Goal: Task Accomplishment & Management: Manage account settings

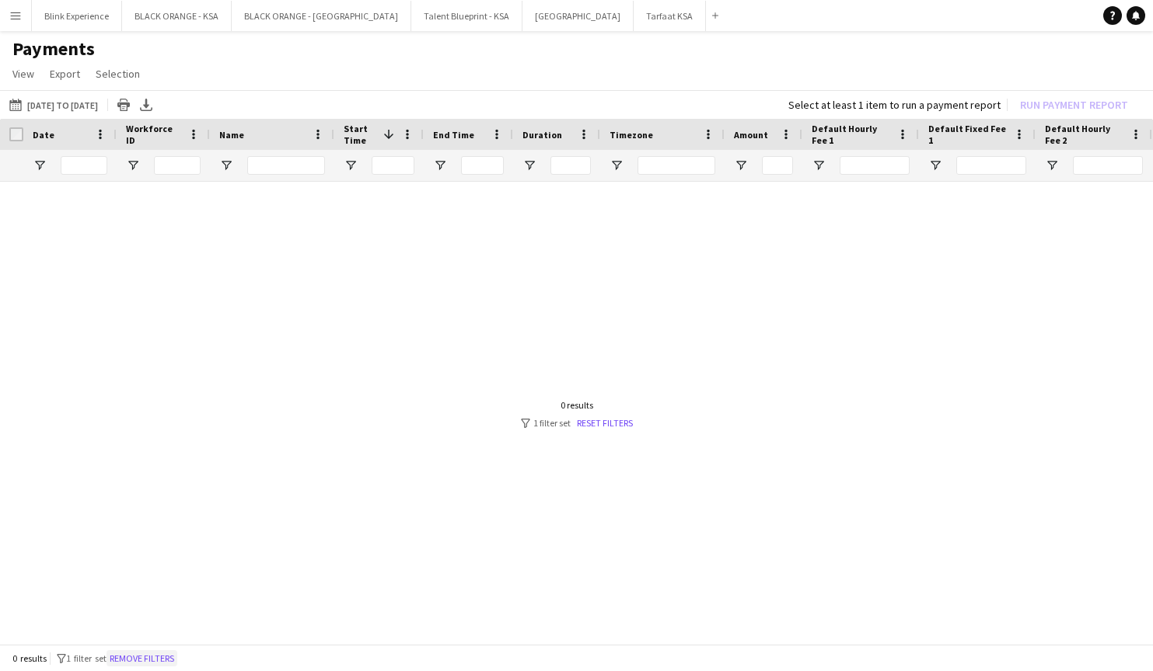
click at [176, 655] on button "Remove filters" at bounding box center [141, 659] width 71 height 17
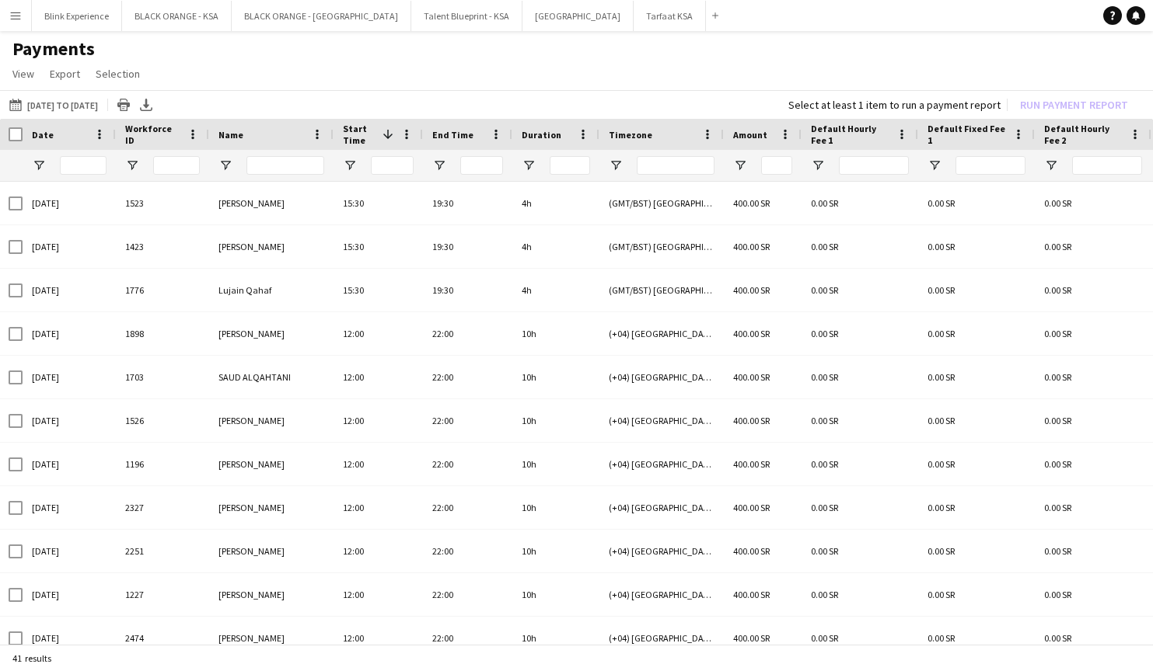
click at [12, 16] on app-icon "Menu" at bounding box center [15, 15] width 12 height 12
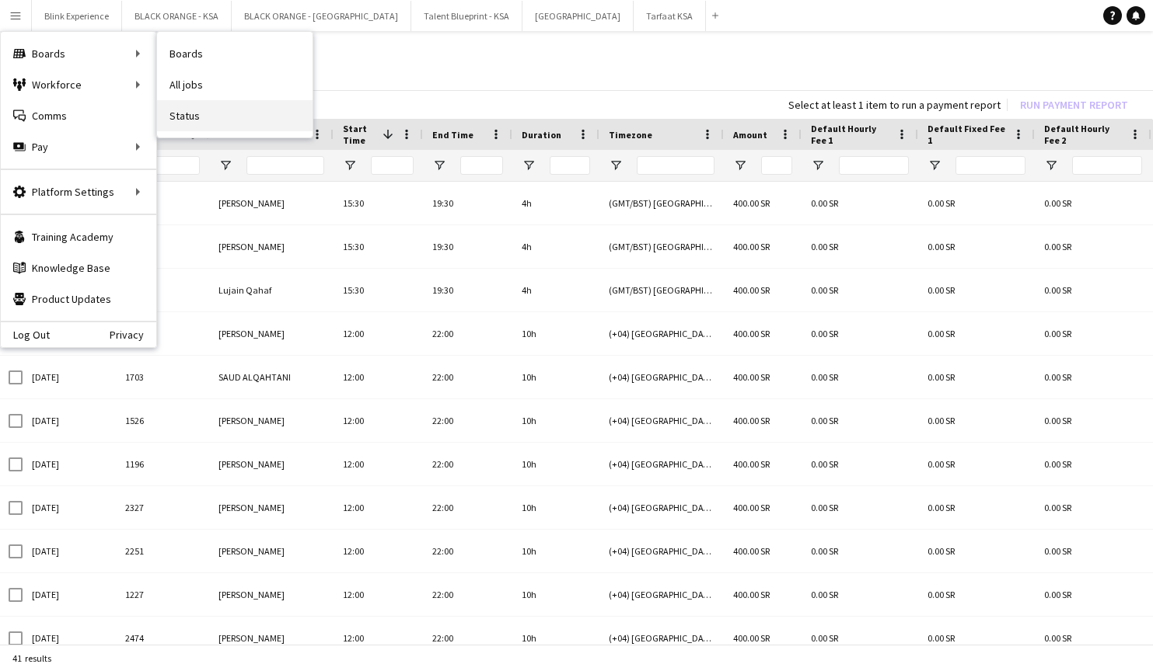
click at [179, 117] on link "Status" at bounding box center [234, 115] width 155 height 31
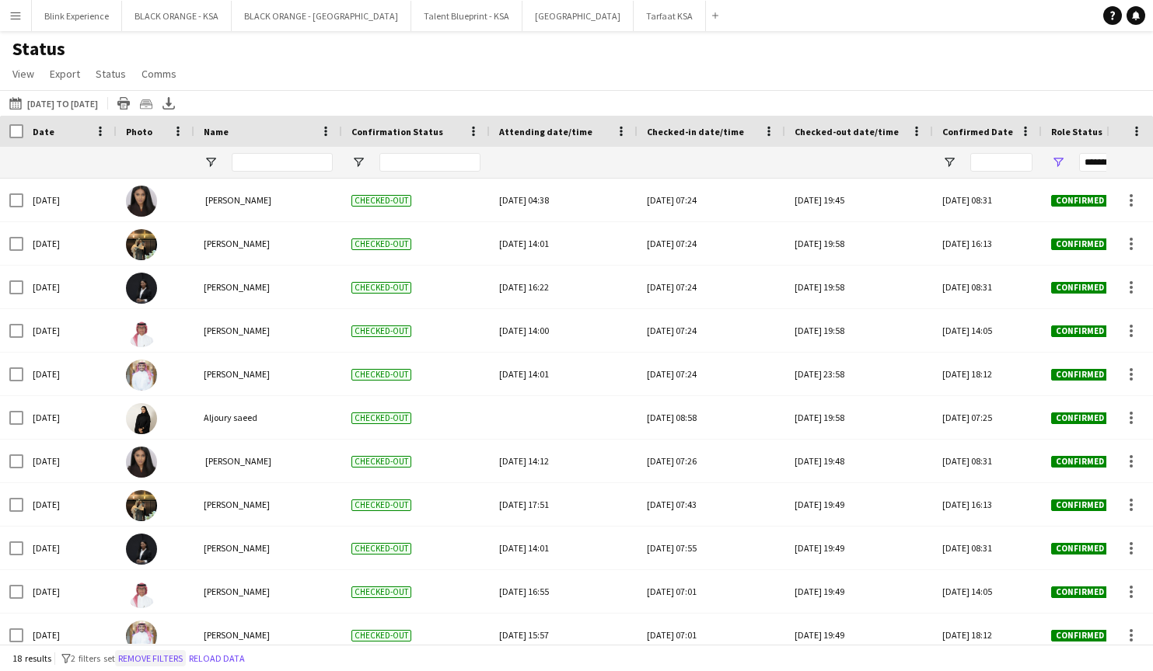
click at [183, 659] on button "Remove filters" at bounding box center [150, 659] width 71 height 17
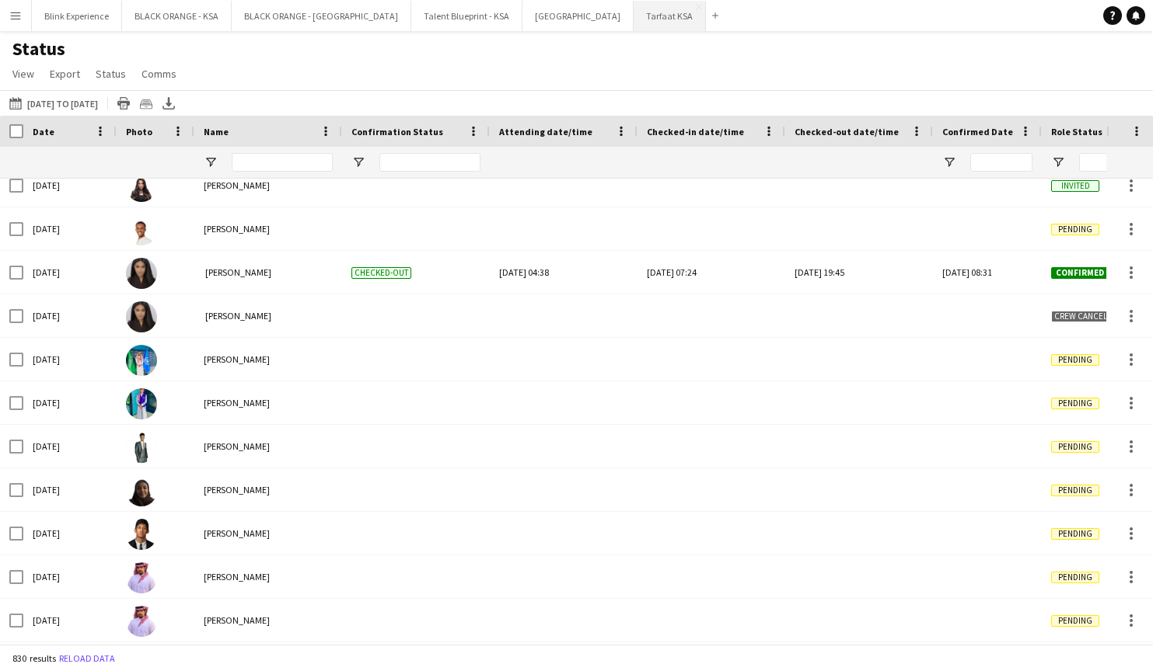
click at [633, 14] on button "Tarfaat KSA Close" at bounding box center [669, 16] width 72 height 30
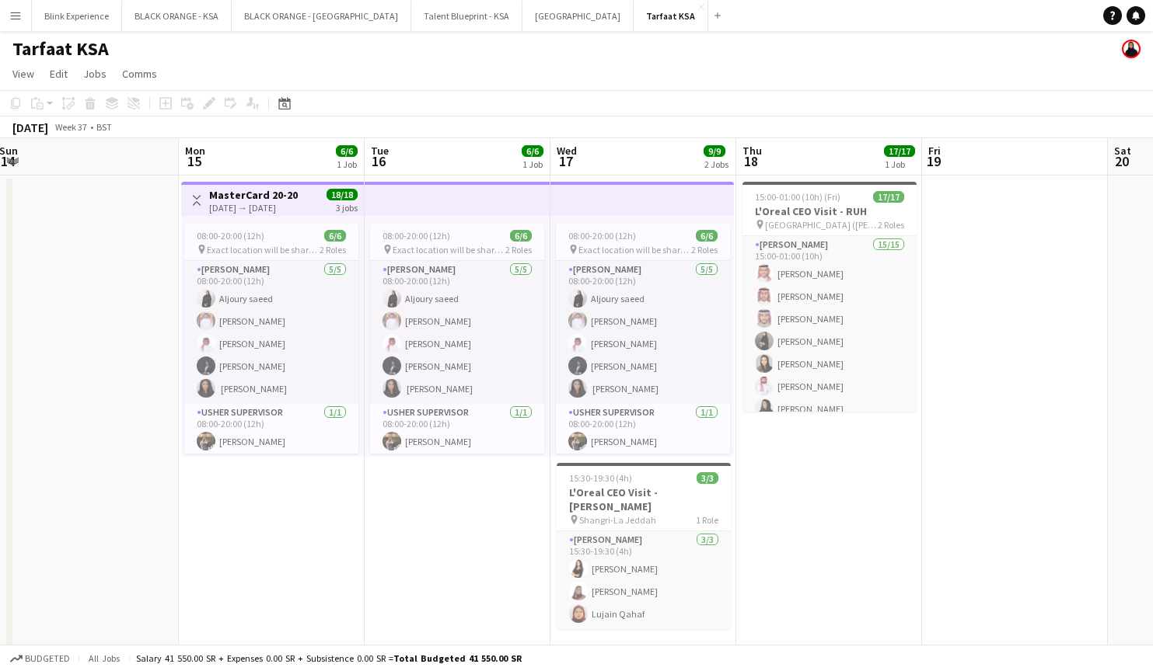
click at [267, 203] on div "[DATE] → [DATE]" at bounding box center [253, 208] width 89 height 12
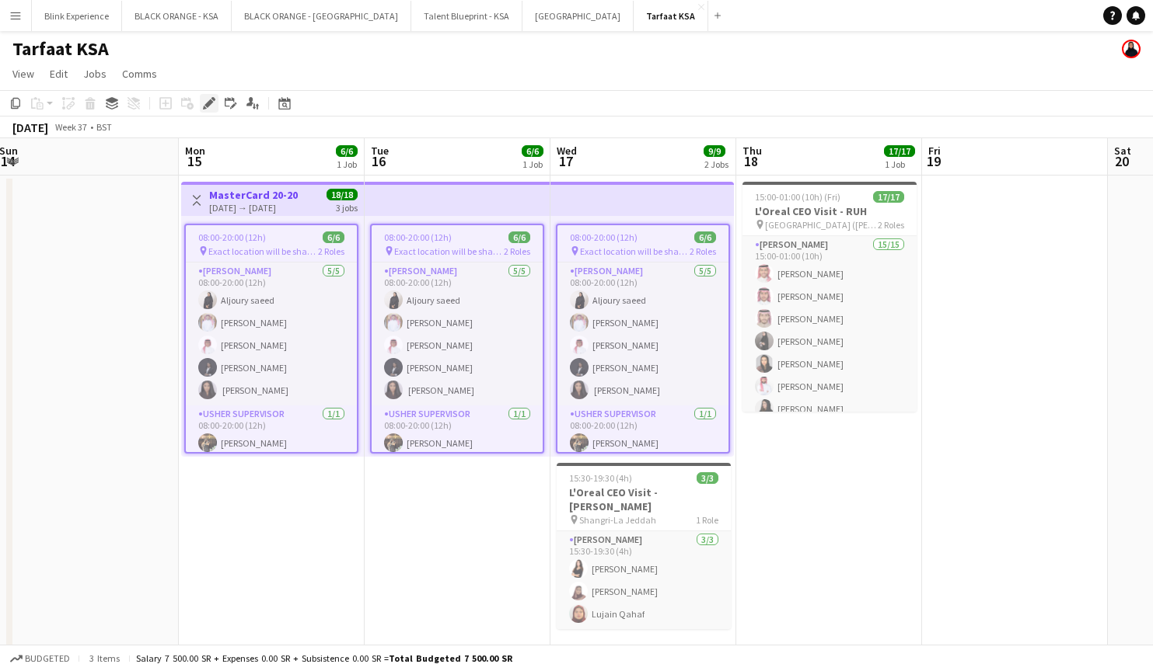
click at [207, 105] on icon at bounding box center [208, 103] width 9 height 9
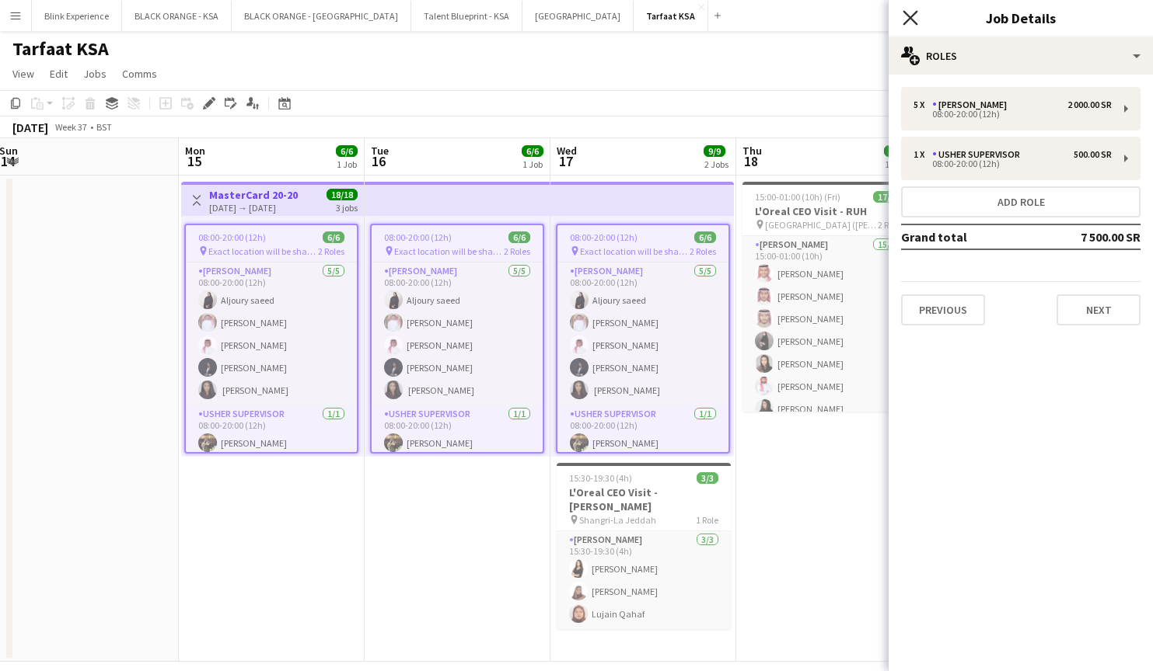
click at [910, 16] on icon "Close pop-in" at bounding box center [909, 17] width 15 height 15
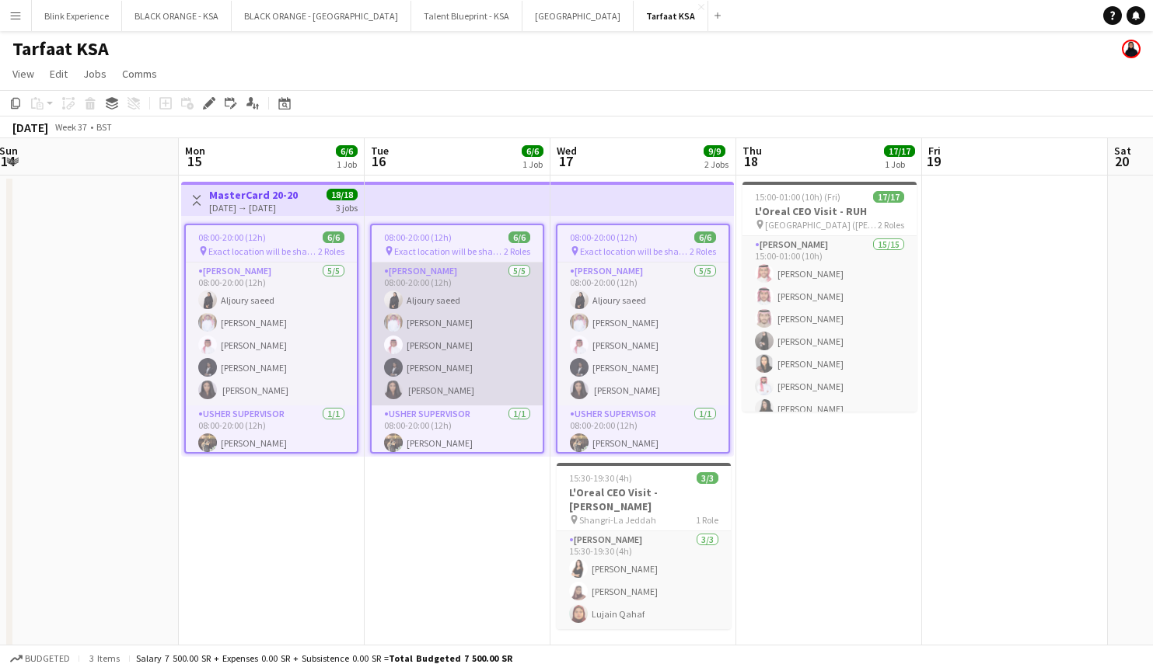
click at [495, 274] on app-card-role "[PERSON_NAME] [DATE] 08:00-20:00 (12h) Aljoury [PERSON_NAME] Bin jubayl [PERSON…" at bounding box center [456, 334] width 171 height 143
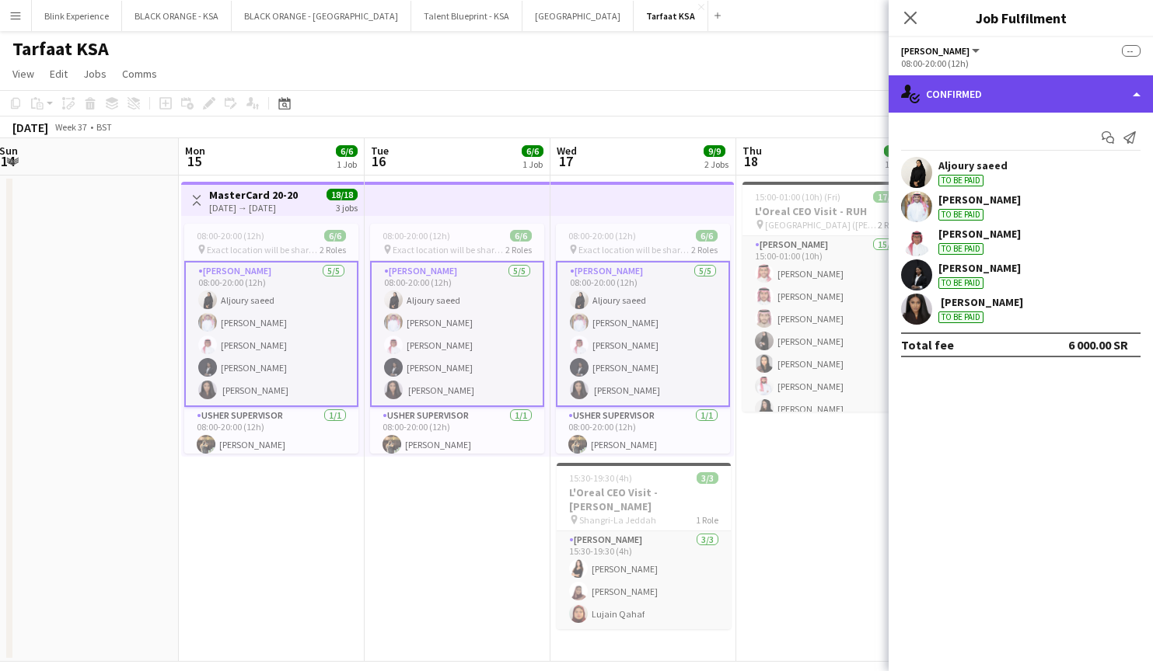
click at [1066, 85] on div "single-neutral-actions-check-2 Confirmed" at bounding box center [1020, 93] width 264 height 37
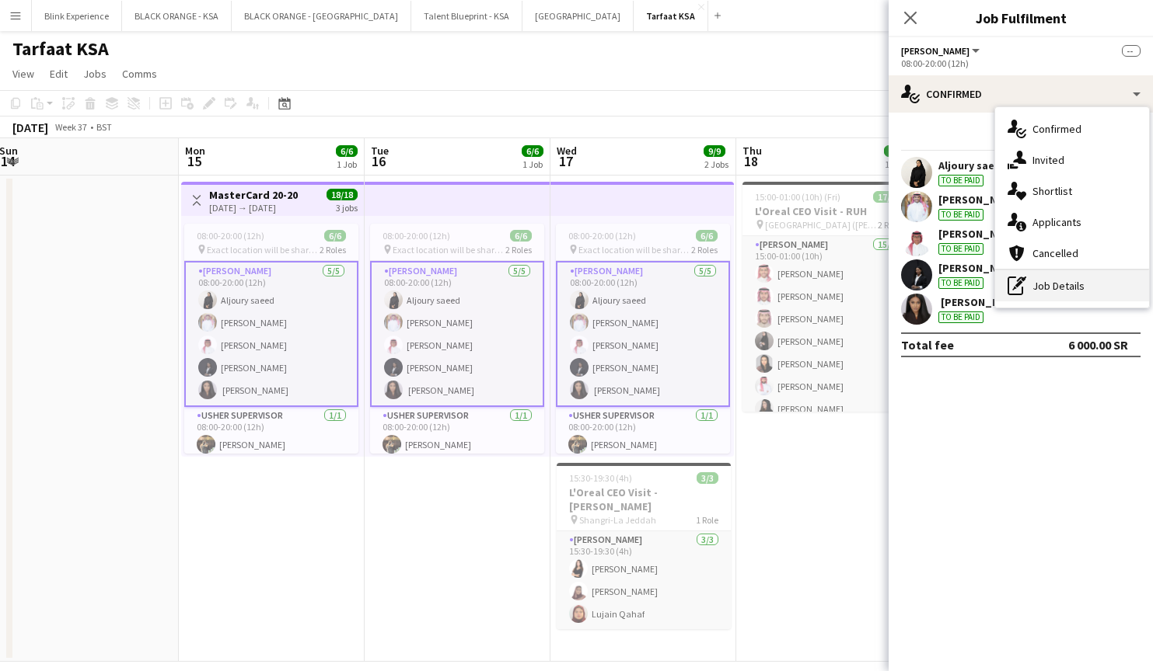
click at [1067, 286] on div "pen-write Job Details" at bounding box center [1072, 285] width 154 height 31
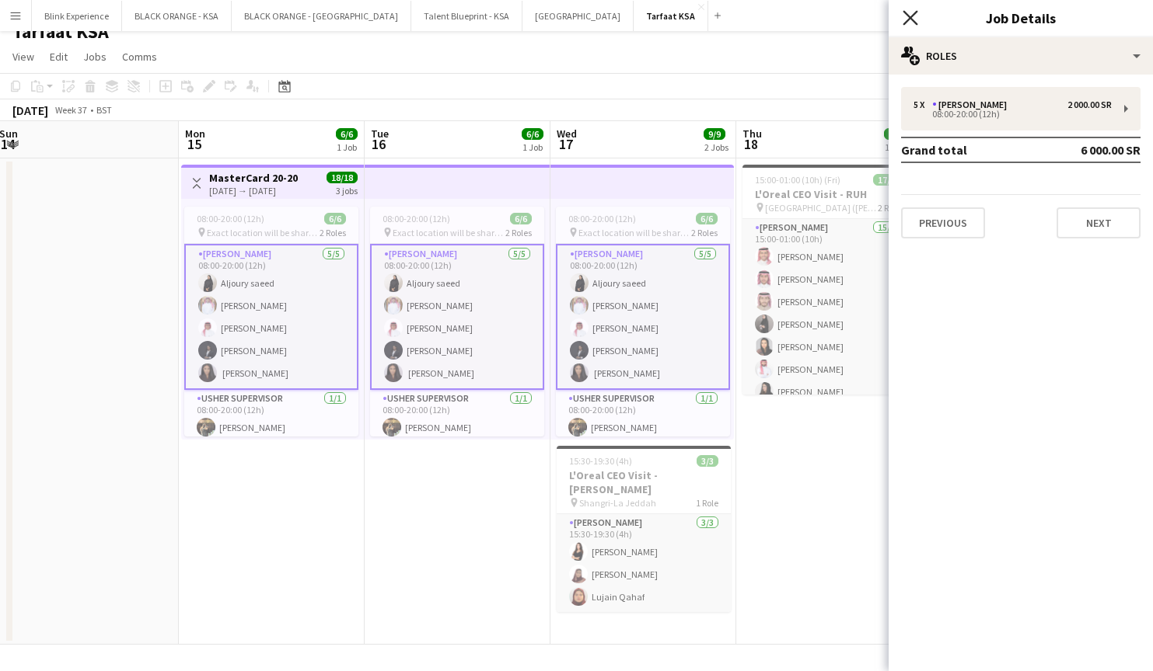
click at [910, 12] on icon "Close pop-in" at bounding box center [909, 17] width 15 height 15
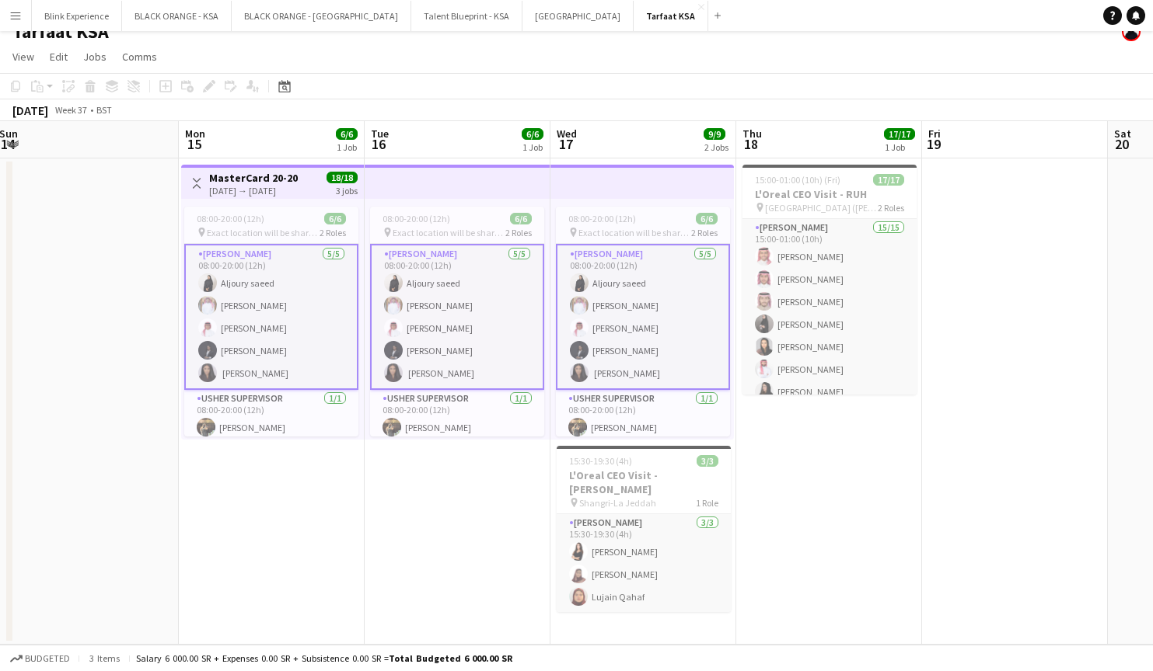
click at [628, 262] on app-card-role "[PERSON_NAME] [DATE] 08:00-20:00 (12h) Aljoury [PERSON_NAME] Bin jubayl [PERSON…" at bounding box center [643, 317] width 174 height 146
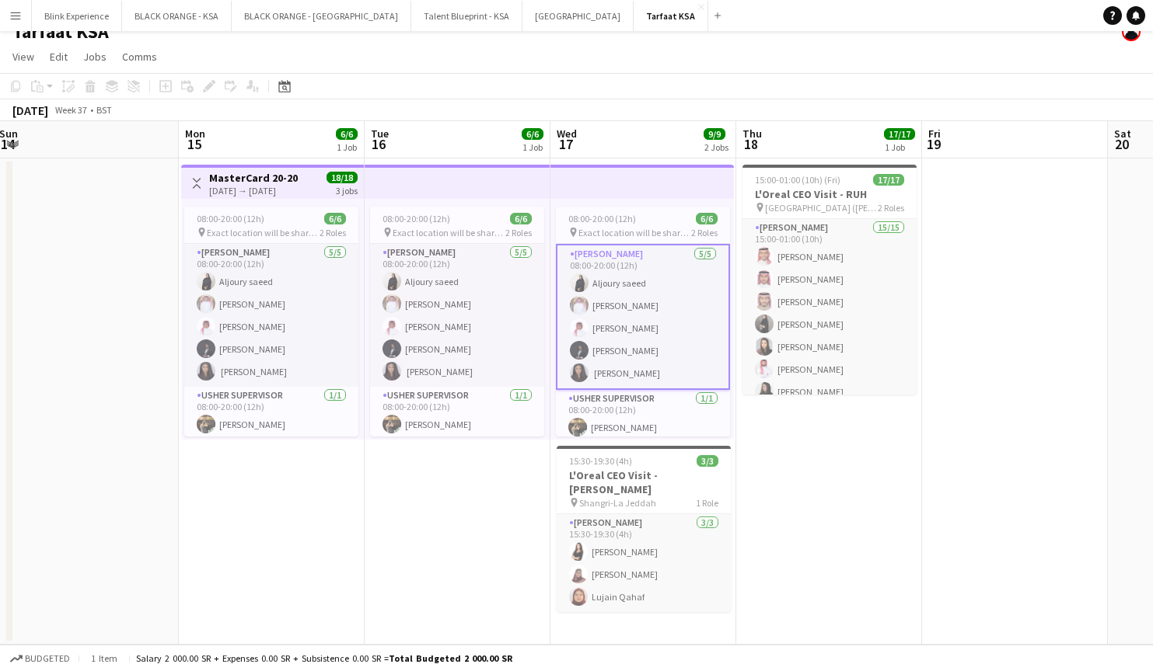
click at [617, 194] on app-top-bar at bounding box center [641, 182] width 183 height 34
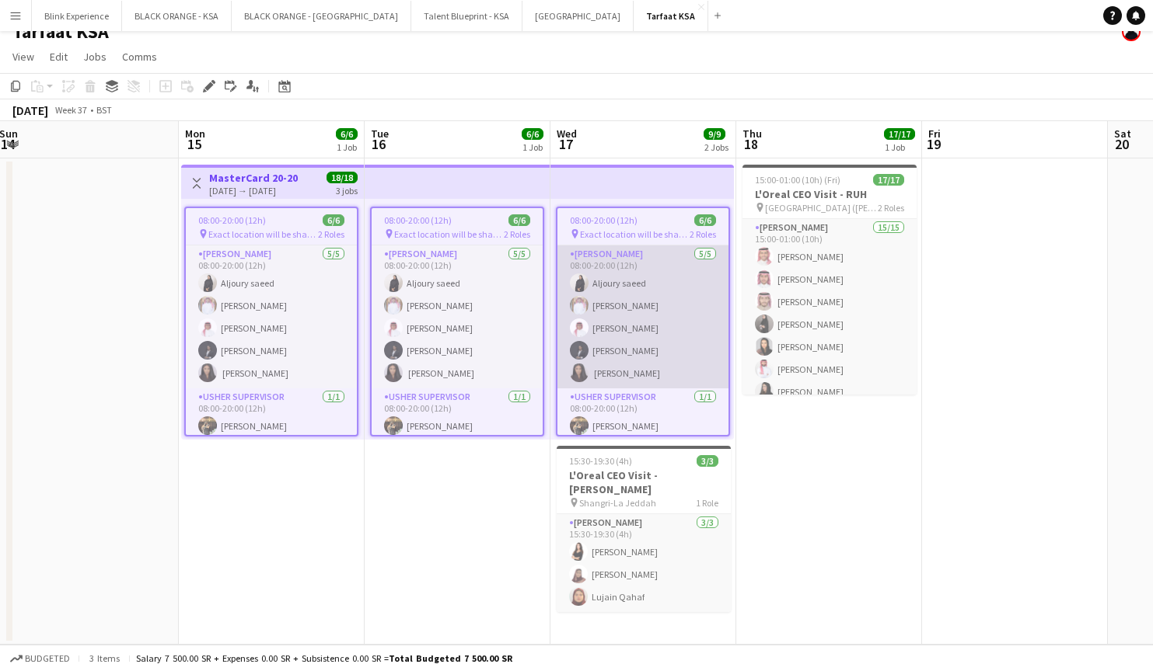
click at [660, 254] on app-card-role "[PERSON_NAME] [DATE] 08:00-20:00 (12h) Aljoury [PERSON_NAME] Bin jubayl [PERSON…" at bounding box center [642, 317] width 171 height 143
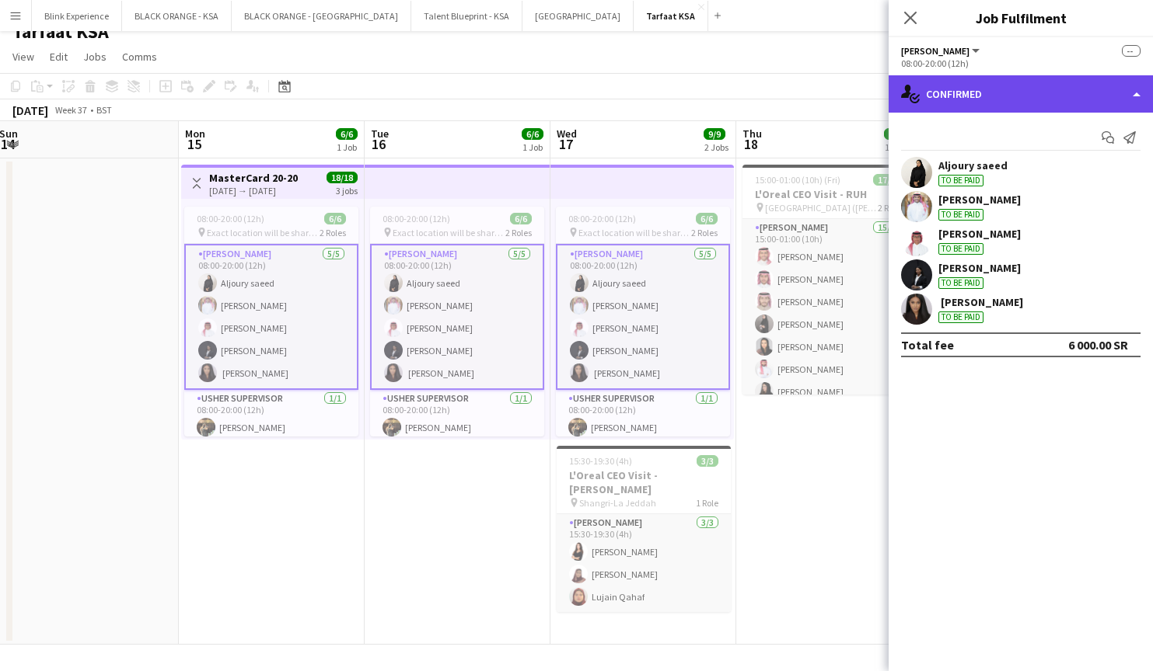
click at [1052, 103] on div "single-neutral-actions-check-2 Confirmed" at bounding box center [1020, 93] width 264 height 37
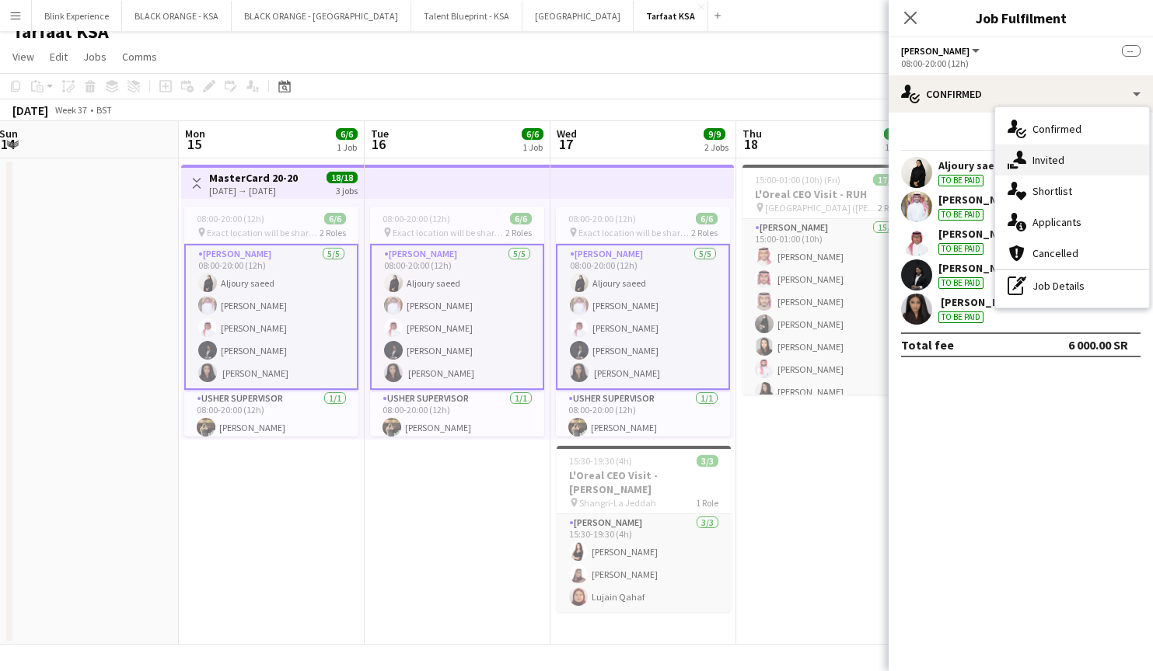
click at [1041, 161] on span "Invited" at bounding box center [1048, 160] width 32 height 14
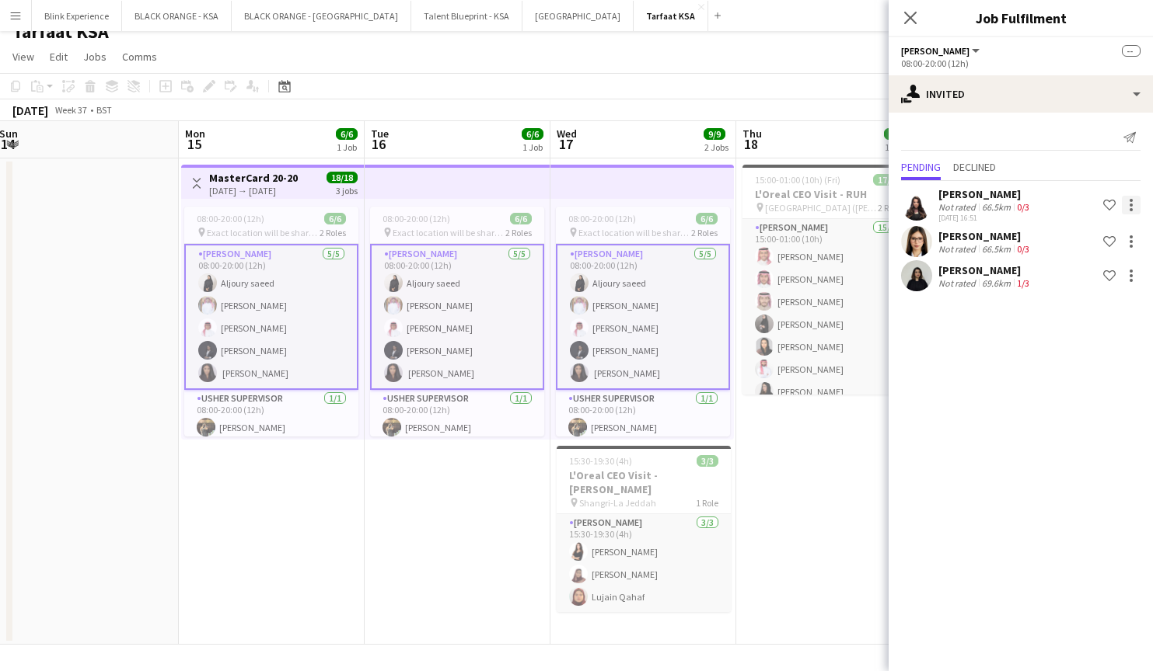
click at [1134, 201] on div at bounding box center [1130, 205] width 19 height 19
click at [1097, 316] on button "Cancel invitation" at bounding box center [1082, 308] width 117 height 37
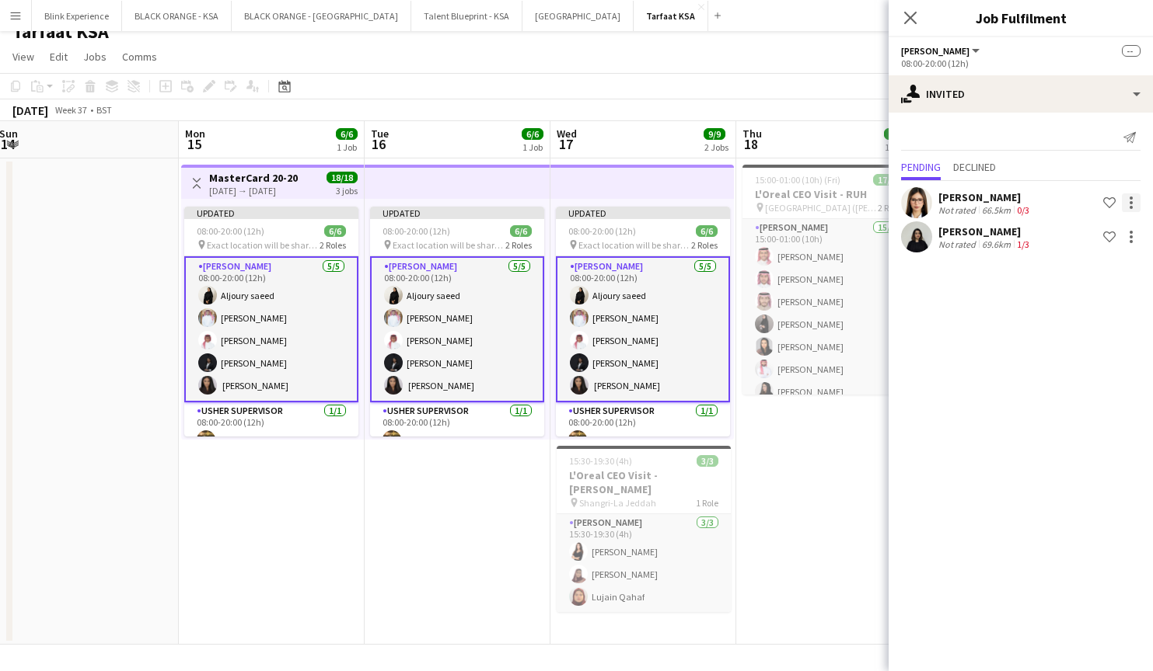
click at [1133, 201] on div at bounding box center [1130, 203] width 19 height 19
click at [1100, 312] on span "Cancel invitation" at bounding box center [1081, 305] width 91 height 13
click at [1133, 203] on div at bounding box center [1130, 203] width 19 height 19
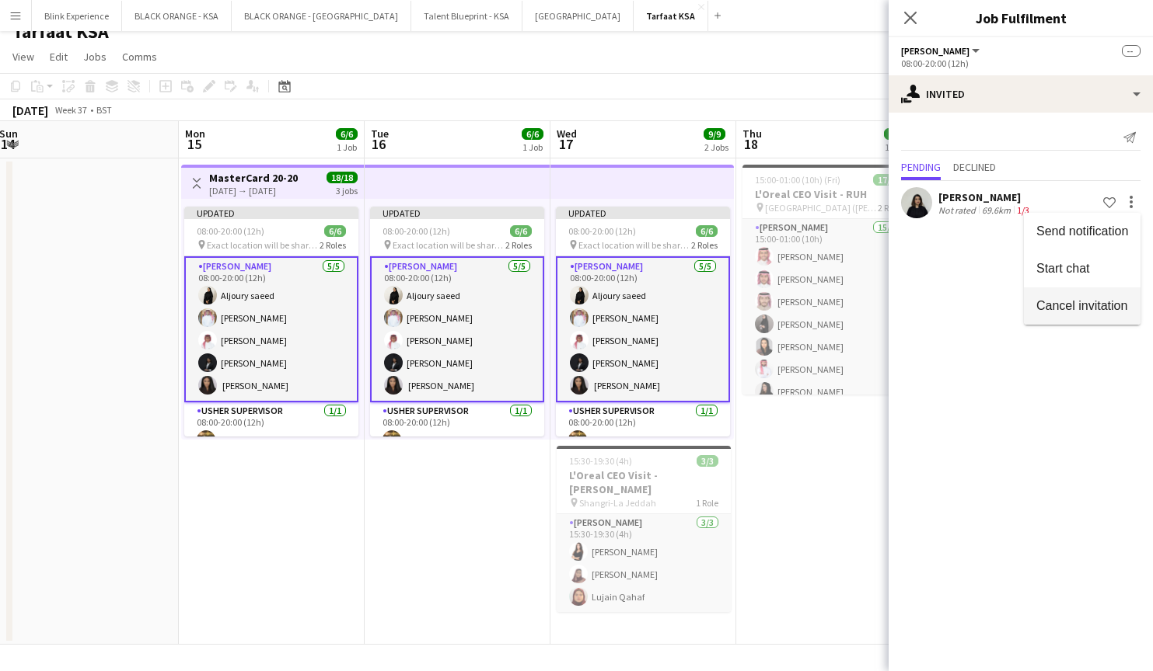
click at [1125, 303] on span "Cancel invitation" at bounding box center [1081, 305] width 91 height 13
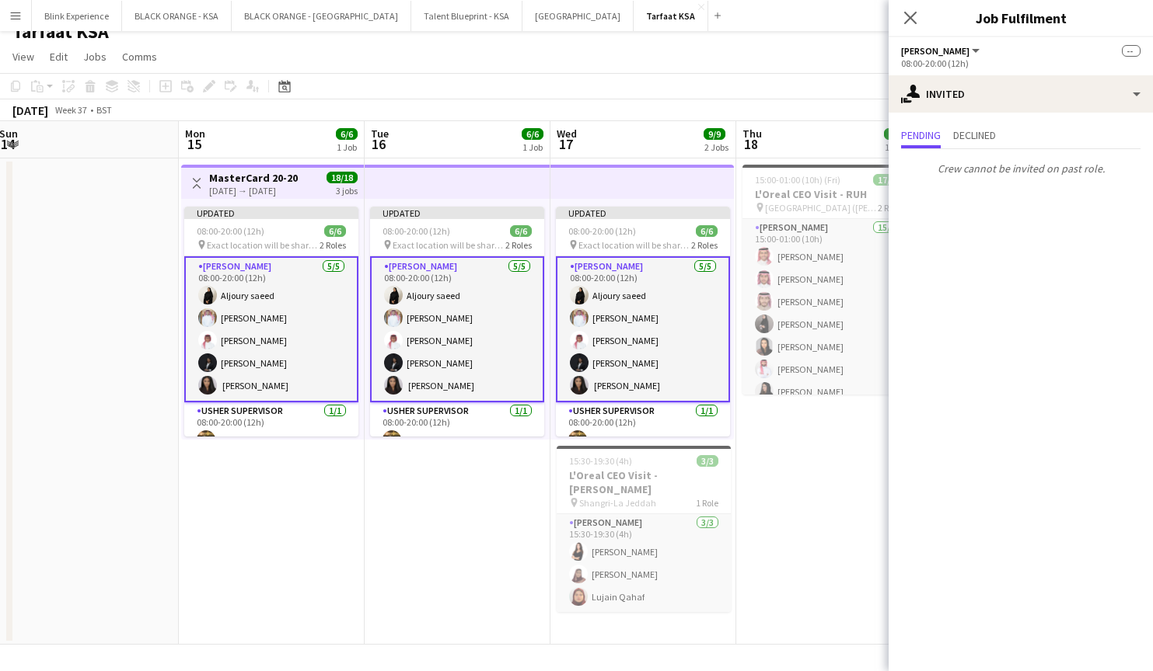
click at [923, 21] on div "Close pop-in" at bounding box center [910, 18] width 44 height 36
click at [912, 16] on icon at bounding box center [909, 17] width 15 height 15
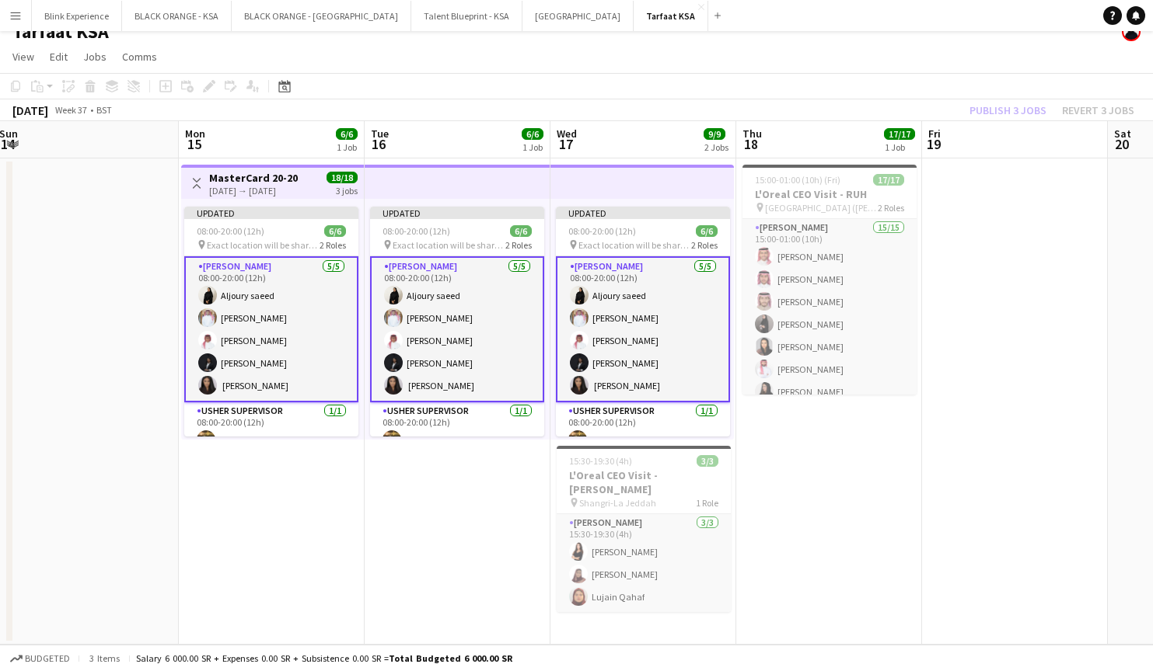
click at [910, 452] on app-date-cell "15:00-01:00 (10h) (Fri) 17/17 L'Oreal CEO Visit - RUH pin [GEOGRAPHIC_DATA] ([P…" at bounding box center [829, 402] width 186 height 487
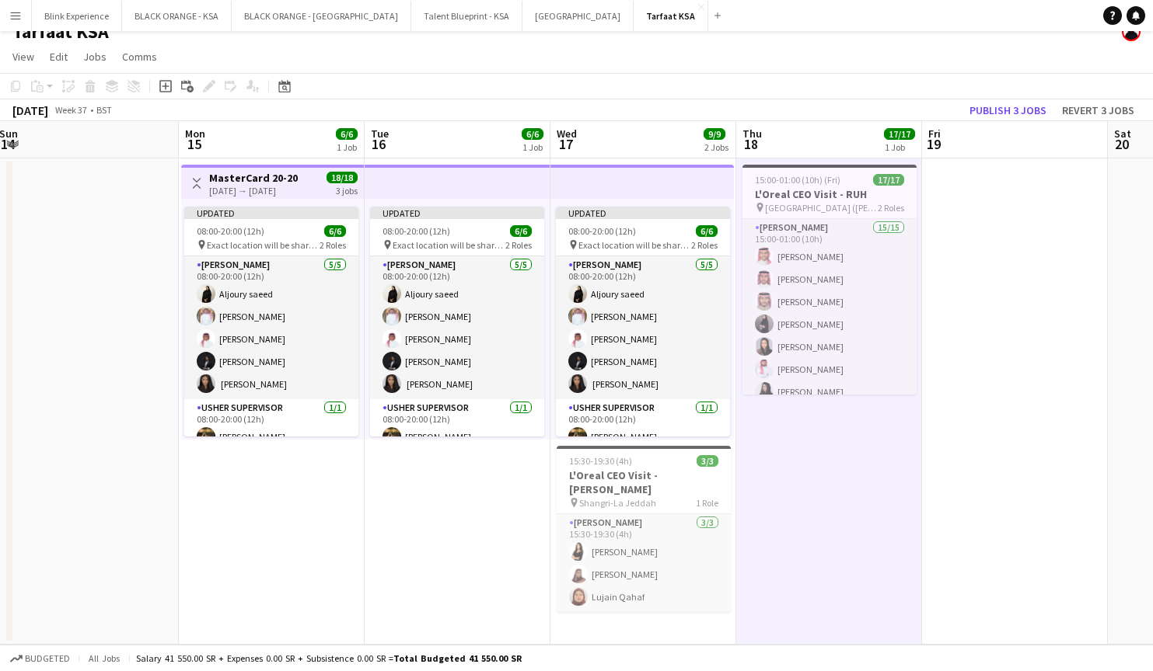
scroll to position [0, 378]
click at [861, 466] on app-date-cell "15:00-01:00 (10h) (Fri) 17/17 L'Oreal CEO Visit - RUH pin [GEOGRAPHIC_DATA] ([P…" at bounding box center [830, 402] width 186 height 487
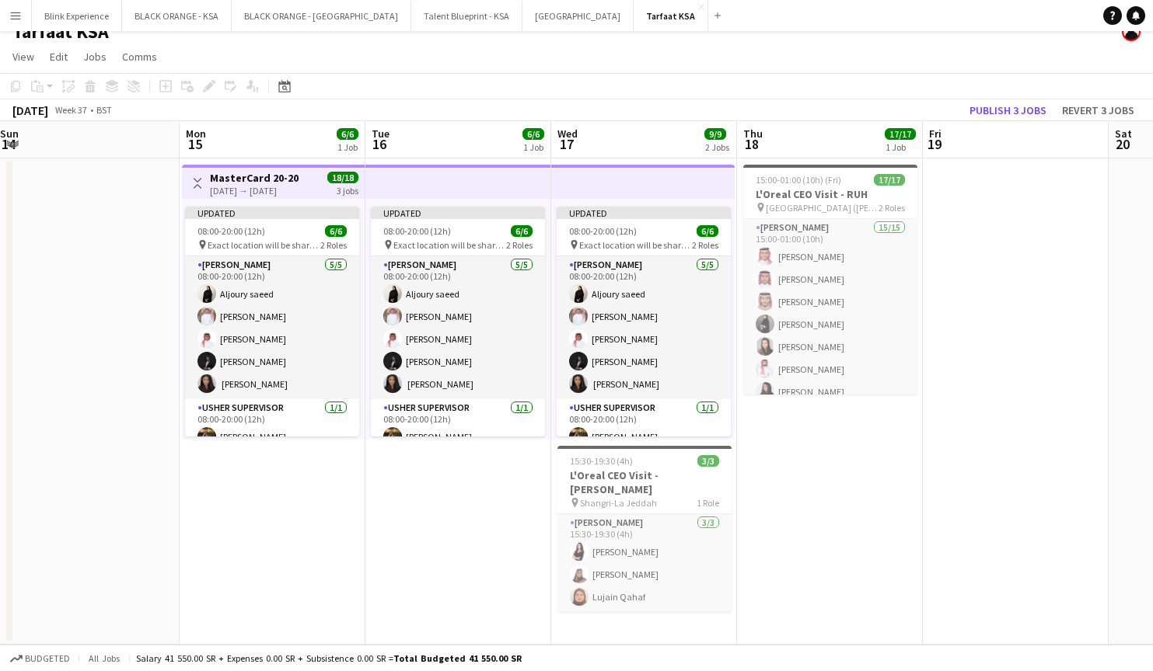
click at [861, 466] on app-date-cell "15:00-01:00 (10h) (Fri) 17/17 L'Oreal CEO Visit - RUH pin [GEOGRAPHIC_DATA] ([P…" at bounding box center [830, 402] width 186 height 487
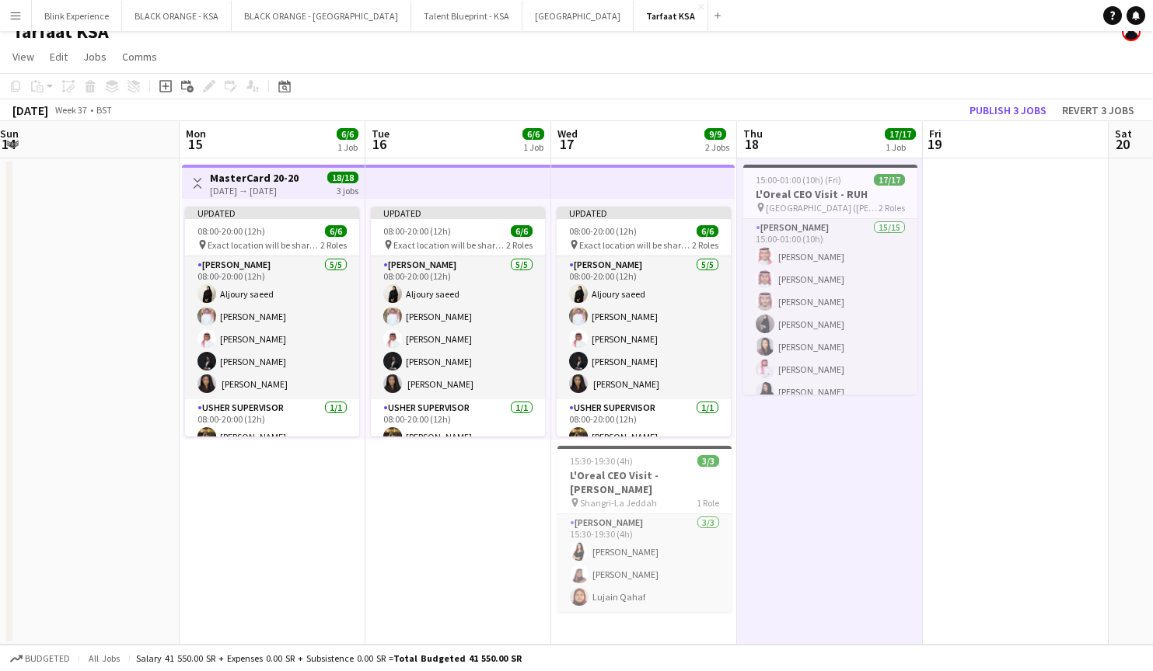
click at [469, 521] on app-date-cell "Updated 08:00-20:00 (12h) 6/6 pin Exact location will be shared later 2 Roles […" at bounding box center [458, 402] width 186 height 487
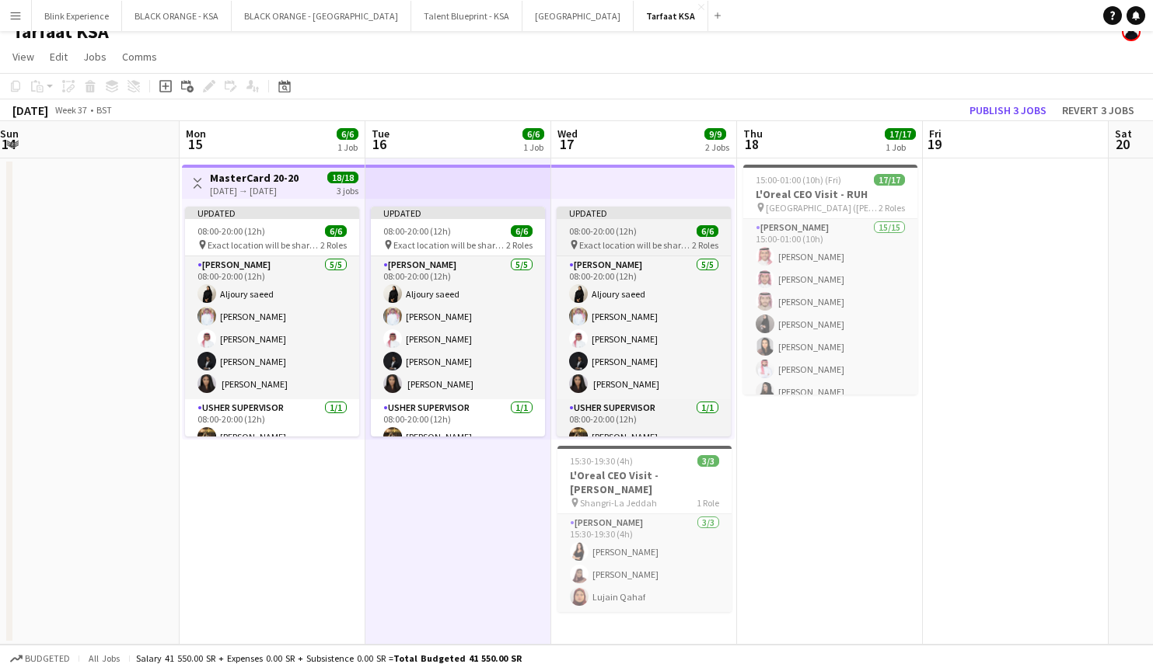
click at [613, 239] on span "Exact location will be shared later" at bounding box center [635, 245] width 113 height 12
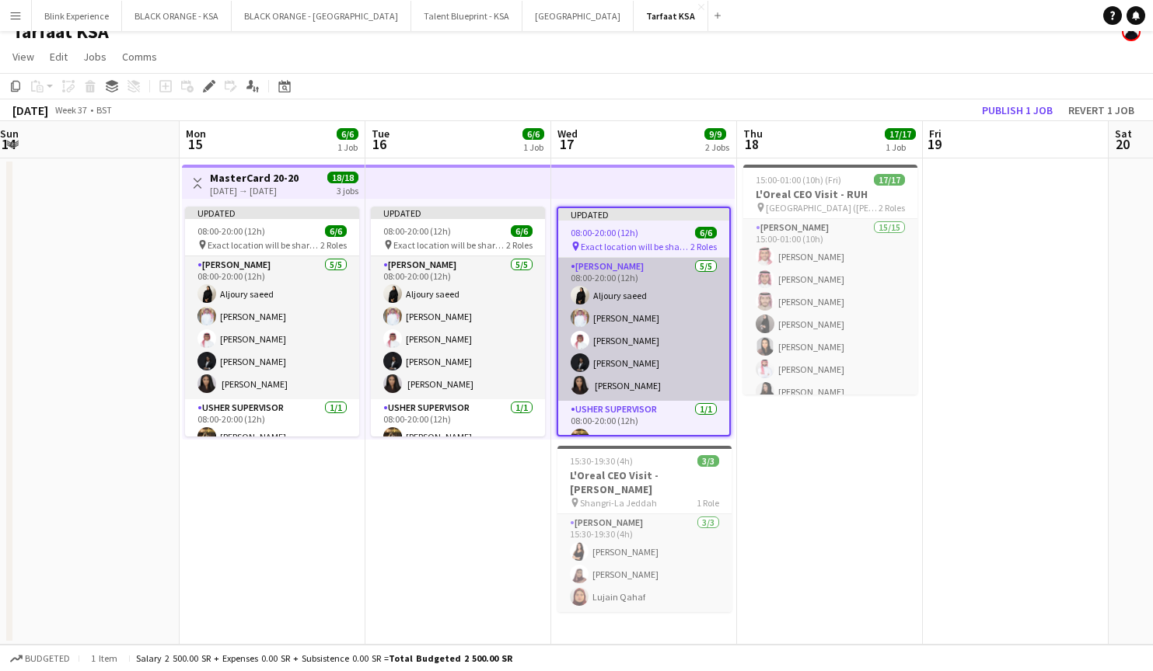
click at [658, 275] on app-card-role "[PERSON_NAME] [DATE] 08:00-20:00 (12h) Aljoury [PERSON_NAME] Bin jubayl [PERSON…" at bounding box center [643, 329] width 171 height 143
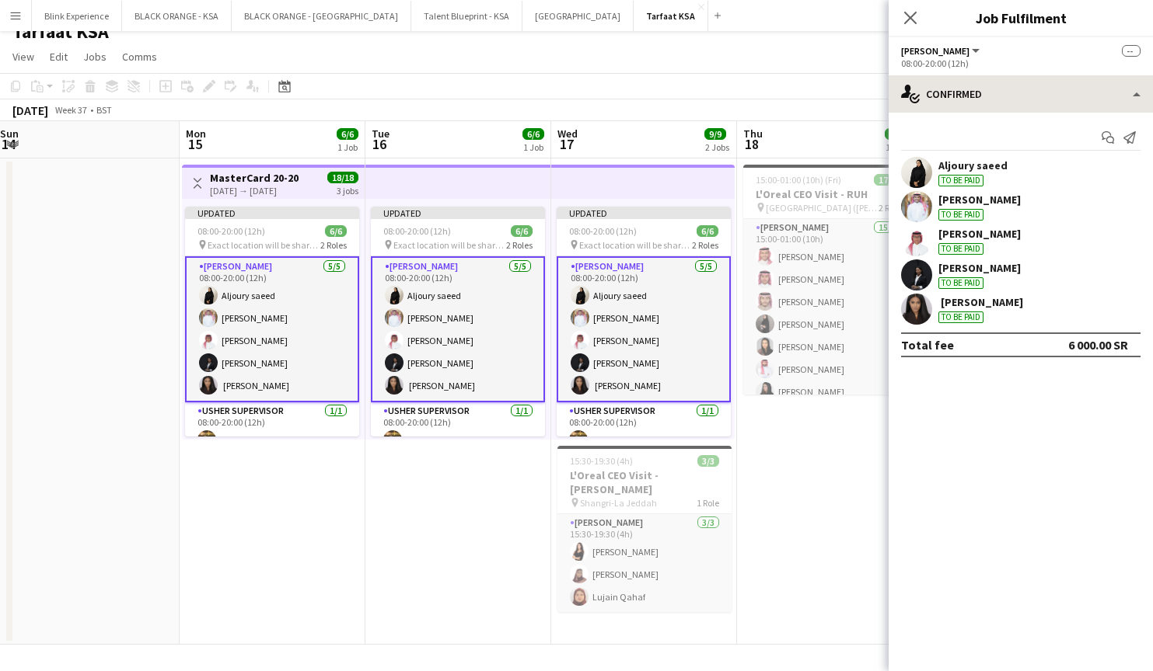
scroll to position [17, 0]
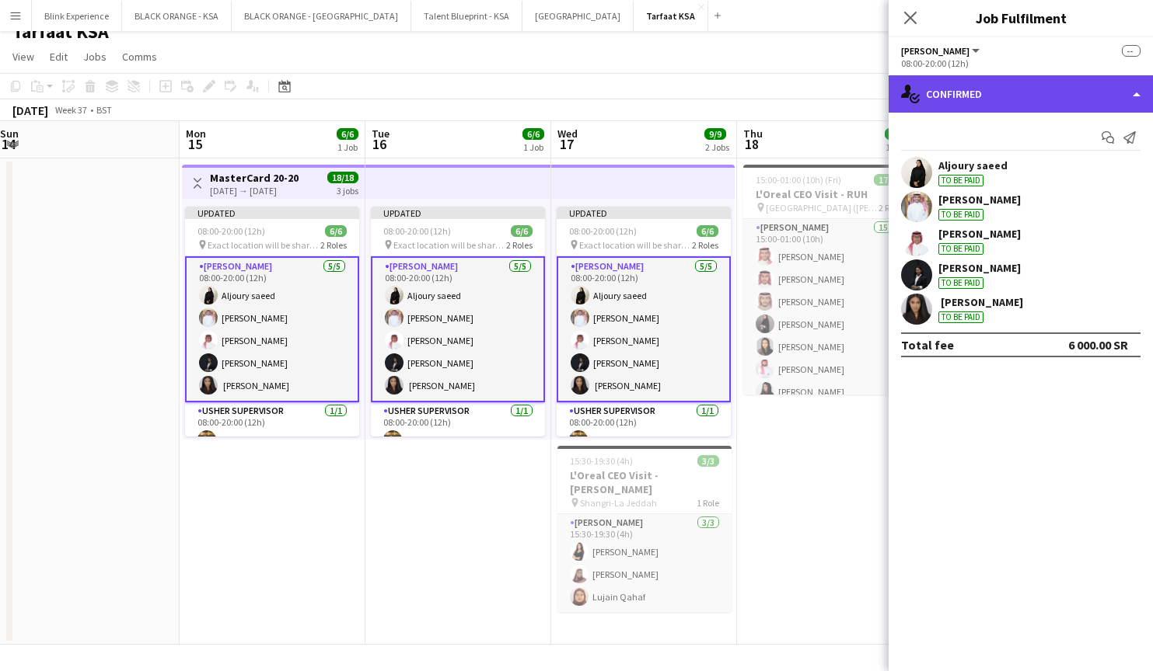
click at [1080, 104] on div "single-neutral-actions-check-2 Confirmed" at bounding box center [1020, 93] width 264 height 37
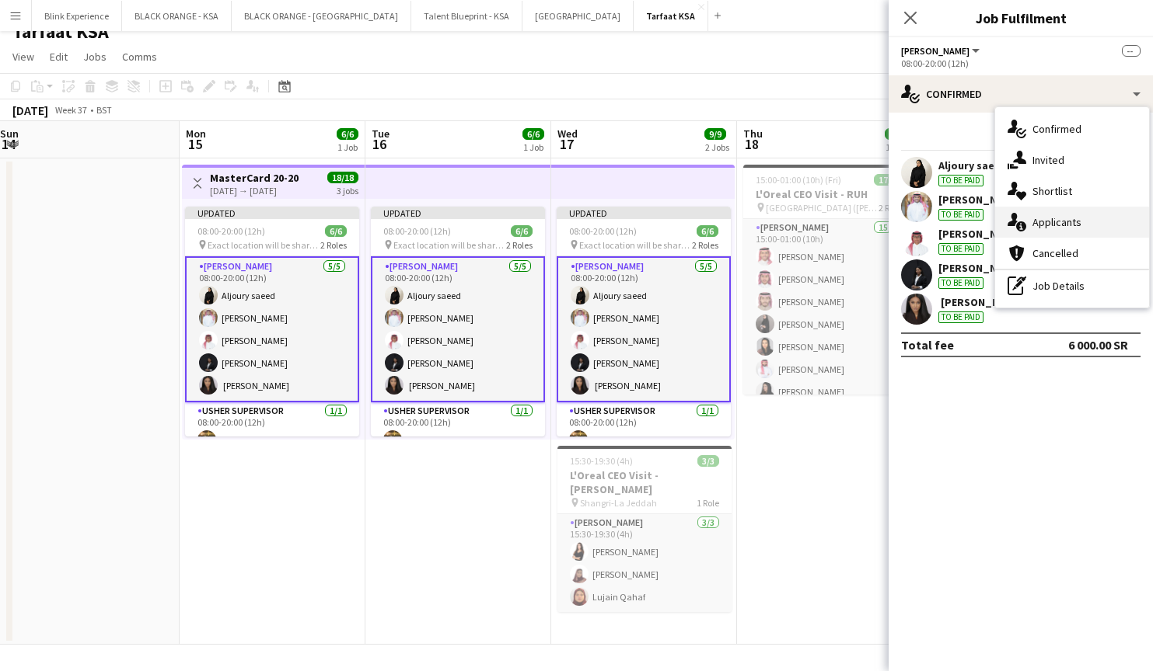
click at [1078, 218] on span "Applicants" at bounding box center [1056, 222] width 49 height 14
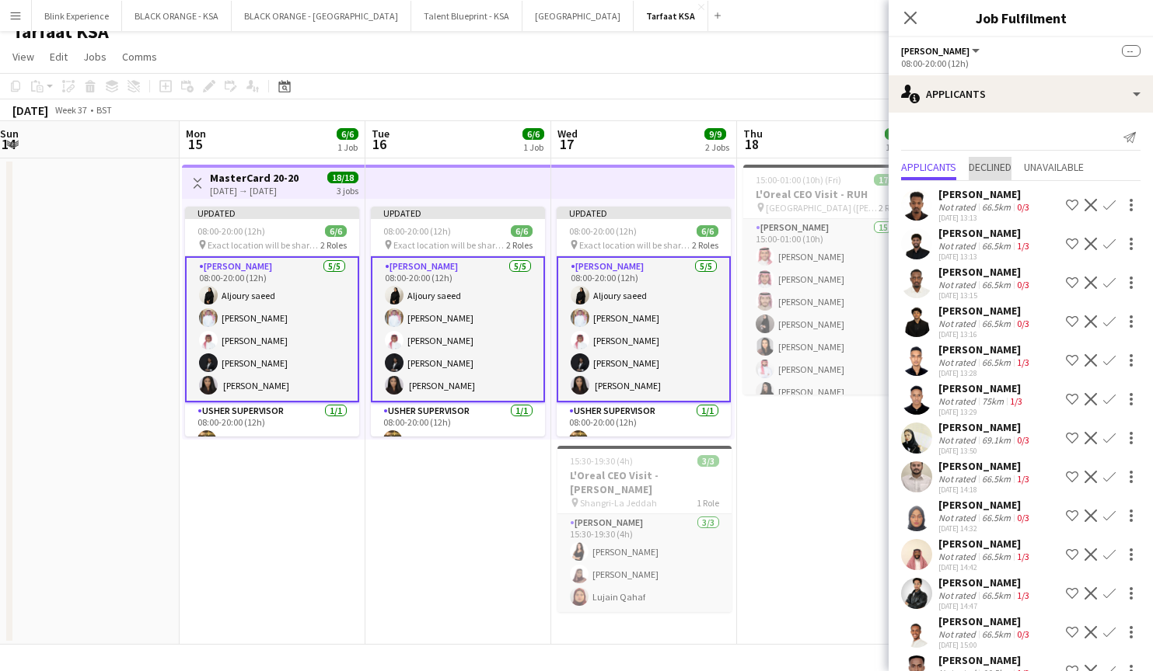
click at [979, 162] on span "Declined" at bounding box center [989, 167] width 43 height 11
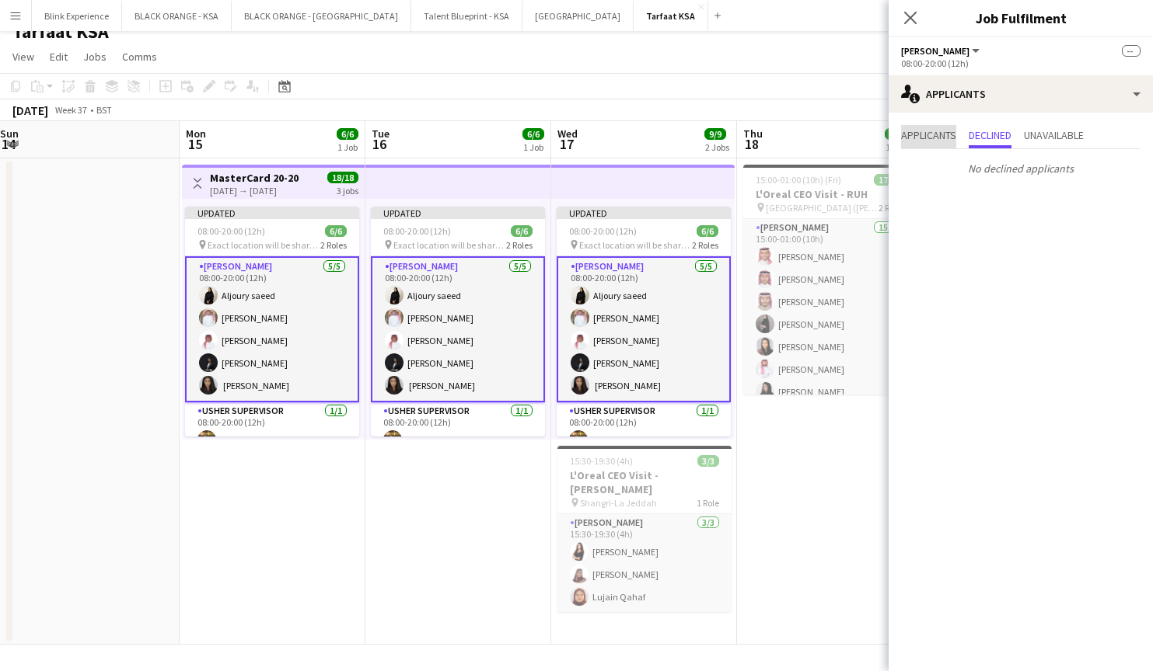
click at [940, 141] on span "Applicants" at bounding box center [928, 135] width 55 height 11
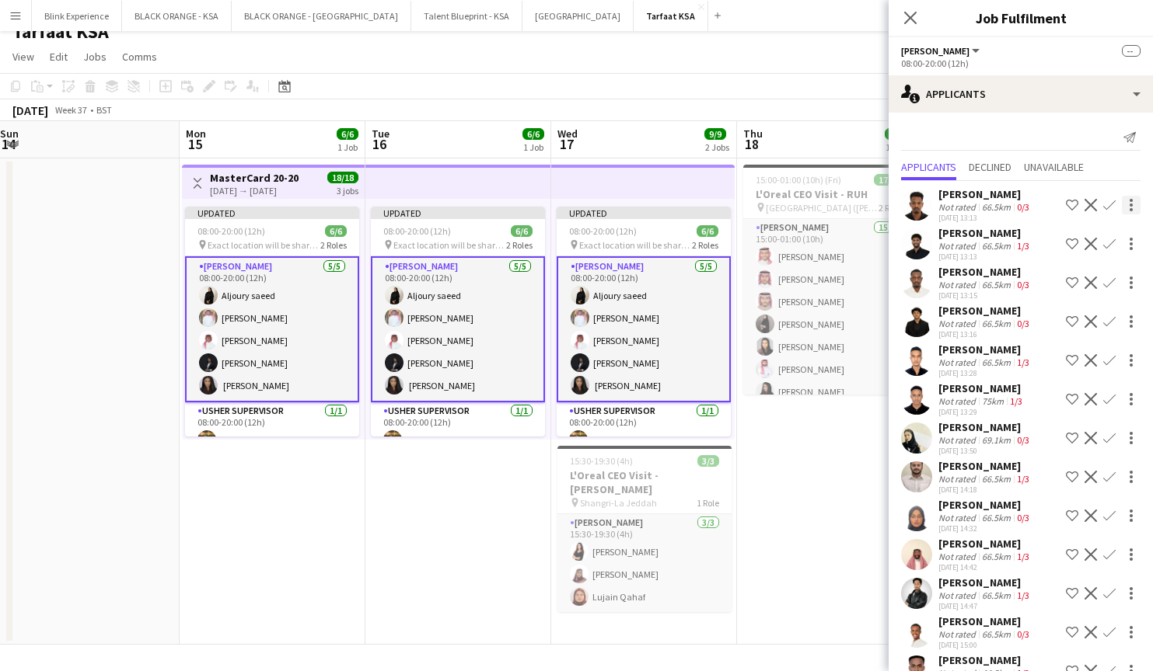
click at [1128, 201] on div at bounding box center [1130, 205] width 19 height 19
click at [1108, 163] on div at bounding box center [576, 335] width 1153 height 671
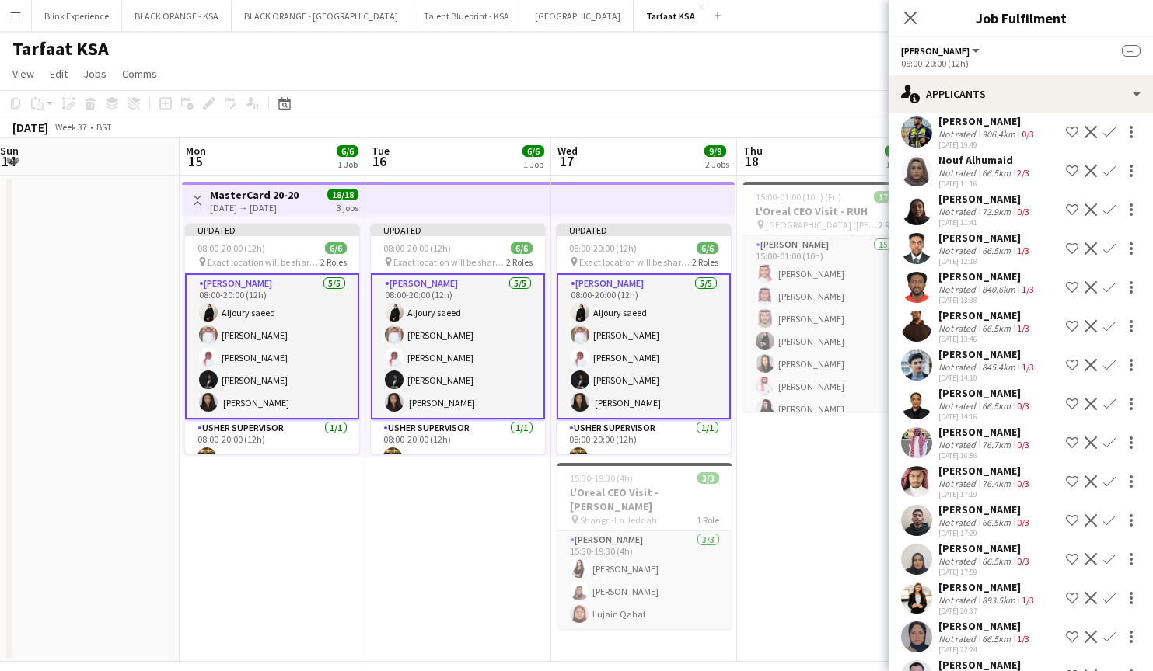
scroll to position [2650, 0]
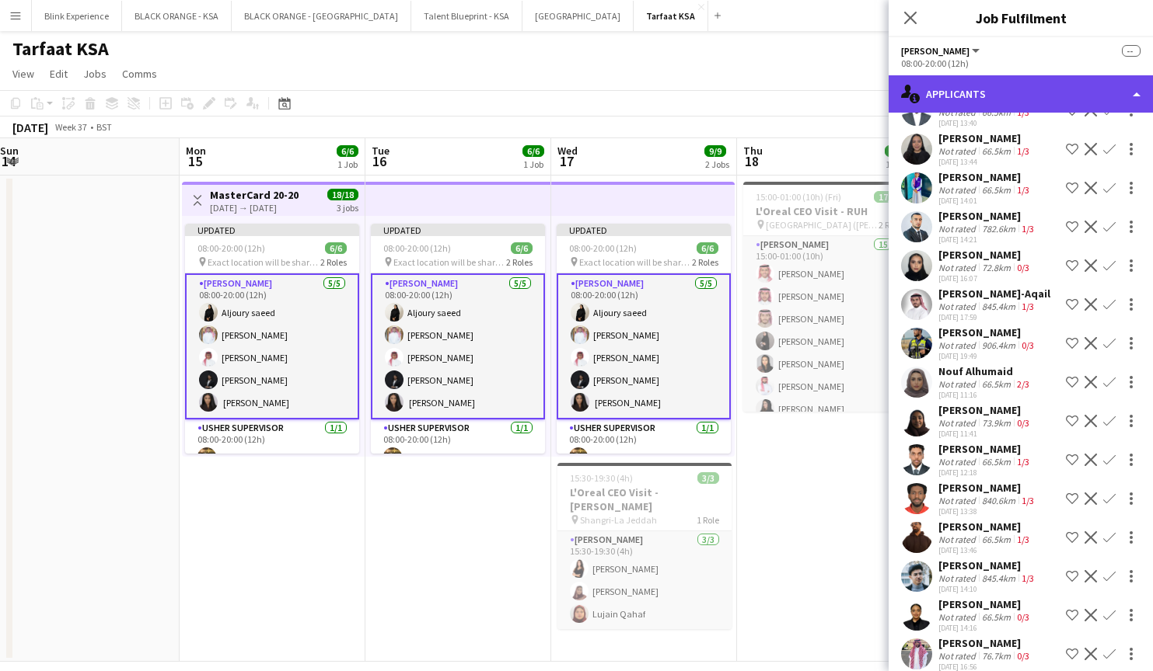
click at [1038, 99] on div "single-neutral-actions-information Applicants" at bounding box center [1020, 93] width 264 height 37
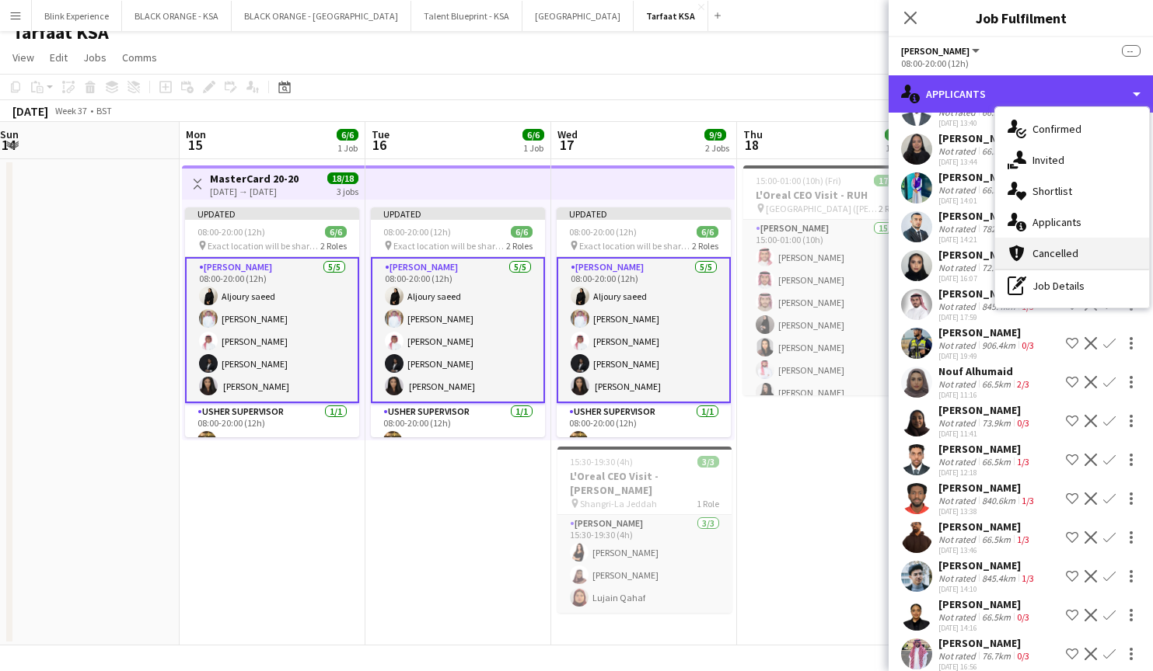
scroll to position [16, 0]
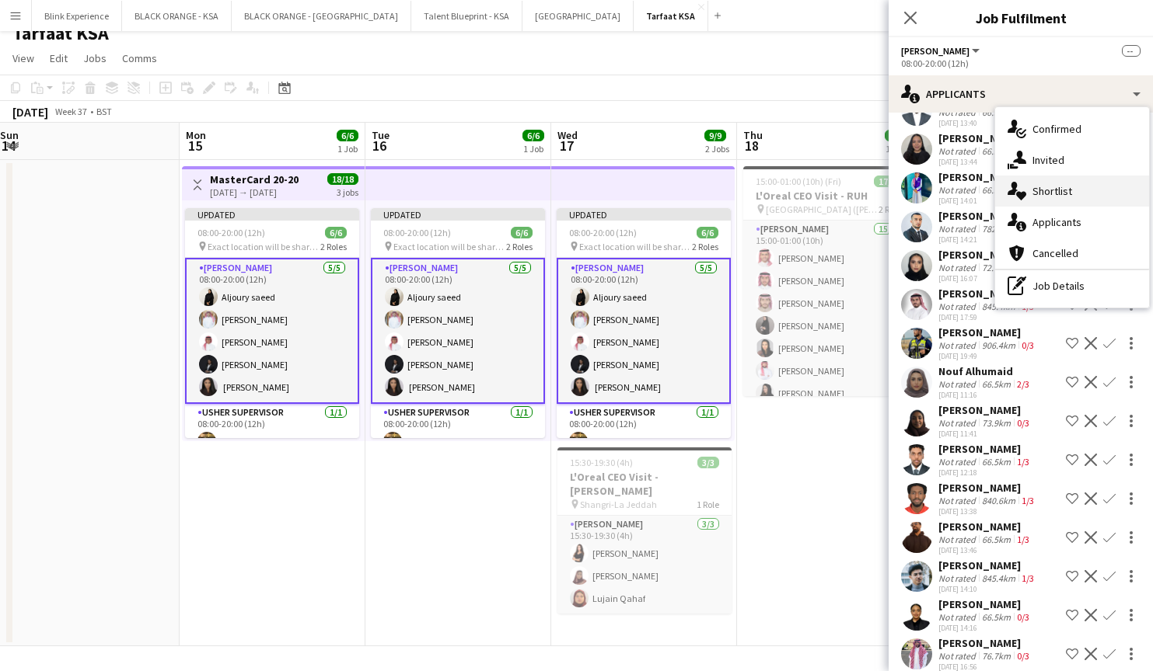
click at [1045, 187] on span "Shortlist" at bounding box center [1052, 191] width 40 height 14
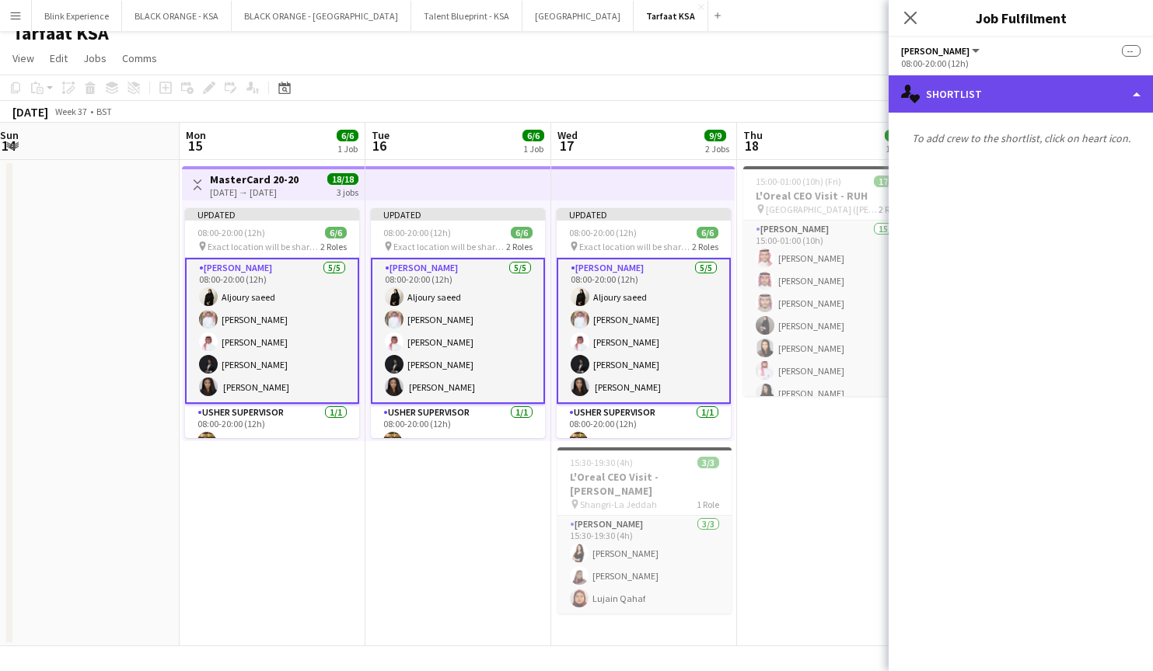
click at [1034, 100] on div "single-neutral-actions-heart Shortlist" at bounding box center [1020, 93] width 264 height 37
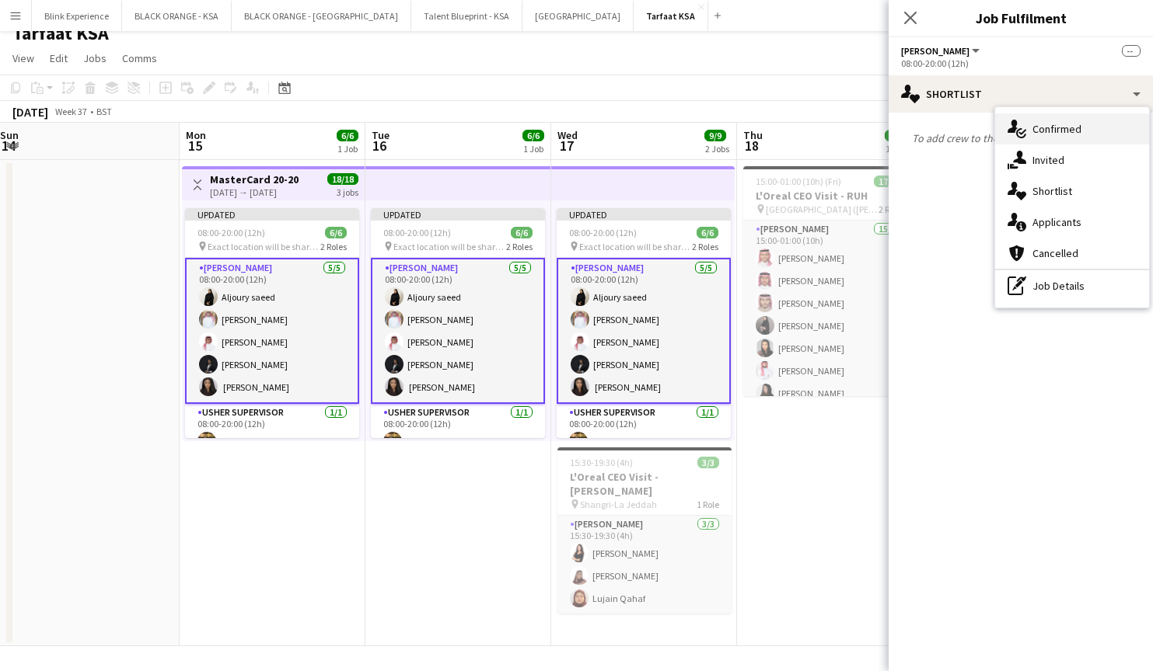
click at [1043, 130] on span "Confirmed" at bounding box center [1056, 129] width 49 height 14
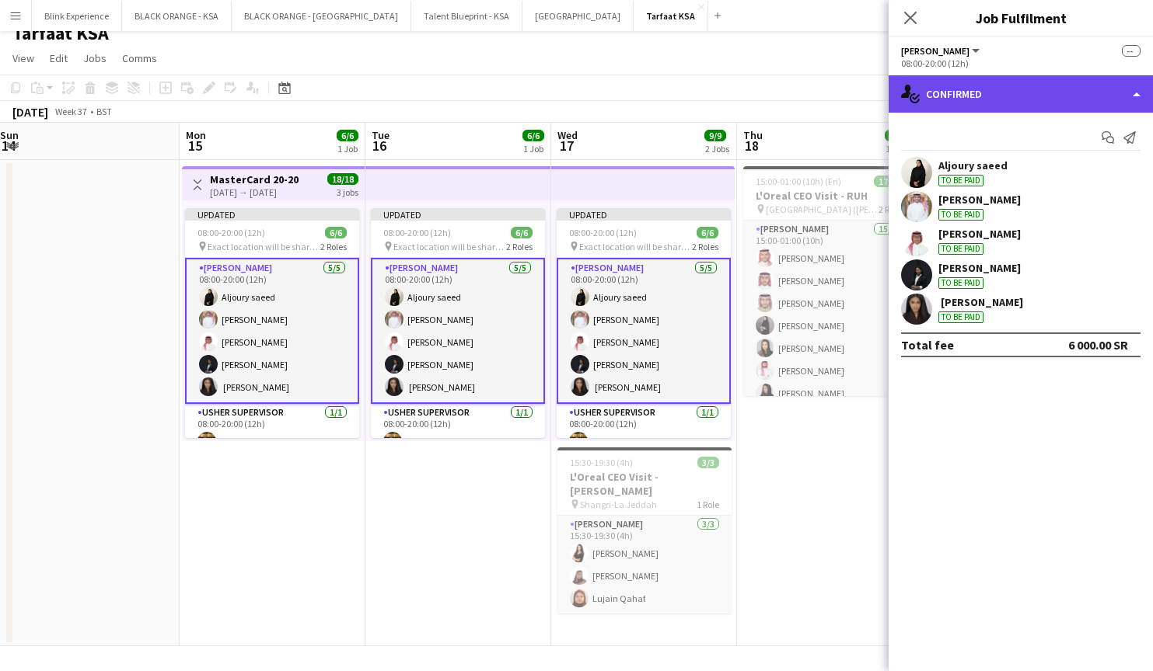
click at [1023, 105] on div "single-neutral-actions-check-2 Confirmed" at bounding box center [1020, 93] width 264 height 37
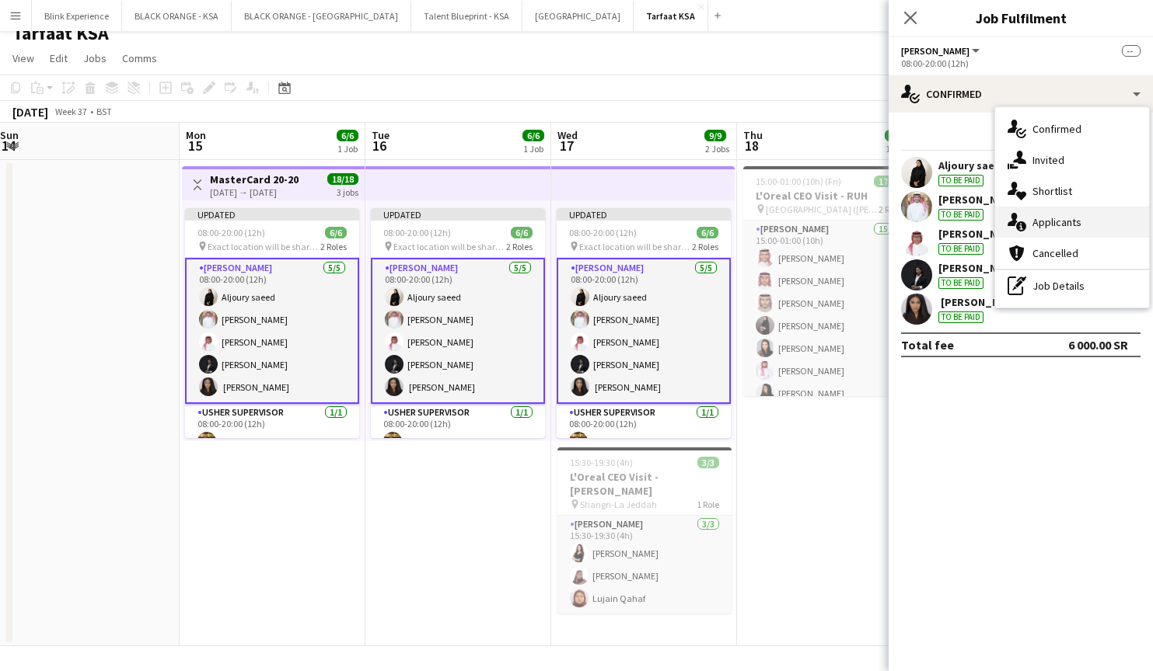
click at [1017, 229] on icon at bounding box center [1021, 226] width 10 height 10
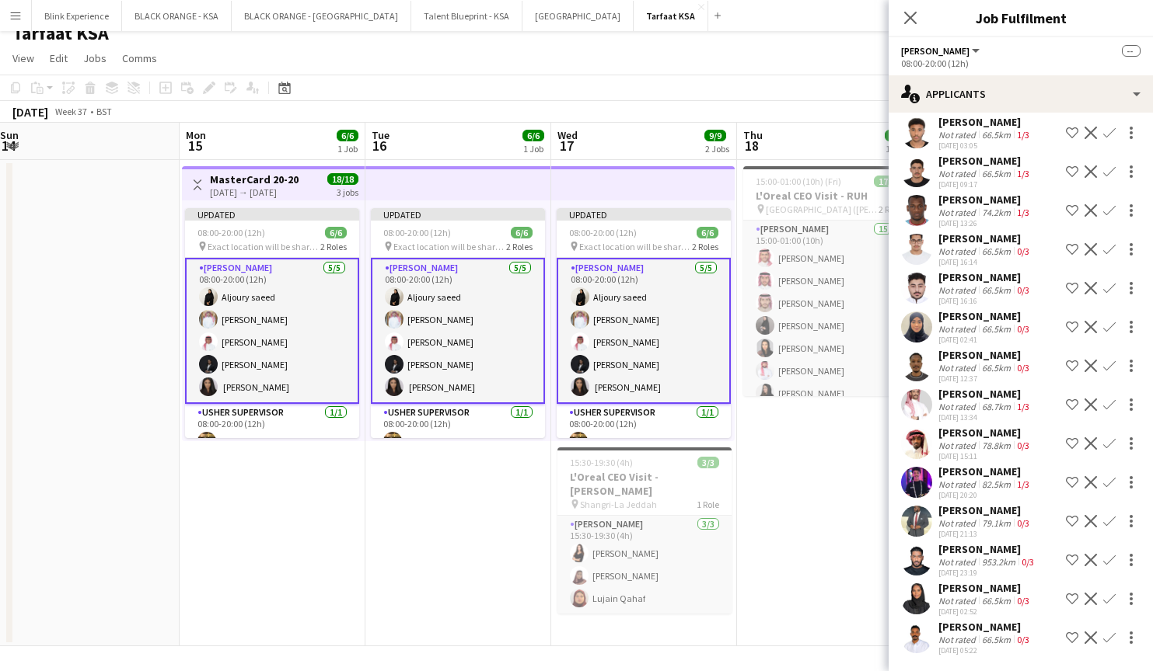
scroll to position [3514, 0]
click at [917, 439] on app-user-avatar at bounding box center [916, 443] width 31 height 31
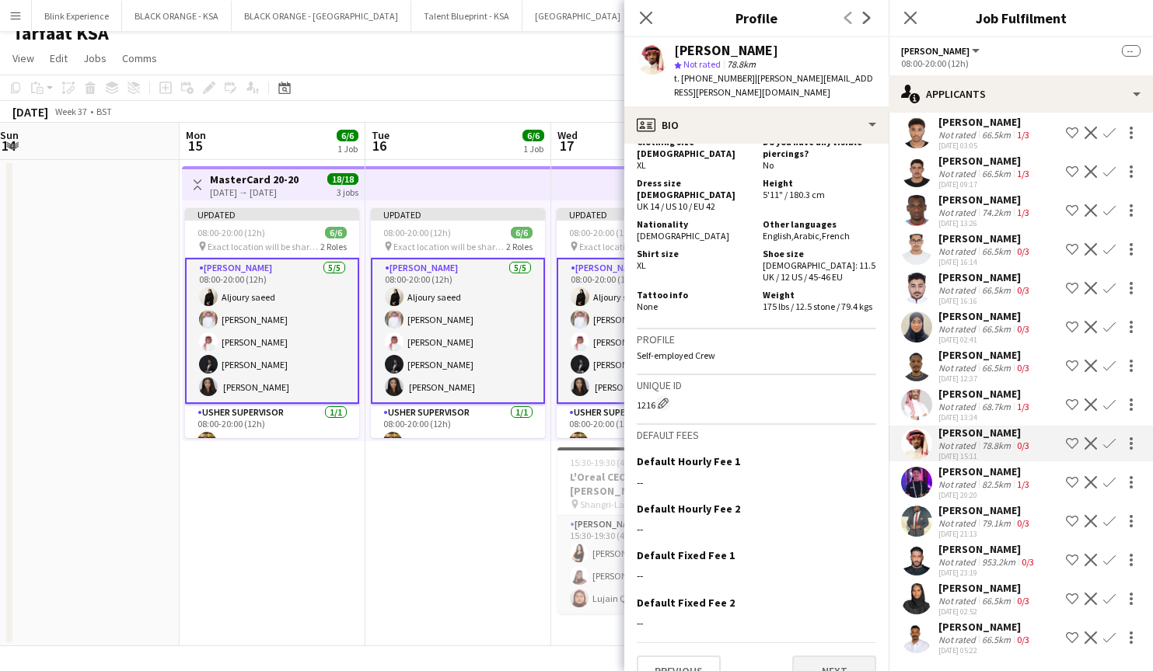
scroll to position [1034, 0]
click at [828, 658] on button "Next" at bounding box center [834, 673] width 84 height 31
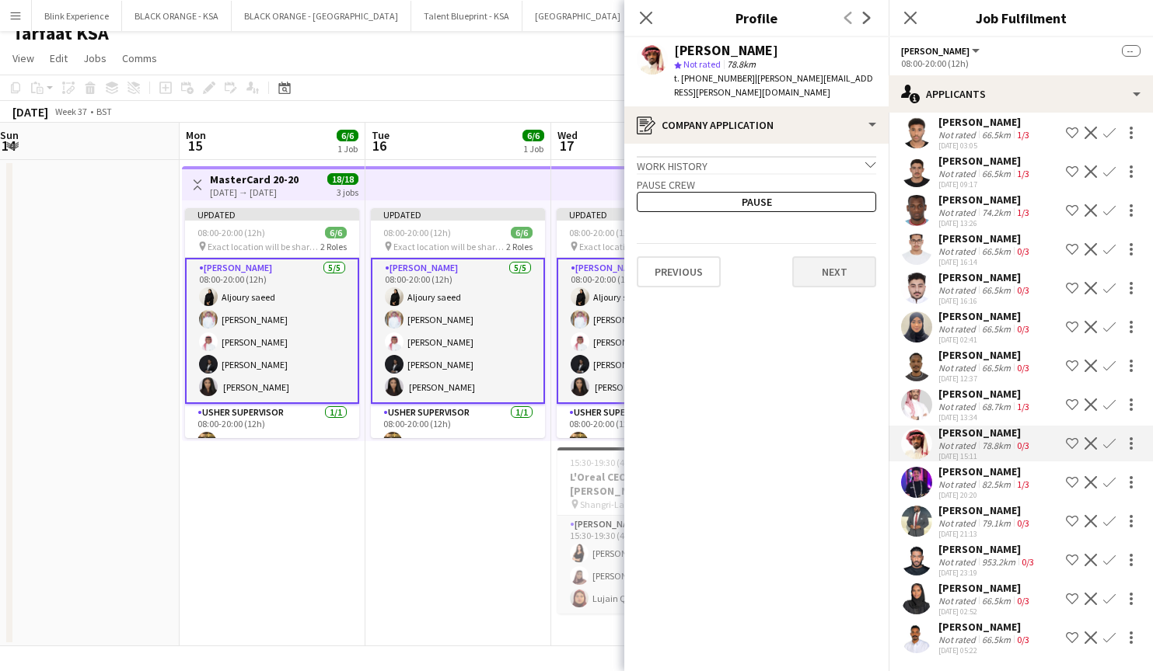
click at [854, 261] on button "Next" at bounding box center [834, 271] width 84 height 31
click at [848, 253] on button "Next" at bounding box center [834, 262] width 84 height 31
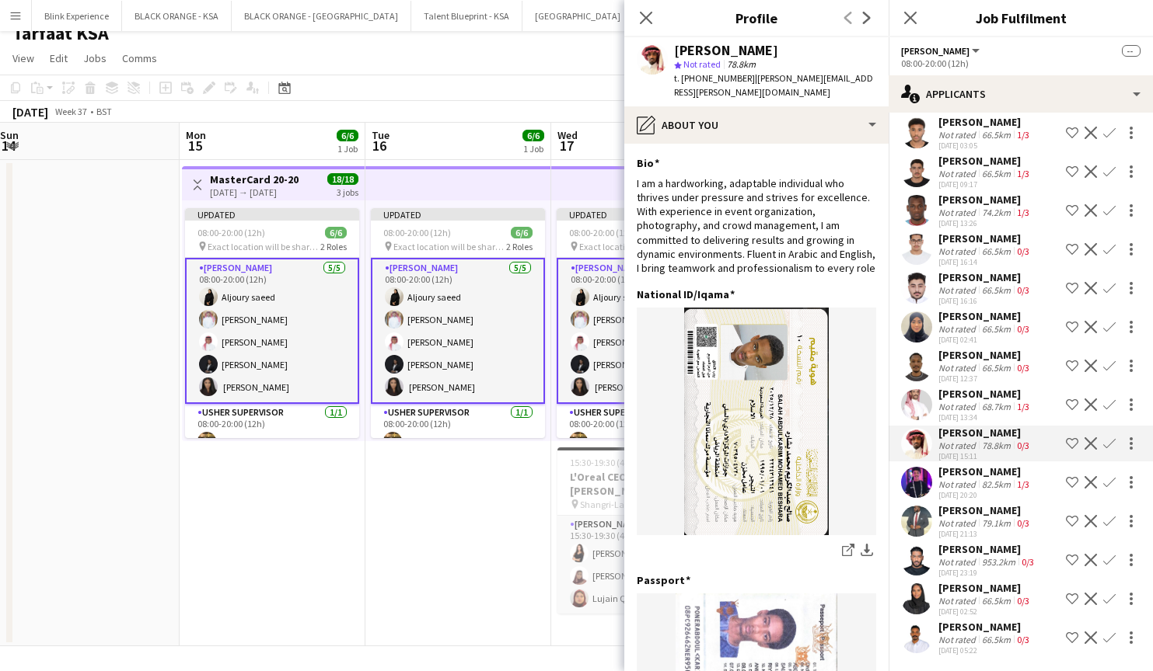
scroll to position [3459, 0]
click at [919, 420] on app-user-avatar at bounding box center [916, 404] width 31 height 31
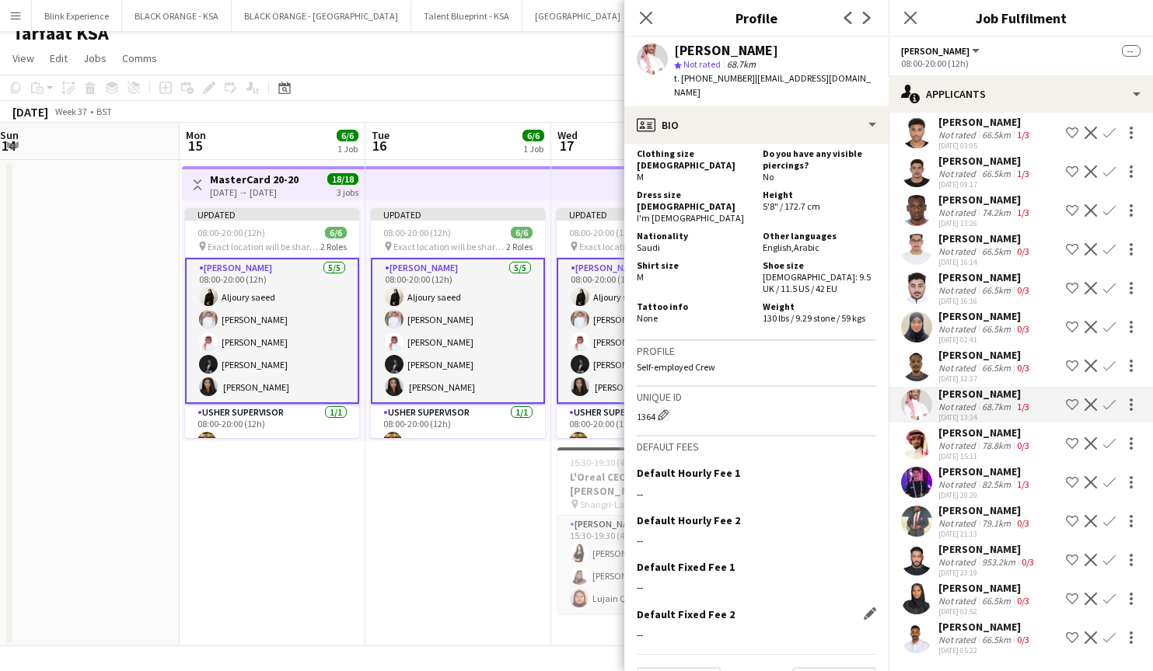
scroll to position [1026, 0]
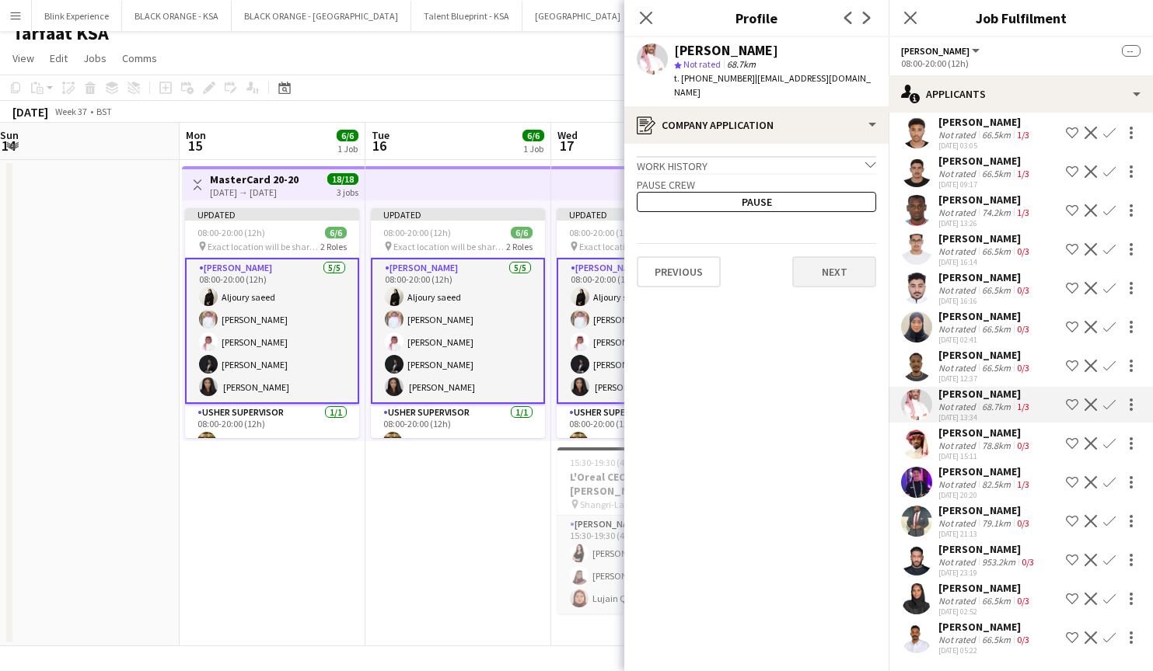
click at [827, 267] on button "Next" at bounding box center [834, 271] width 84 height 31
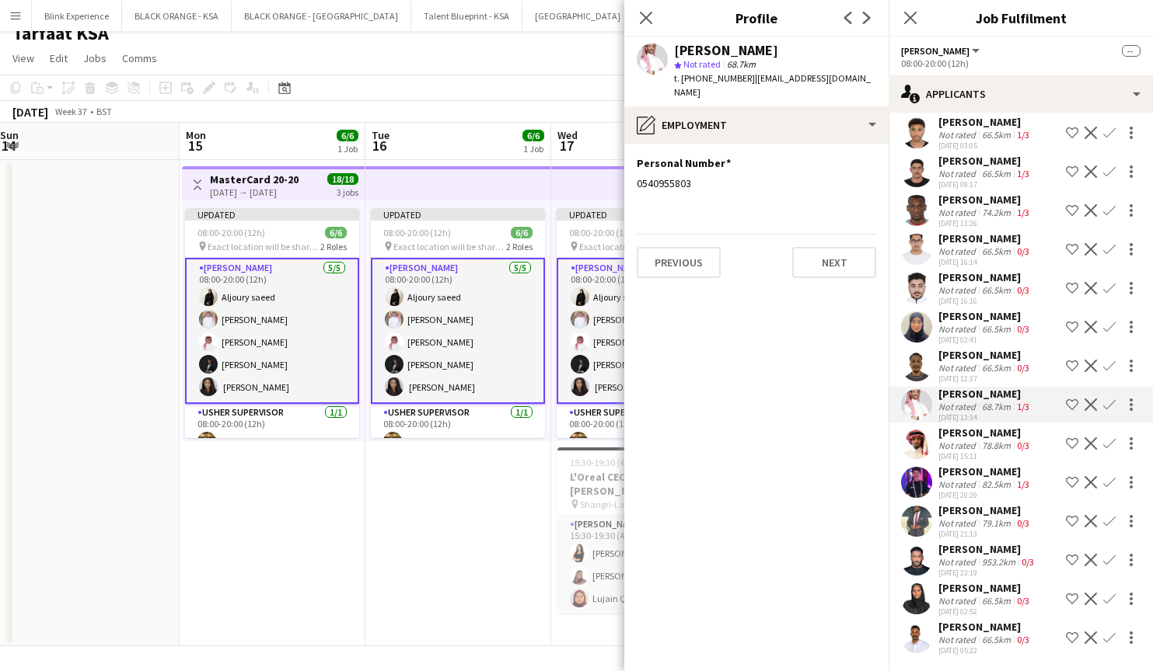
click at [827, 267] on app-section-data-types "Personal Number Edit this field 0540955803 Previous Next" at bounding box center [756, 408] width 264 height 528
click at [827, 258] on button "Next" at bounding box center [834, 262] width 84 height 31
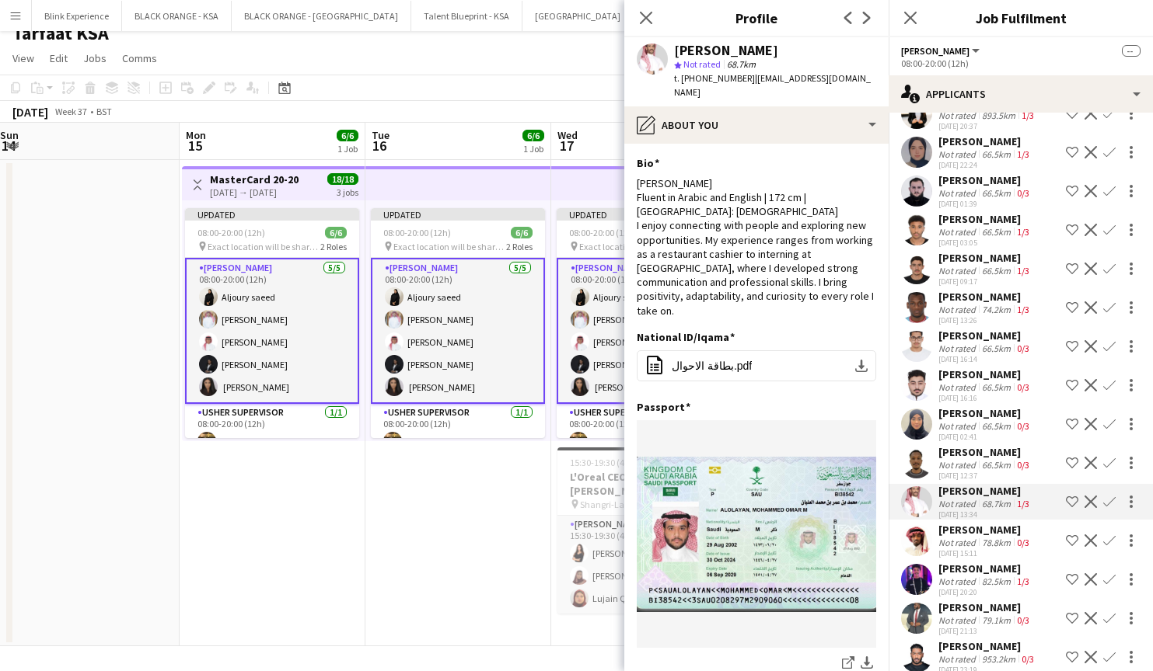
scroll to position [3323, 0]
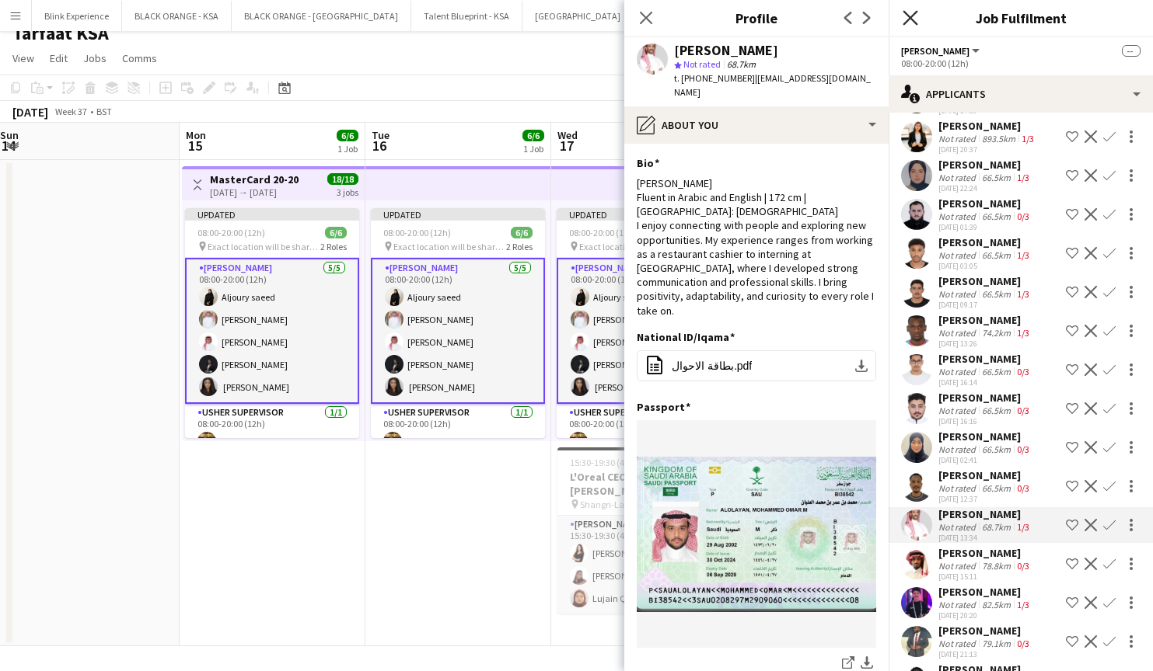
click at [908, 18] on icon "Close pop-in" at bounding box center [909, 17] width 15 height 15
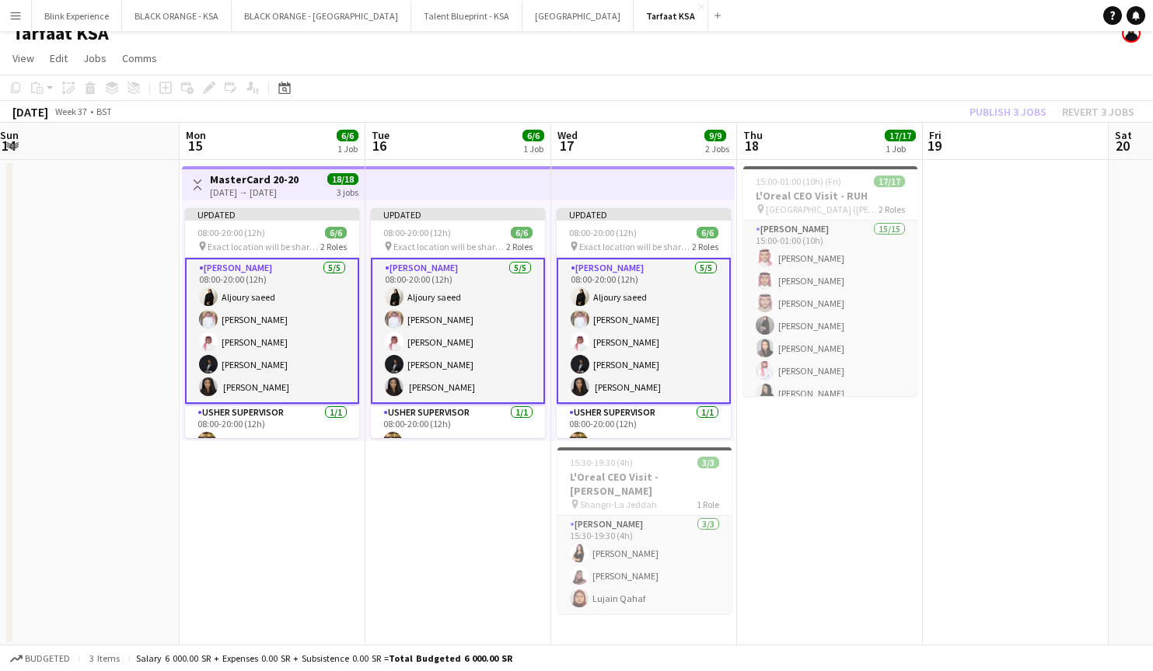
scroll to position [0, 377]
click at [388, 493] on app-date-cell "Updated 08:00-20:00 (12h) 6/6 pin Exact location will be shared later 2 Roles […" at bounding box center [459, 403] width 186 height 487
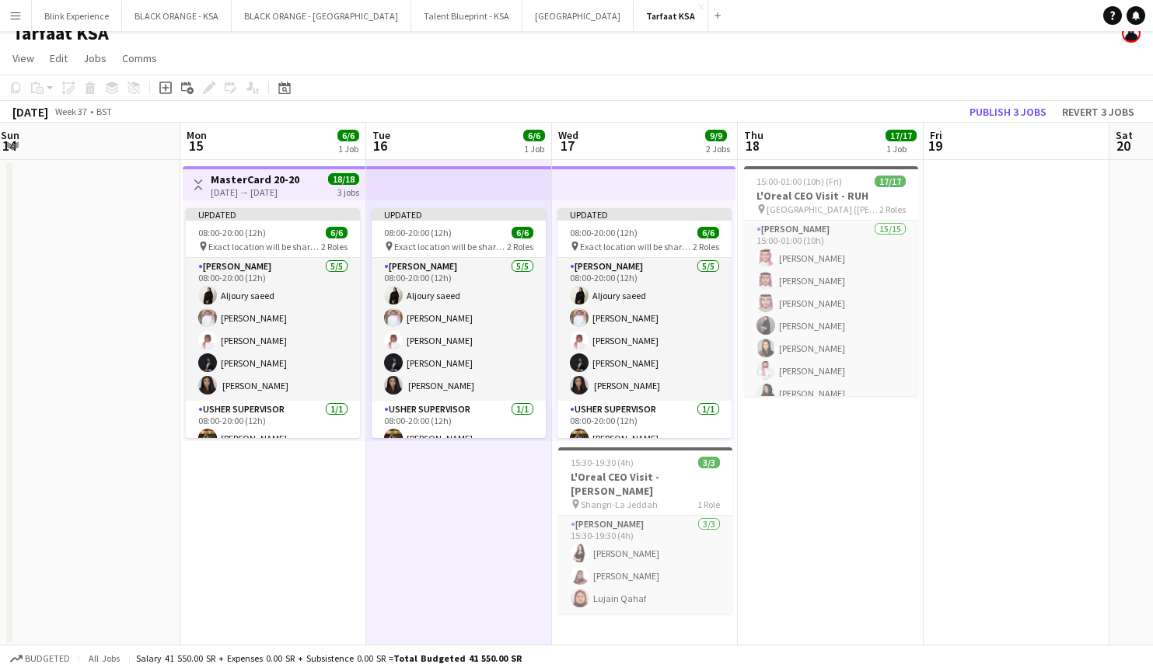
click at [652, 187] on app-top-bar at bounding box center [643, 183] width 183 height 34
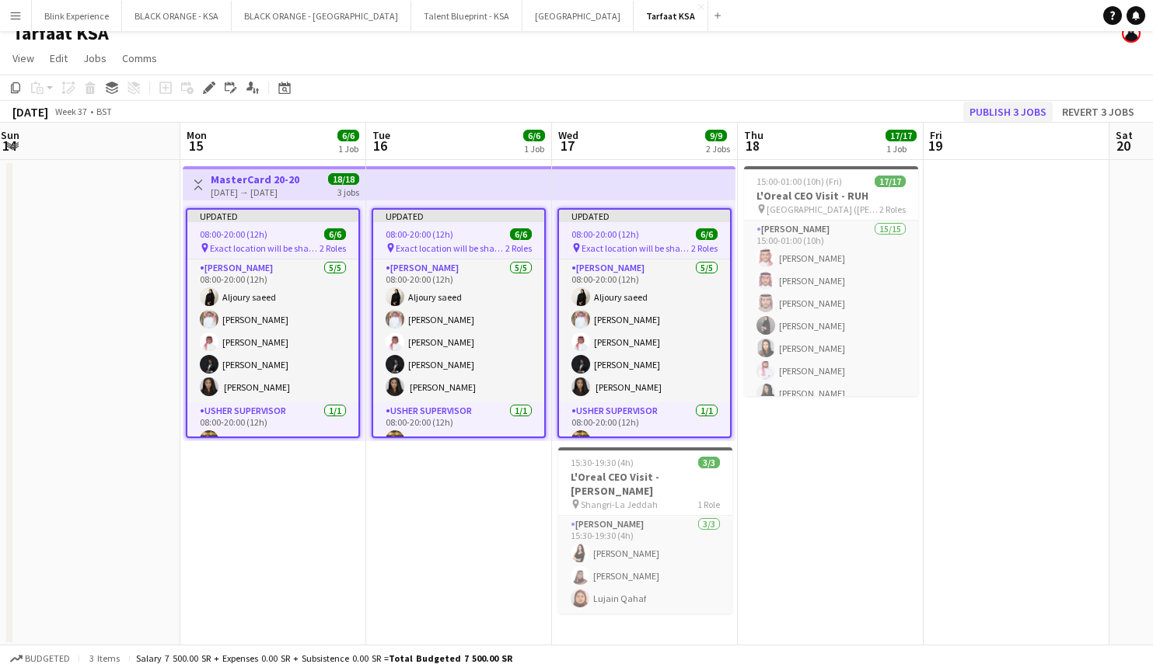
click at [987, 110] on button "Publish 3 jobs" at bounding box center [1007, 112] width 89 height 20
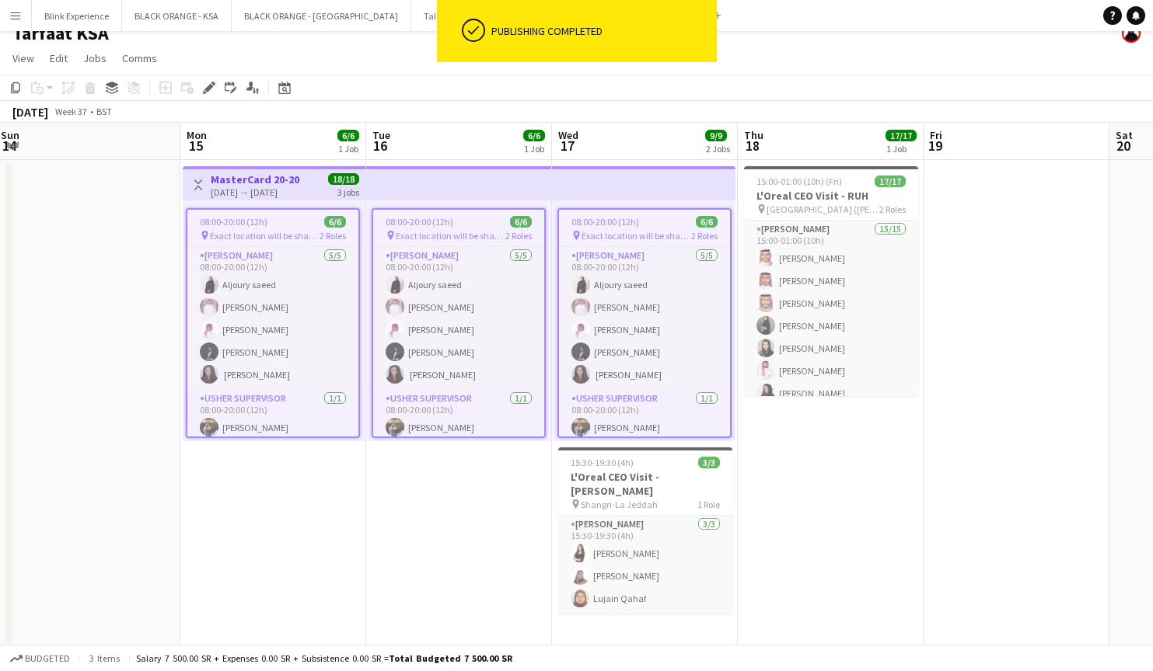
click at [603, 200] on app-top-bar at bounding box center [643, 183] width 183 height 34
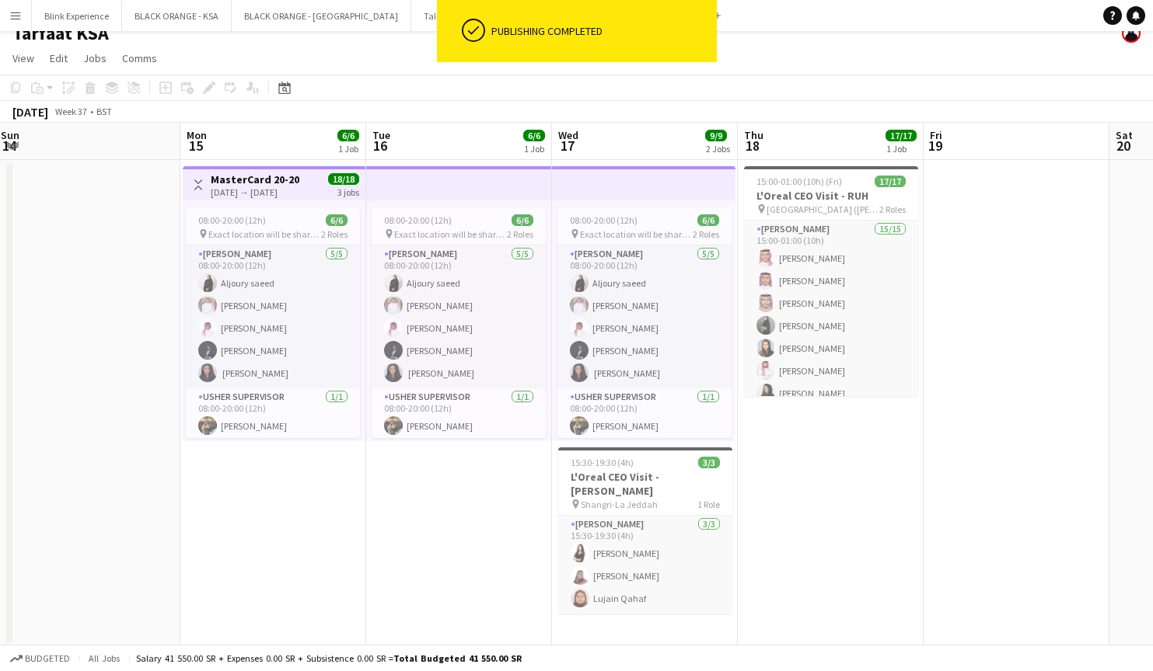
click at [322, 186] on div "Toggle View MasterCard 20-20 [DATE] → [DATE] 18/18 3 jobs" at bounding box center [274, 185] width 170 height 26
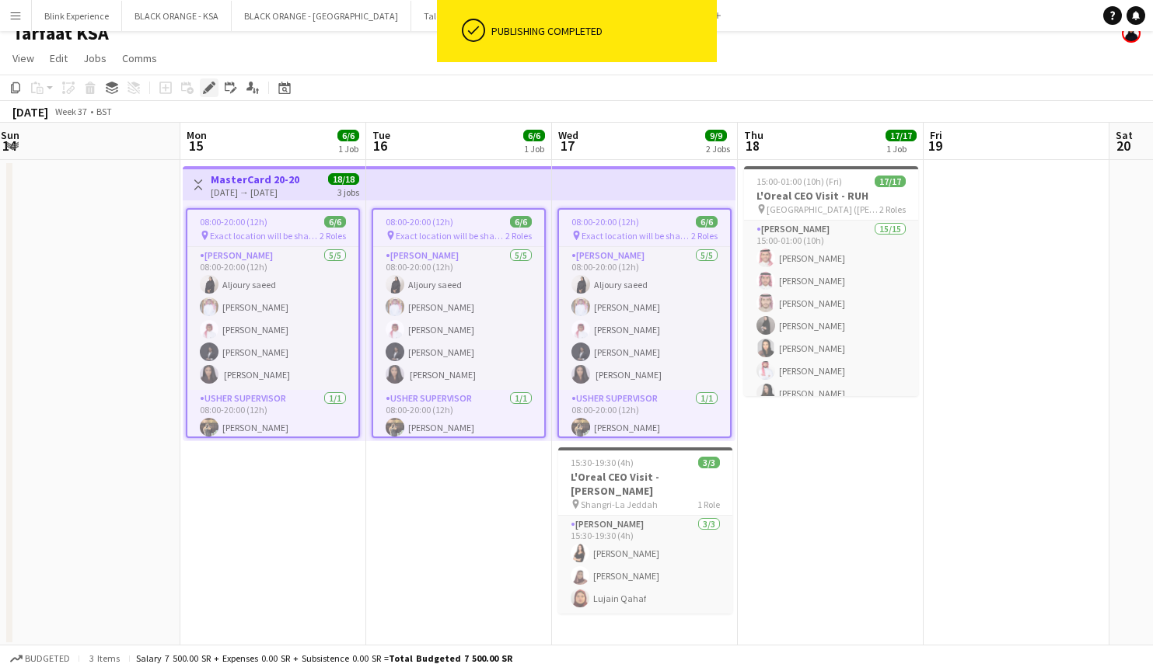
click at [208, 91] on icon at bounding box center [208, 88] width 9 height 9
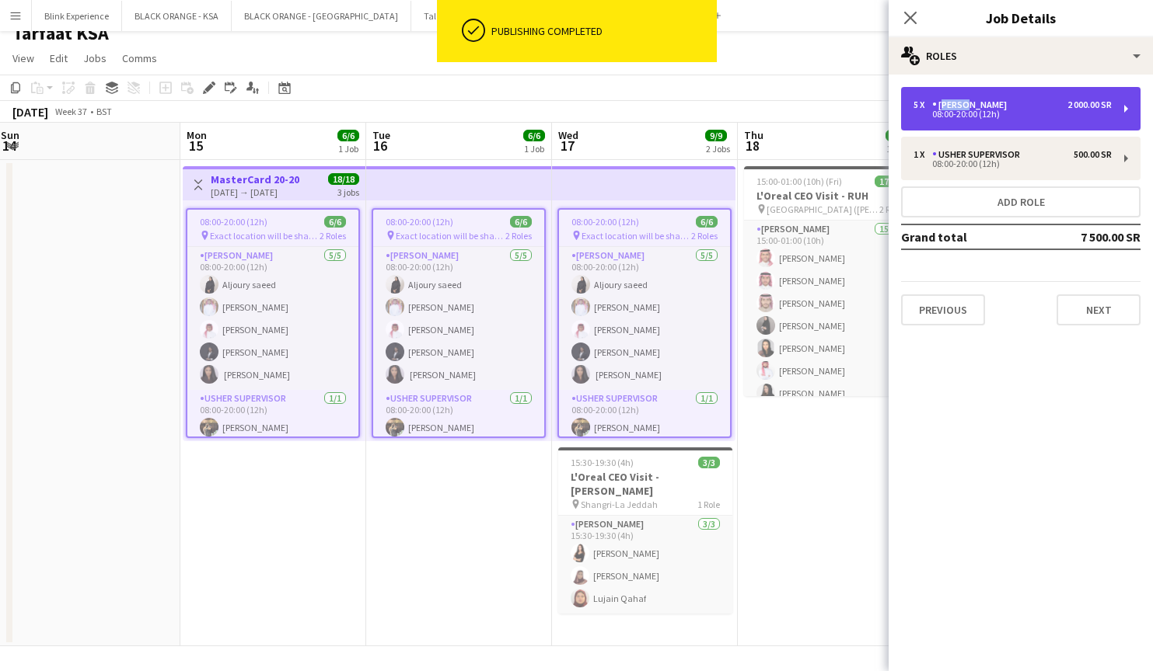
click at [984, 99] on div "5 x [PERSON_NAME] 2 000.00 SR 08:00-20:00 (12h)" at bounding box center [1020, 109] width 239 height 44
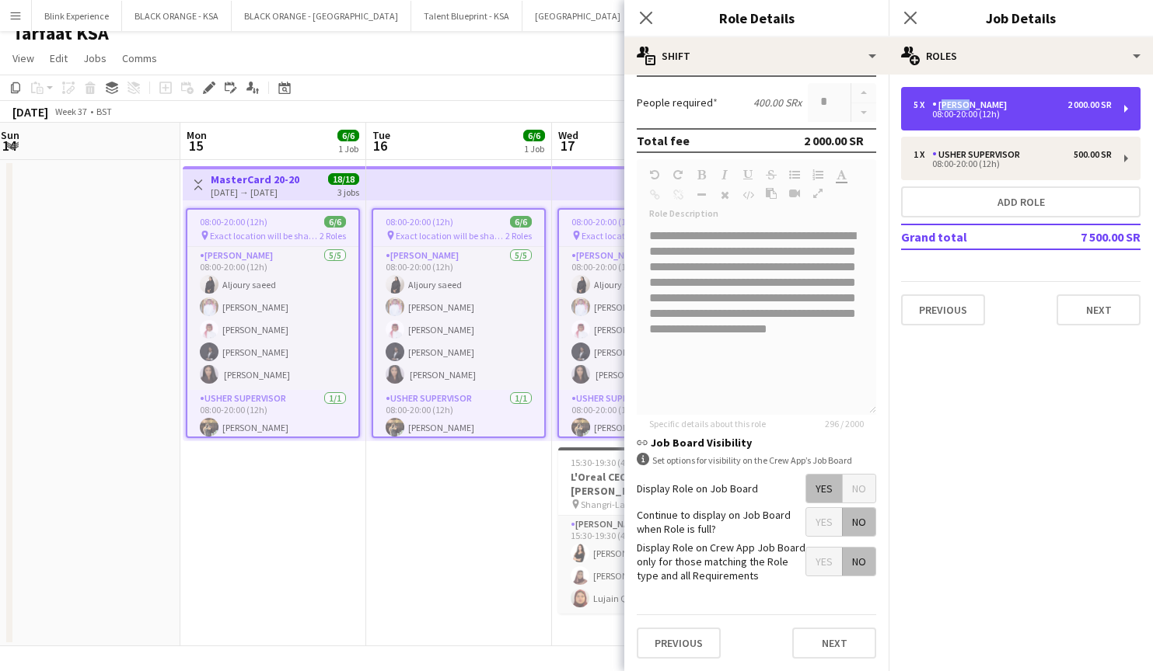
scroll to position [326, 0]
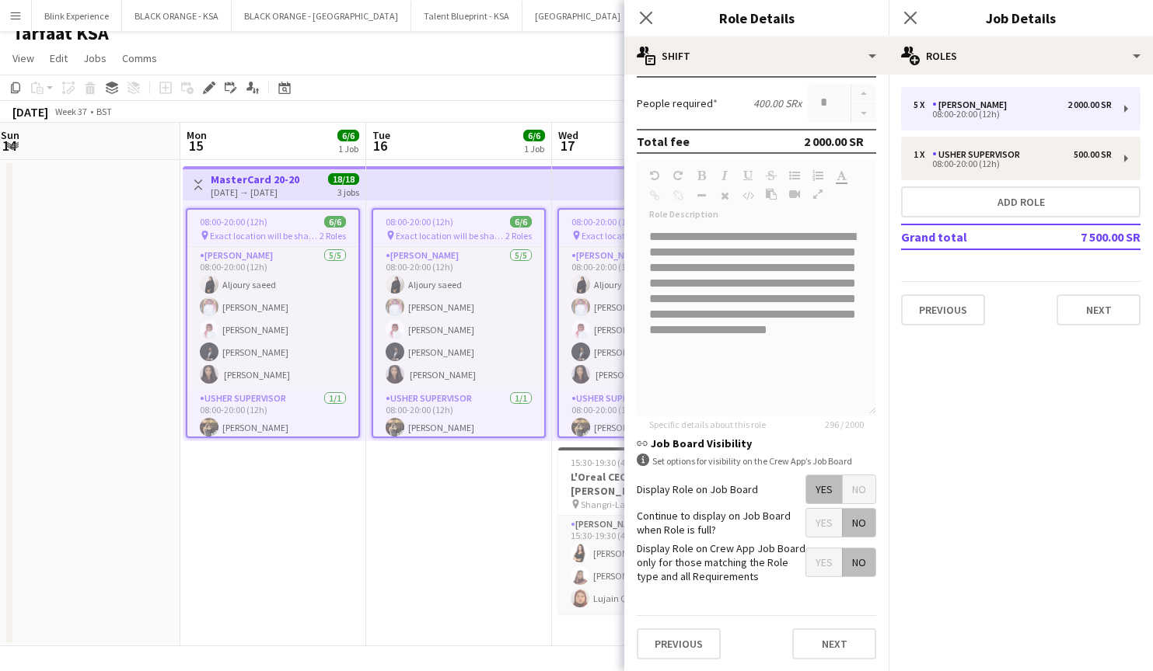
click at [863, 487] on mat-button-toggle-group "Yes No" at bounding box center [840, 490] width 71 height 30
click at [856, 495] on mat-button-toggle-group "Yes No" at bounding box center [840, 490] width 71 height 30
click at [645, 19] on icon at bounding box center [645, 17] width 15 height 15
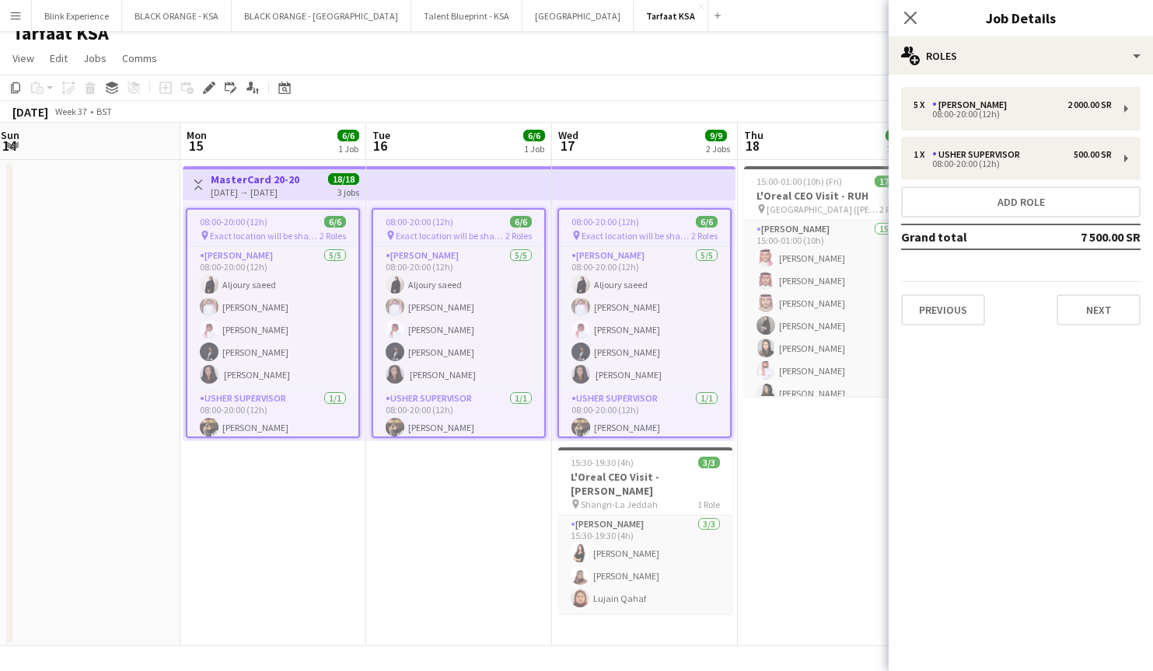
click at [110, 330] on app-date-cell at bounding box center [88, 403] width 186 height 487
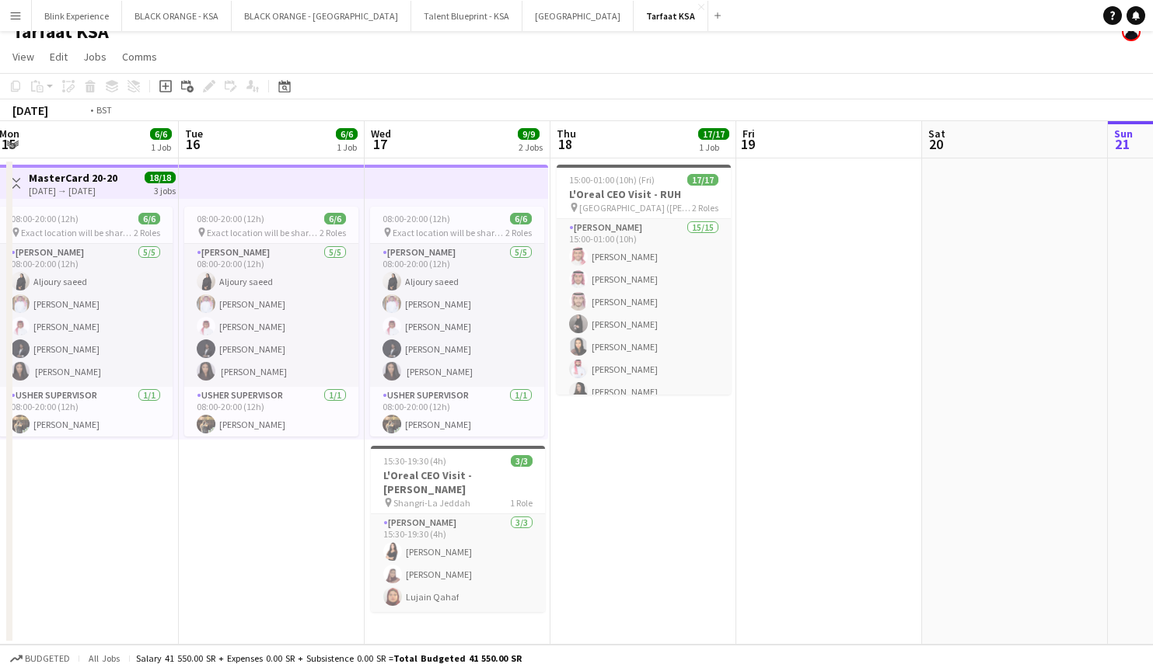
scroll to position [0, 321]
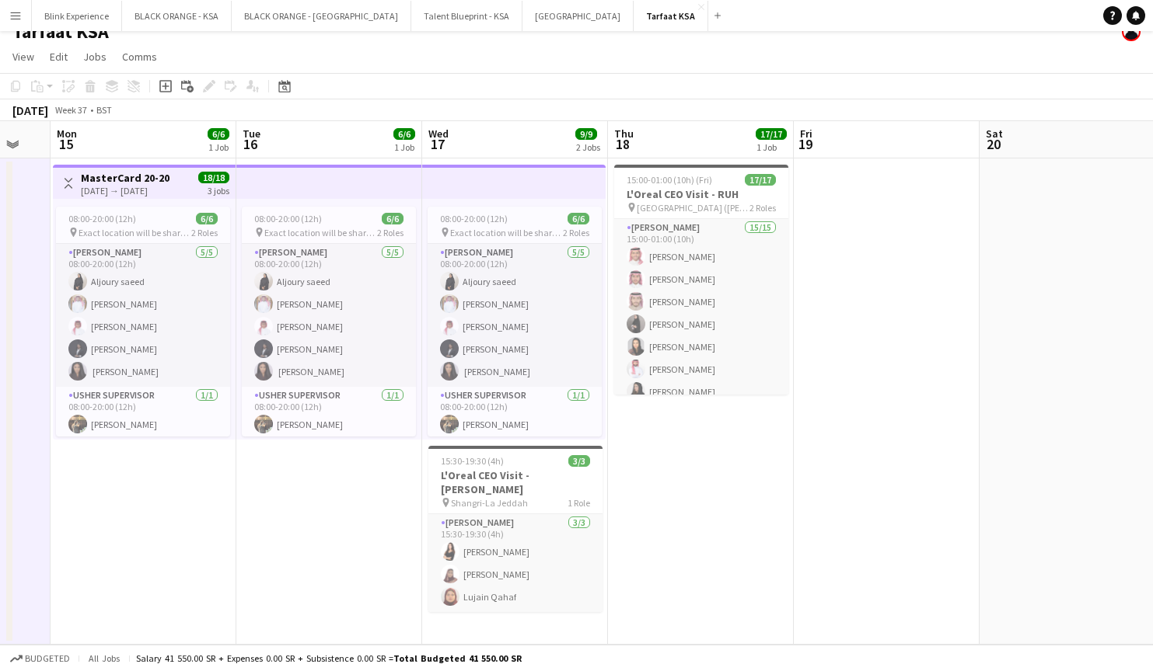
click at [906, 364] on app-date-cell at bounding box center [887, 402] width 186 height 487
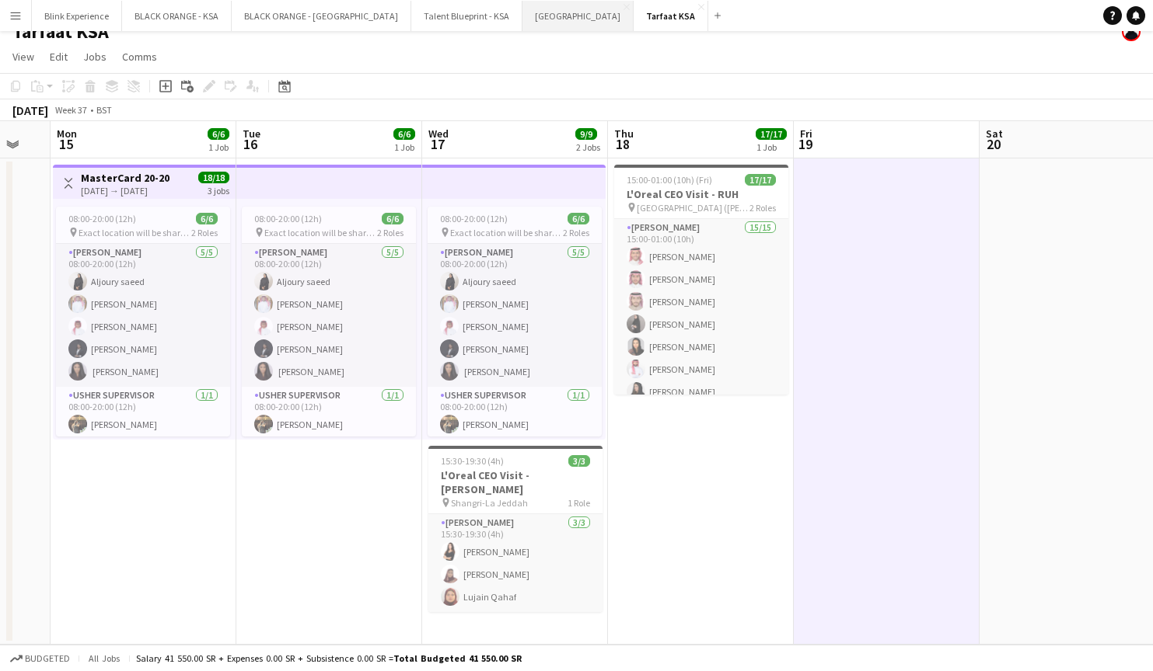
click at [522, 21] on button "[GEOGRAPHIC_DATA]" at bounding box center [577, 16] width 111 height 30
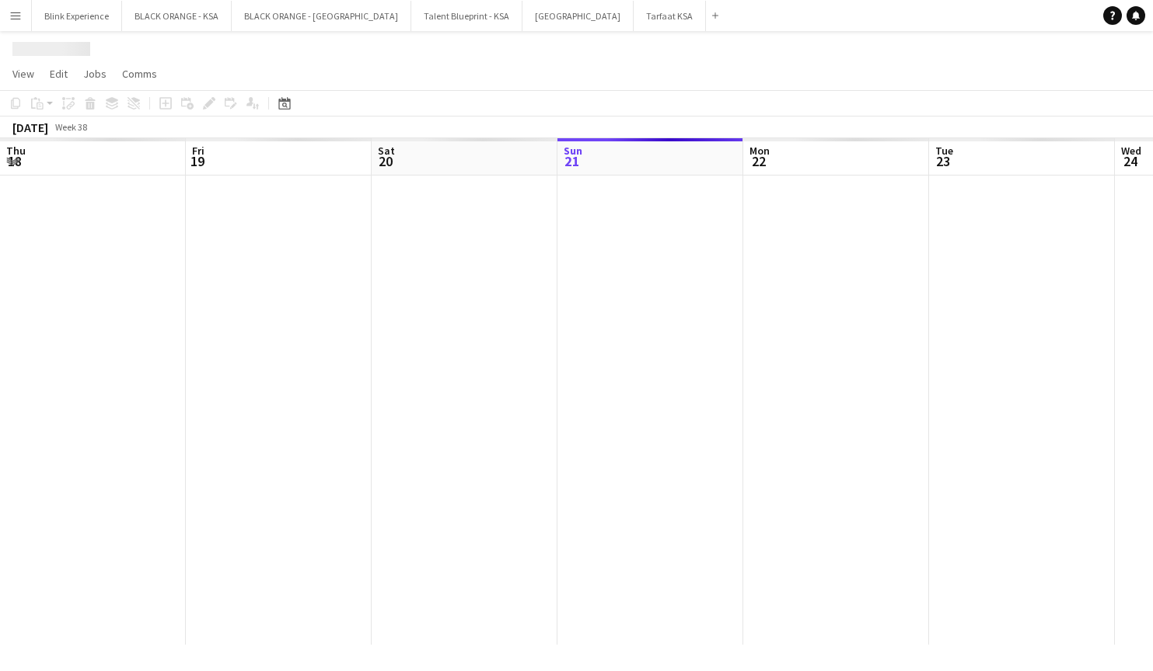
scroll to position [0, 371]
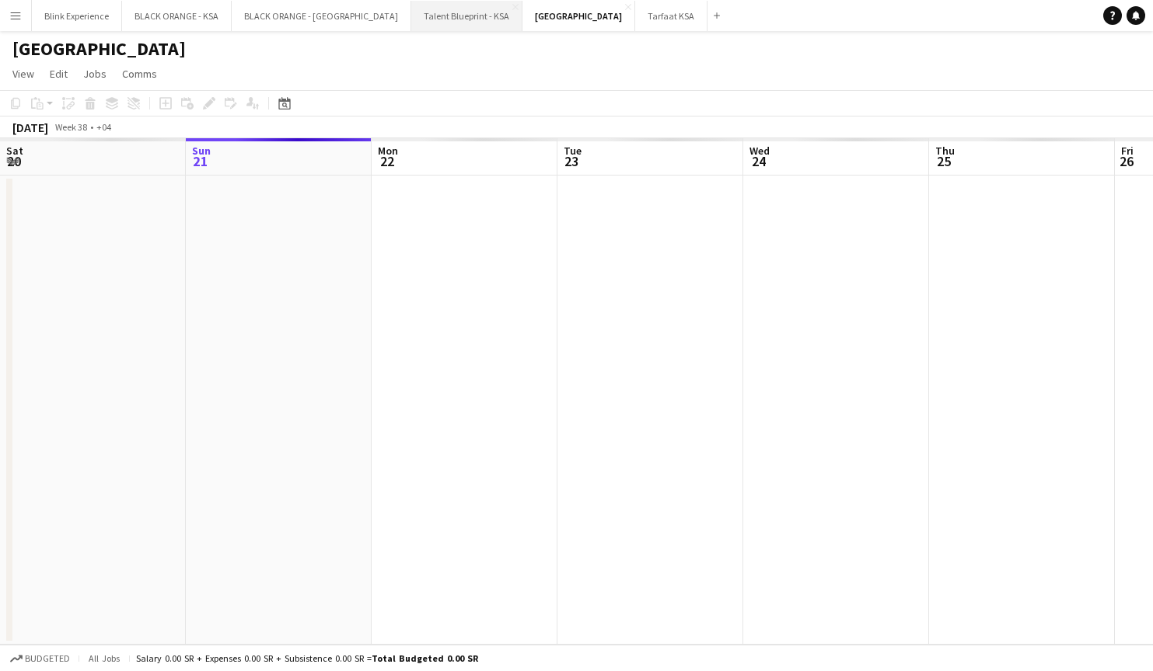
click at [411, 22] on button "Talent Blueprint - KSA Close" at bounding box center [466, 16] width 111 height 30
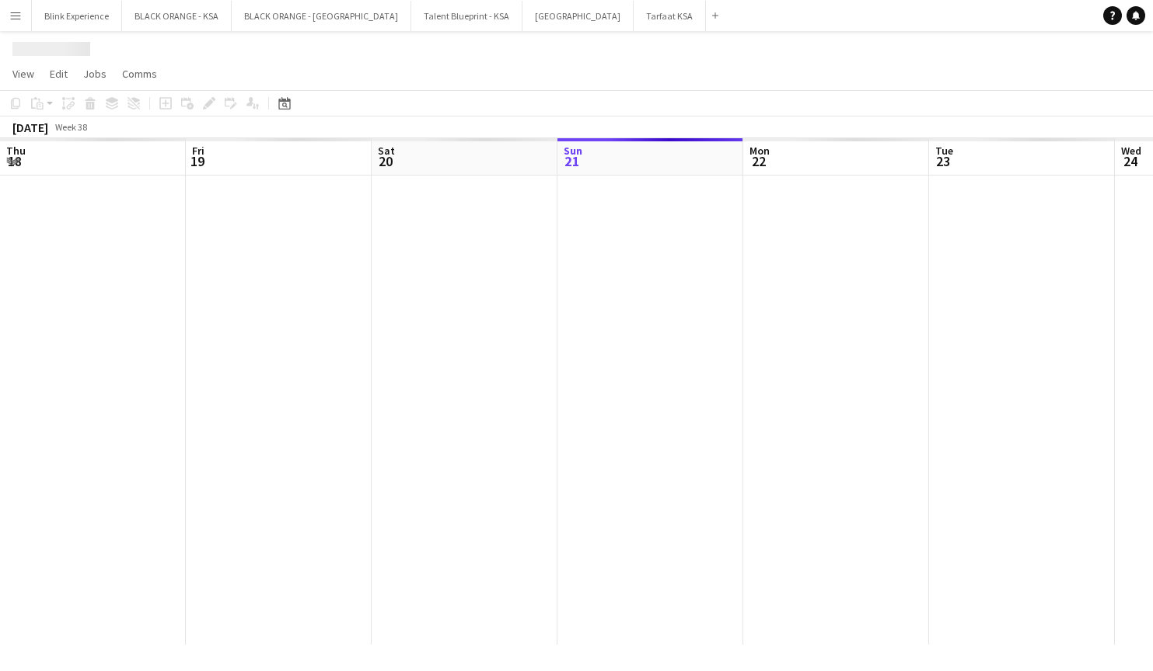
scroll to position [0, 371]
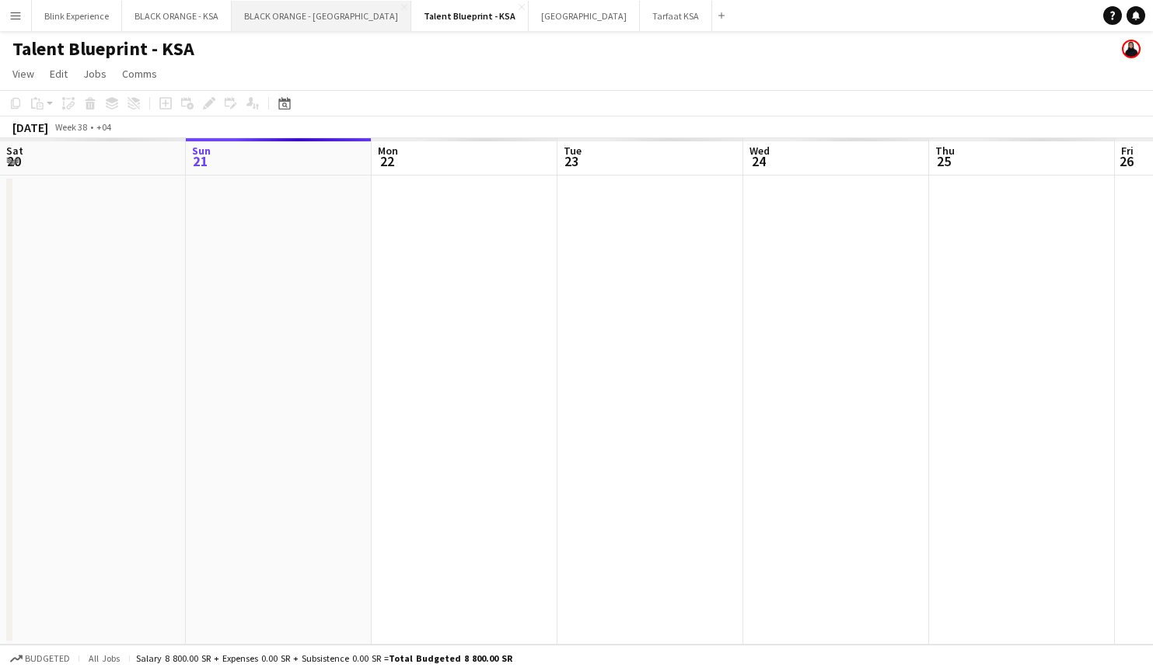
click at [281, 21] on button "BLACK ORANGE - [GEOGRAPHIC_DATA] Close" at bounding box center [322, 16] width 180 height 30
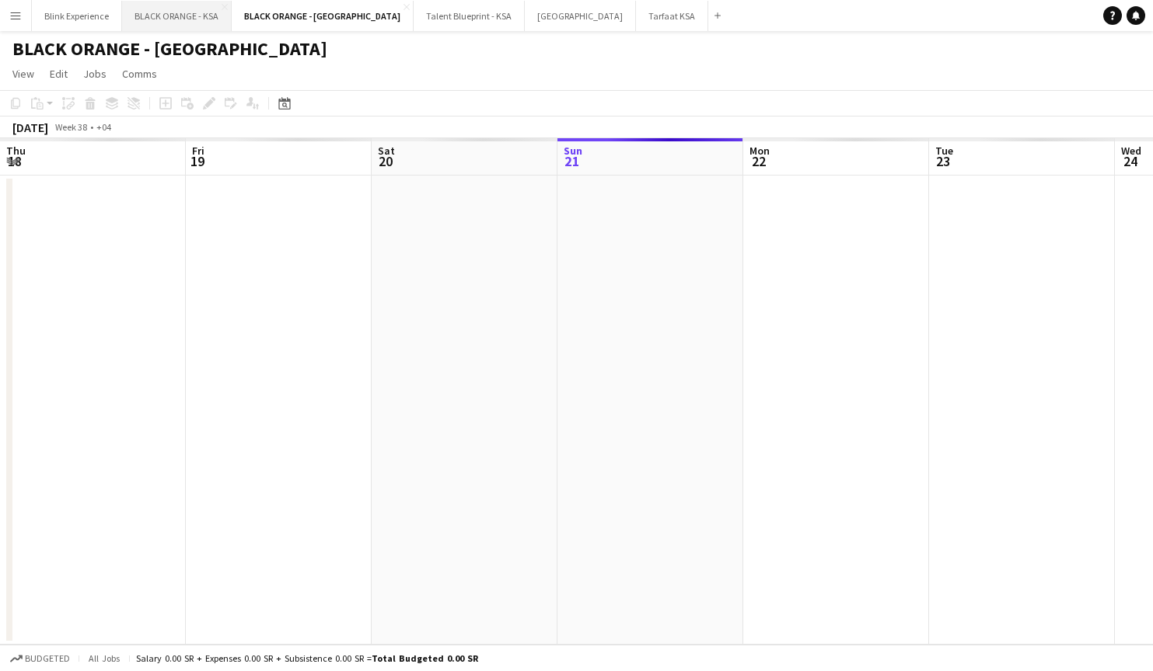
scroll to position [0, 371]
click at [169, 14] on button "BLACK ORANGE - KSA Close" at bounding box center [177, 16] width 110 height 30
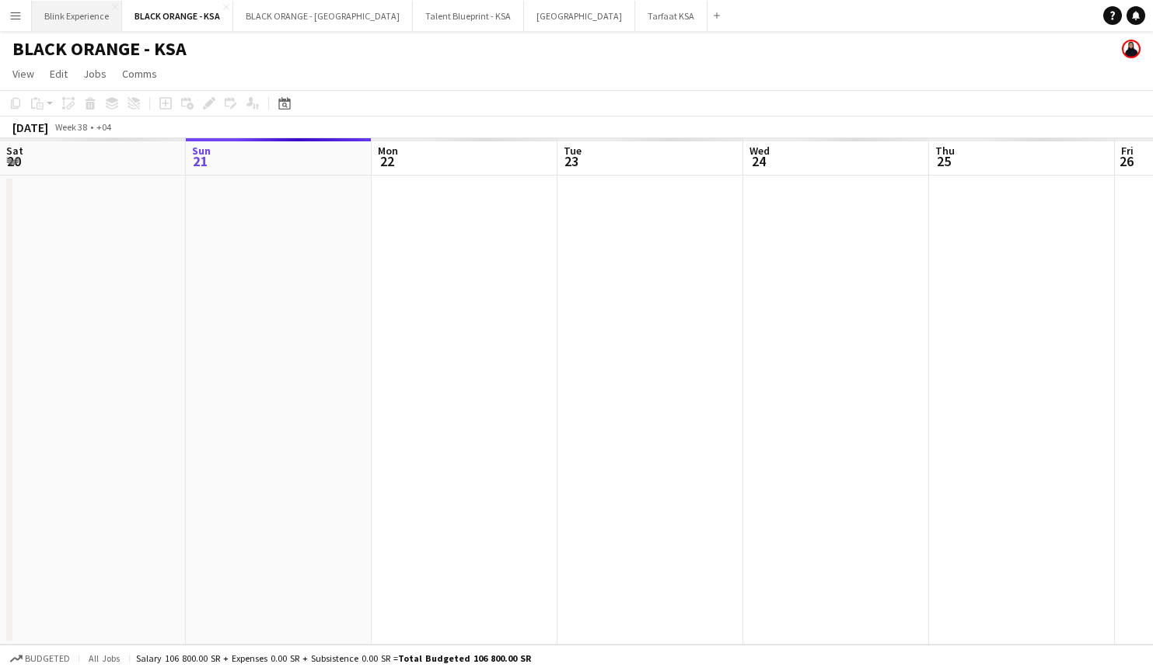
click at [83, 12] on button "Blink Experience Close" at bounding box center [77, 16] width 90 height 30
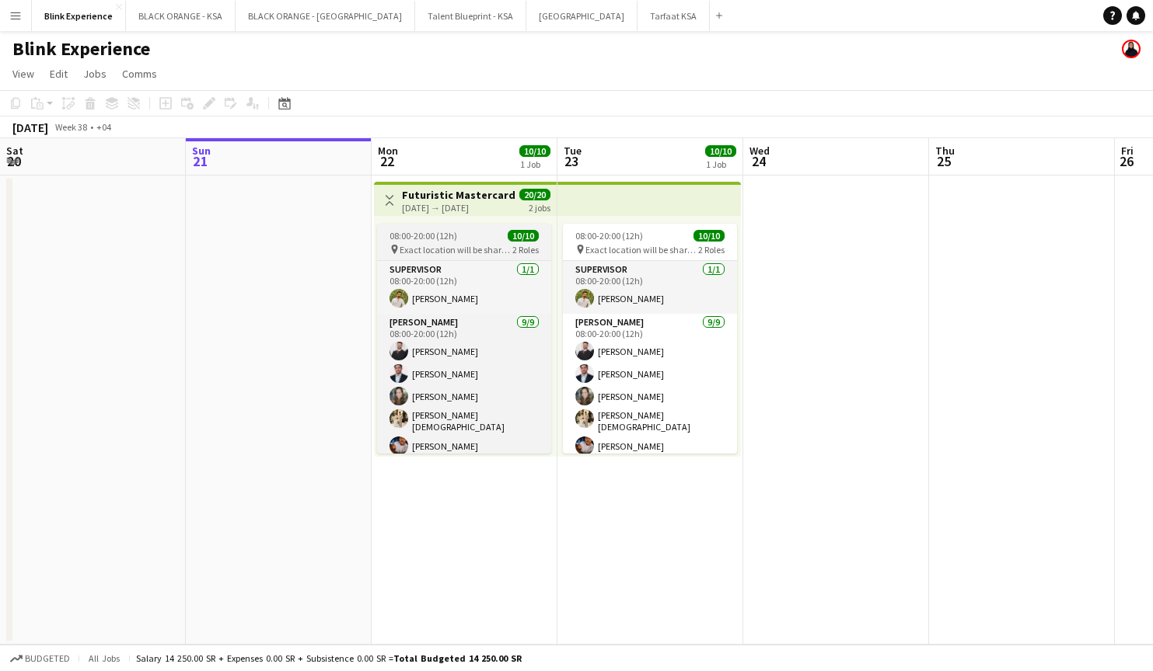
click at [461, 232] on div "08:00-20:00 (12h) 10/10" at bounding box center [464, 236] width 174 height 12
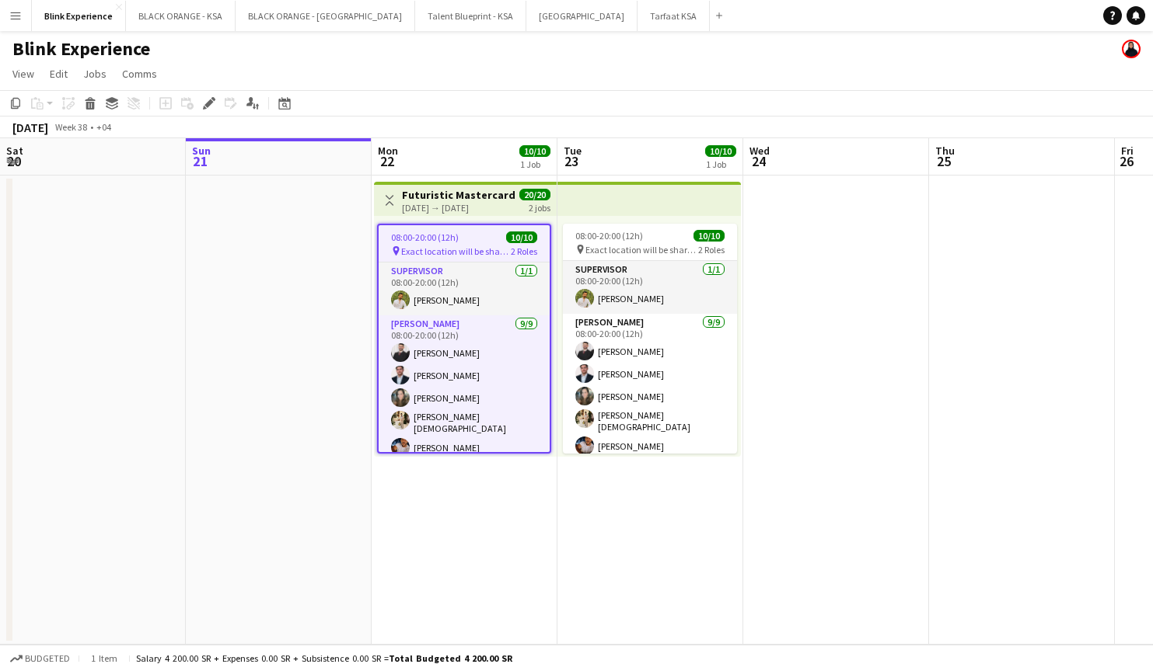
click at [428, 201] on h3 "Futuristic Mastercard Event" at bounding box center [460, 195] width 116 height 14
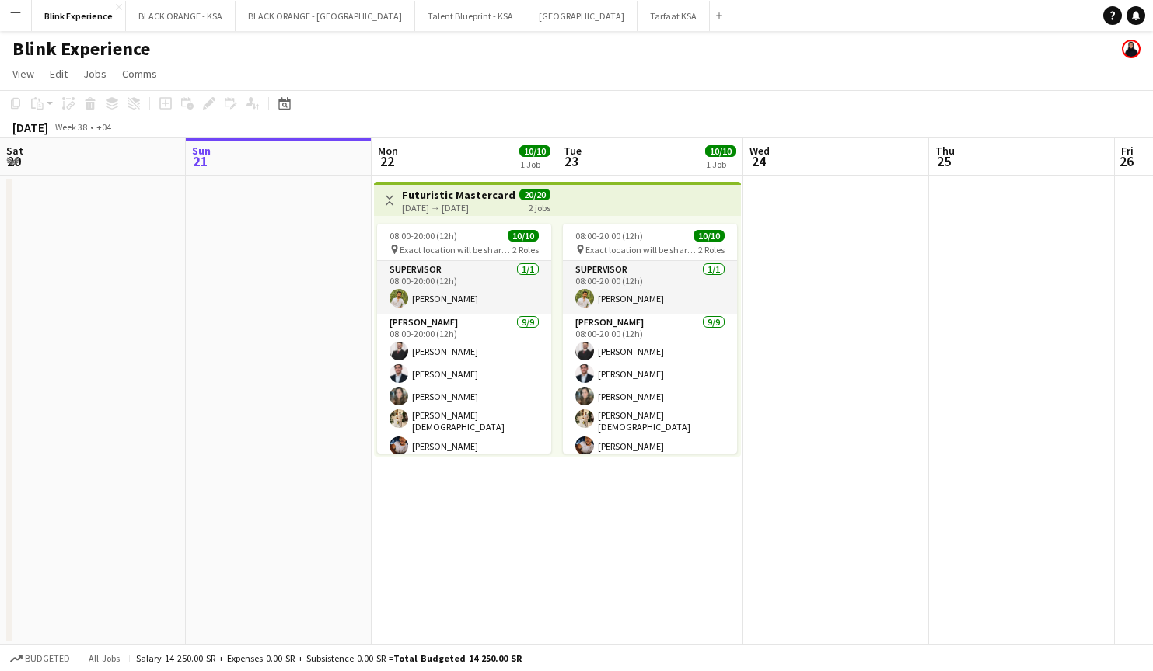
click at [431, 202] on div "[DATE] → [DATE]" at bounding box center [460, 208] width 116 height 12
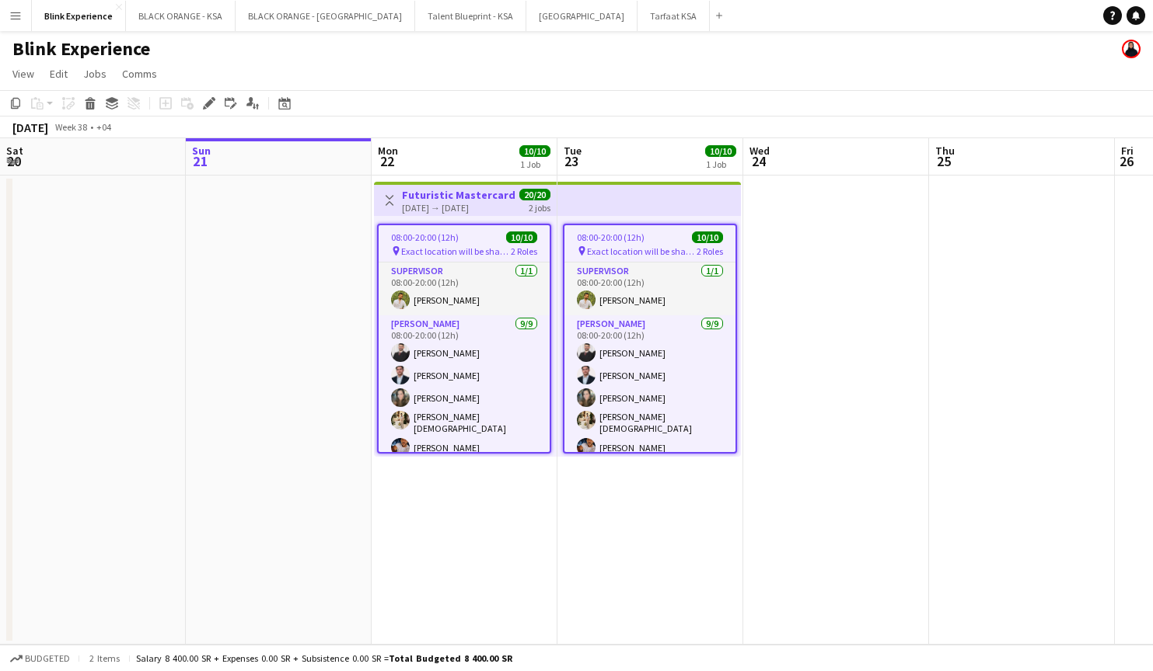
click at [338, 271] on app-date-cell at bounding box center [279, 410] width 186 height 469
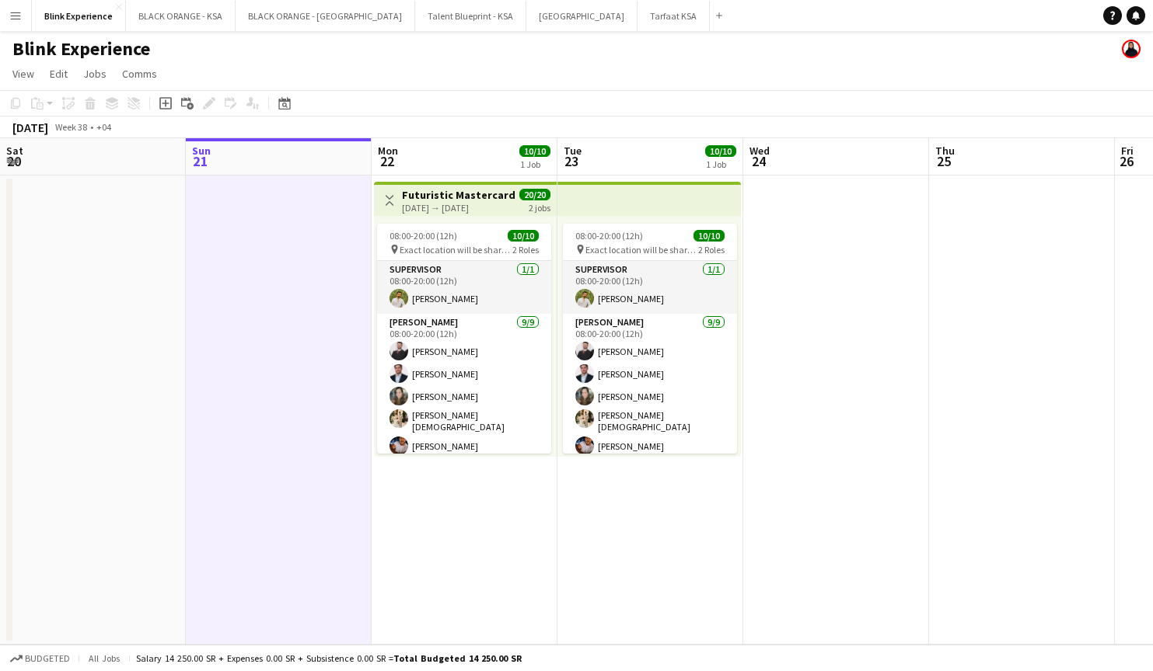
click at [119, 323] on app-date-cell at bounding box center [93, 410] width 186 height 469
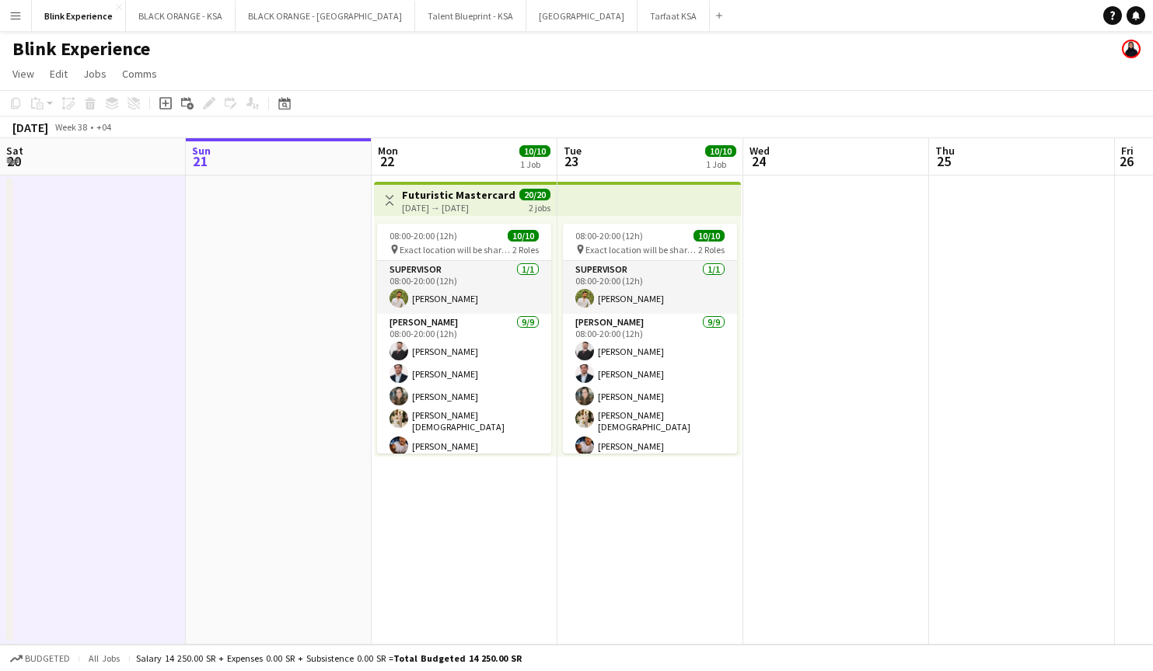
click at [207, 330] on app-date-cell at bounding box center [279, 410] width 186 height 469
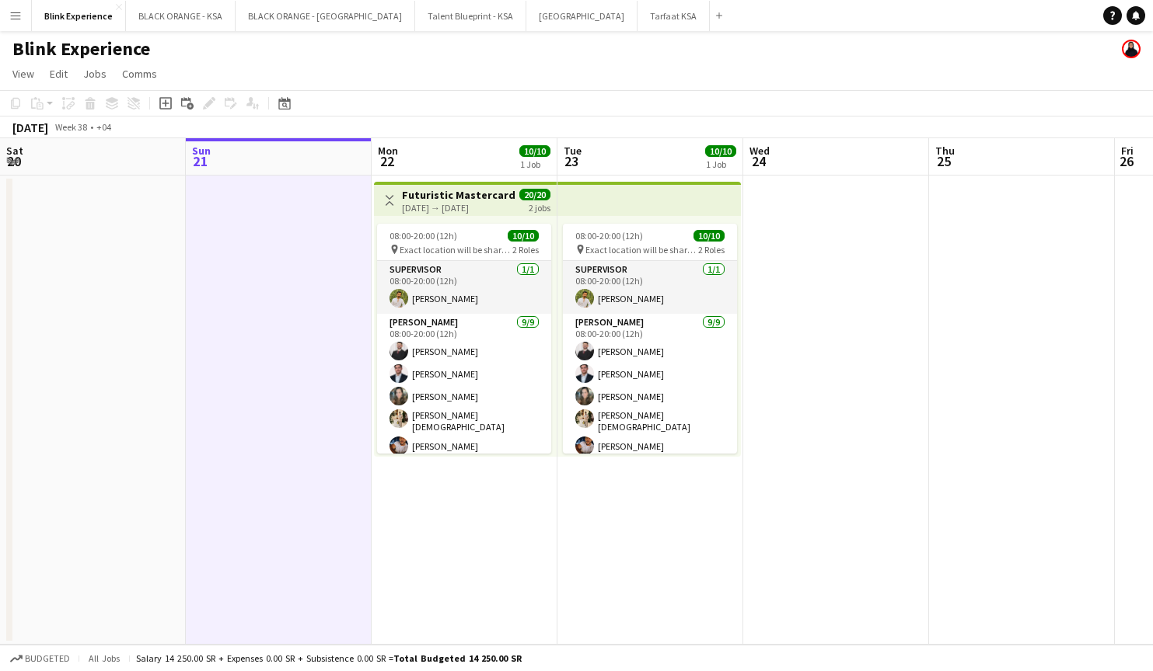
click at [786, 341] on app-date-cell at bounding box center [836, 410] width 186 height 469
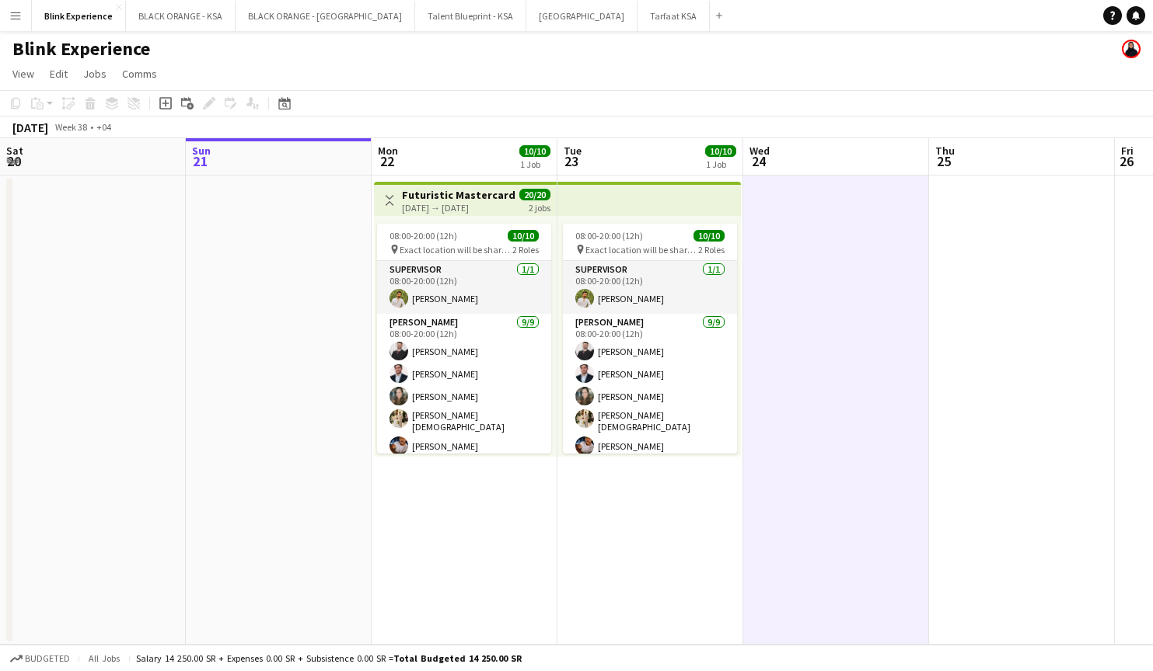
click at [19, 16] on app-icon "Menu" at bounding box center [15, 15] width 12 height 12
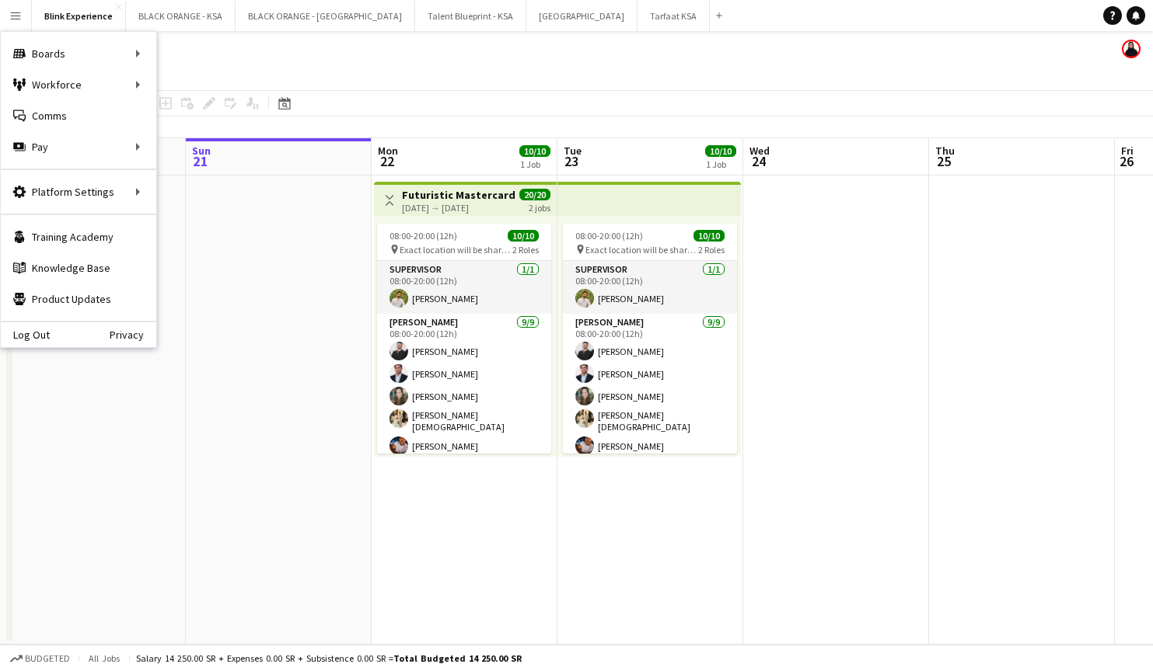
click at [253, 287] on app-date-cell at bounding box center [279, 410] width 186 height 469
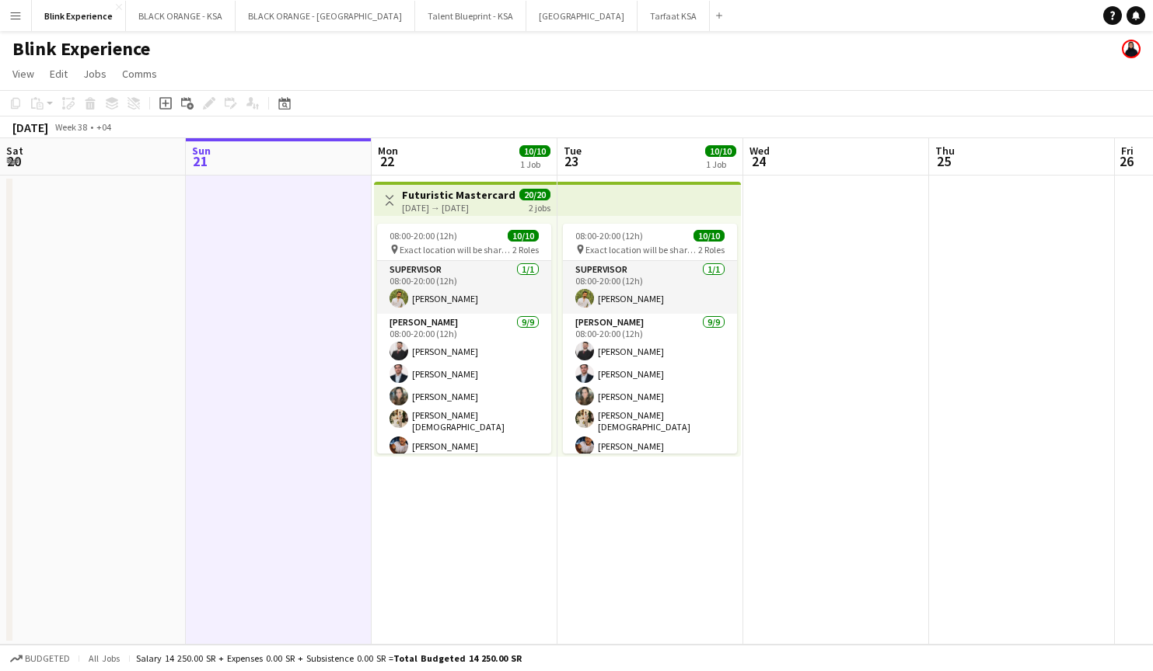
click at [12, 19] on app-icon "Menu" at bounding box center [15, 15] width 12 height 12
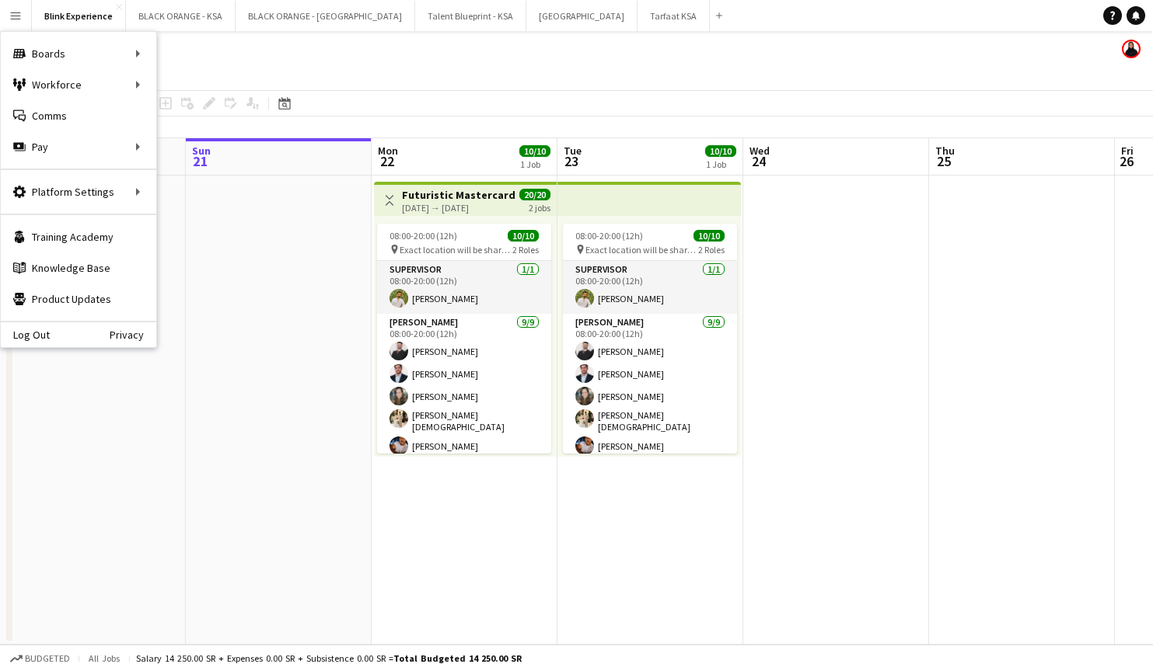
click at [295, 284] on app-date-cell at bounding box center [279, 410] width 186 height 469
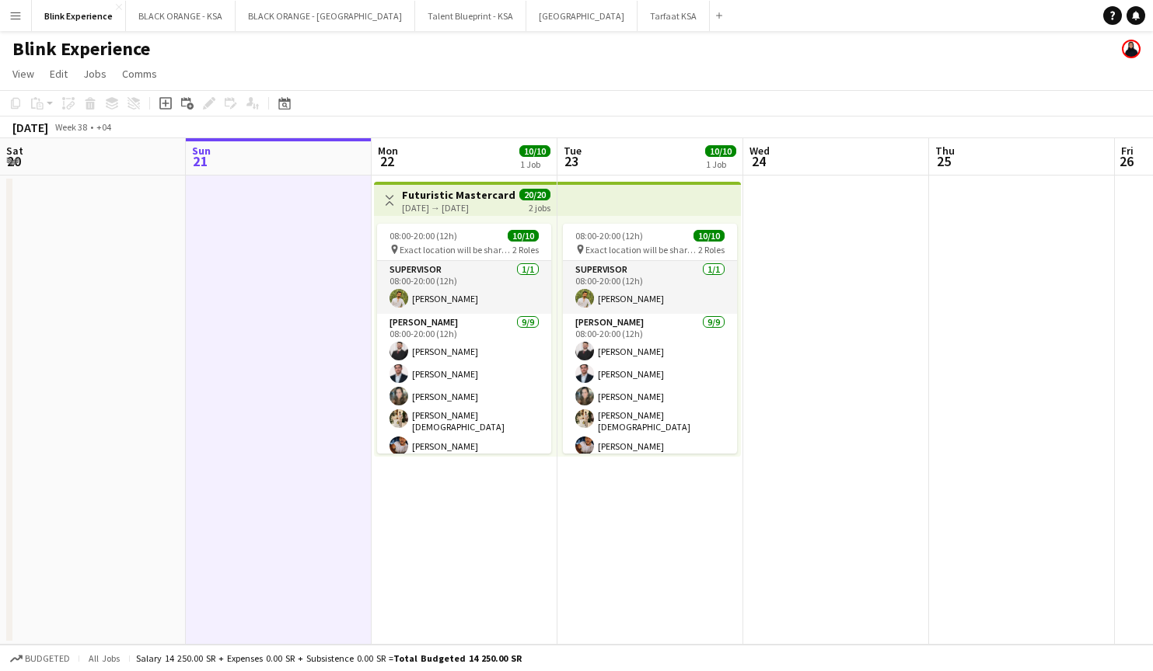
click at [16, 16] on app-icon "Menu" at bounding box center [15, 15] width 12 height 12
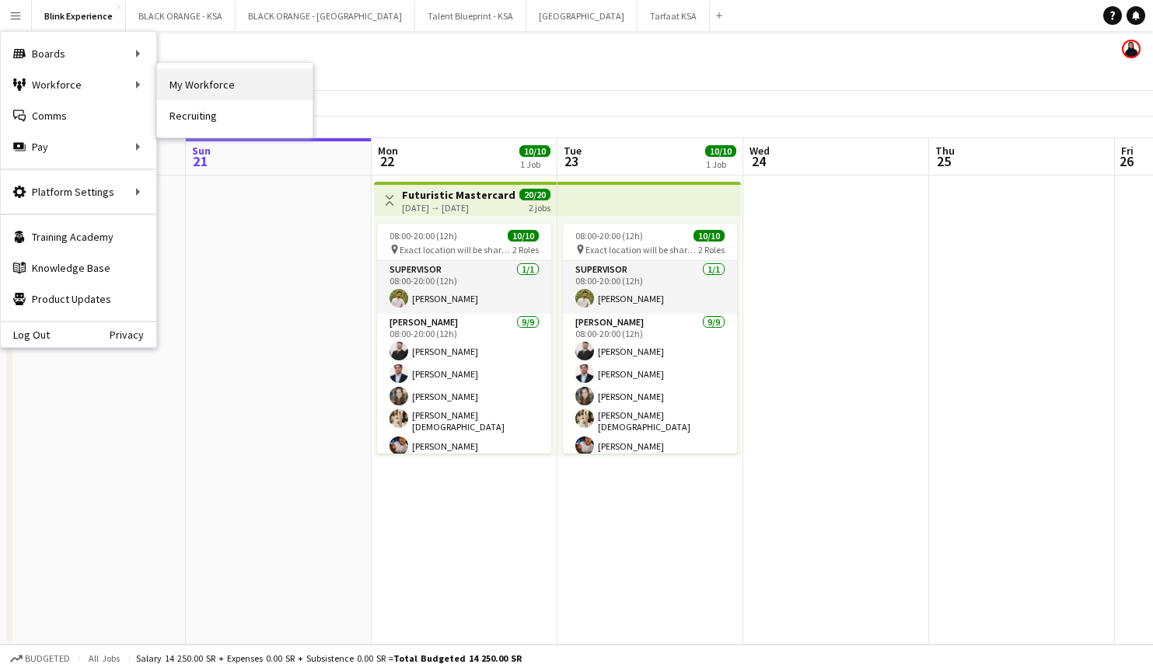
click at [211, 94] on link "My Workforce" at bounding box center [234, 84] width 155 height 31
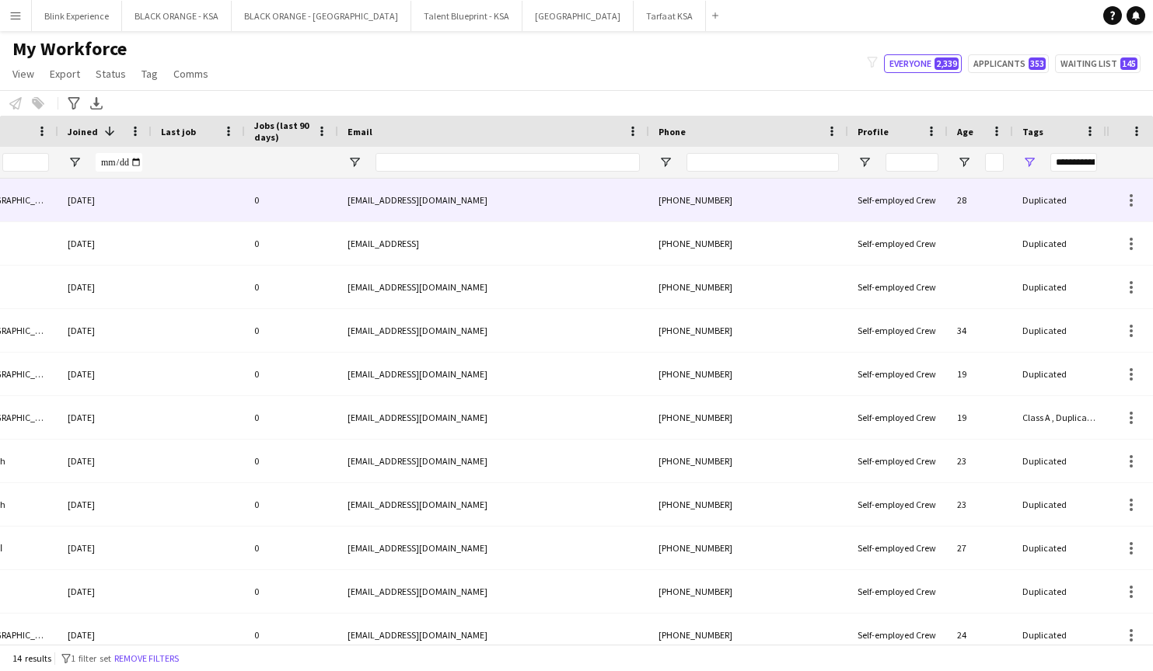
scroll to position [0, 556]
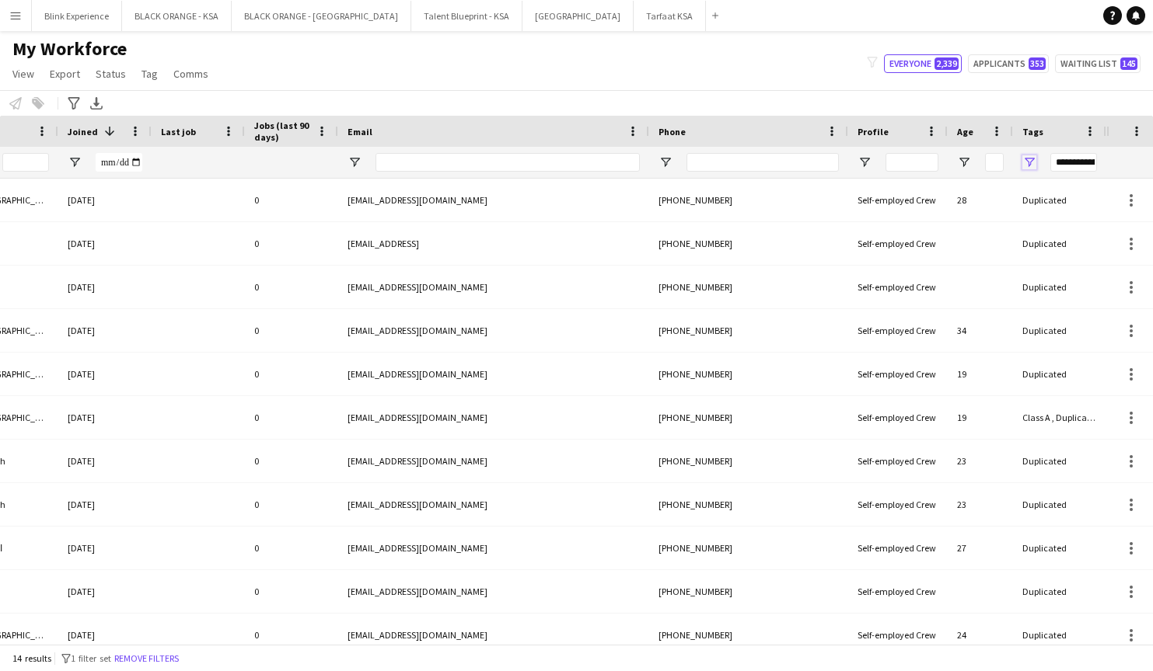
click at [1032, 161] on span "Open Filter Menu" at bounding box center [1029, 162] width 14 height 14
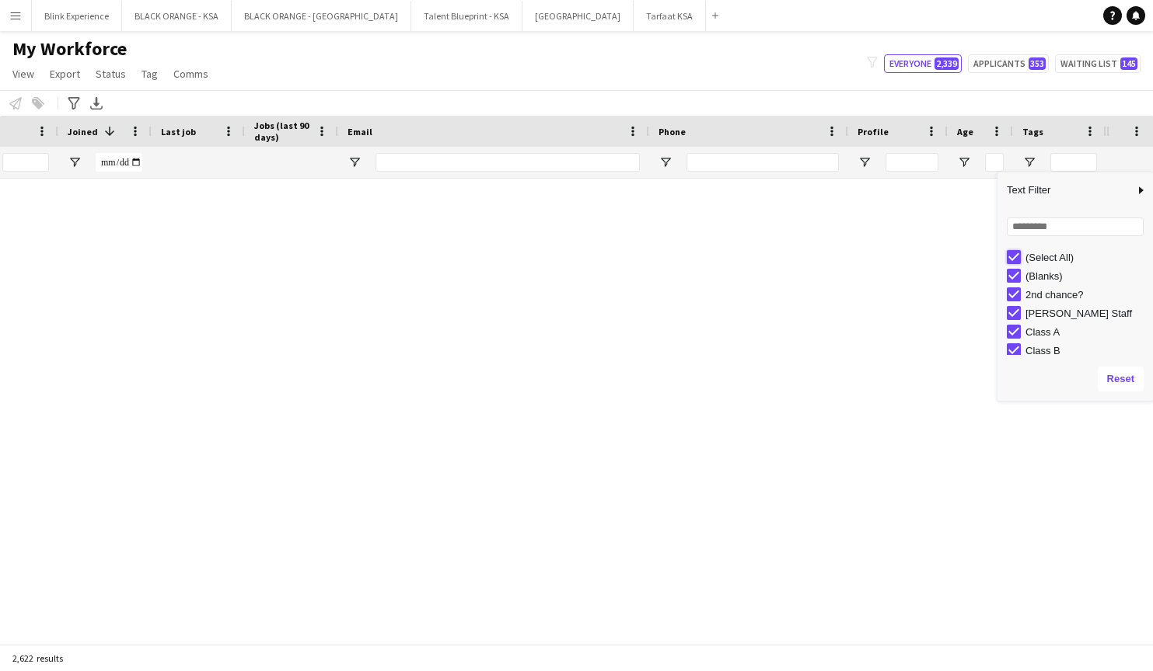
type input "***"
click at [634, 421] on link "Remove filters" at bounding box center [604, 420] width 65 height 12
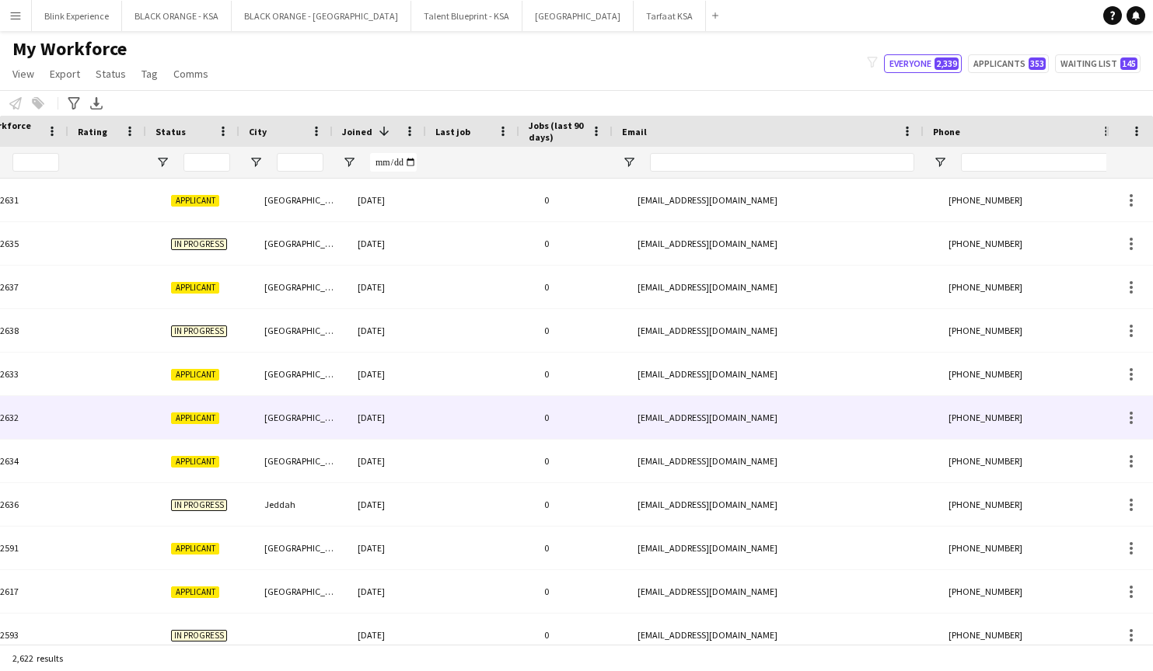
scroll to position [0, 108]
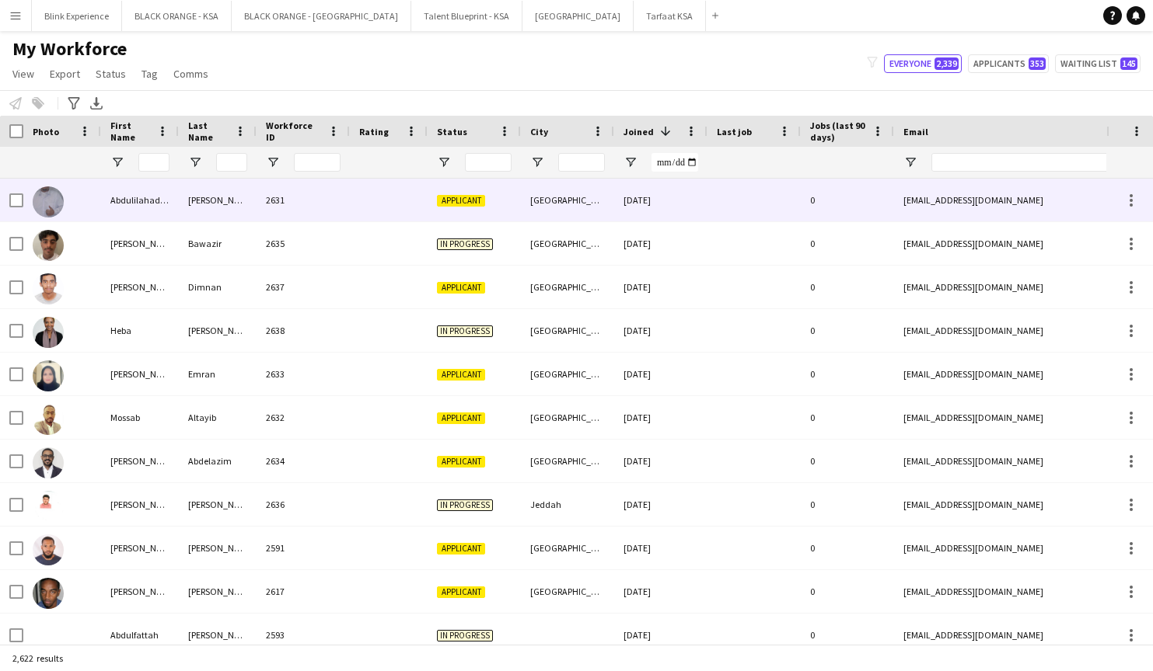
click at [51, 202] on img at bounding box center [48, 202] width 31 height 31
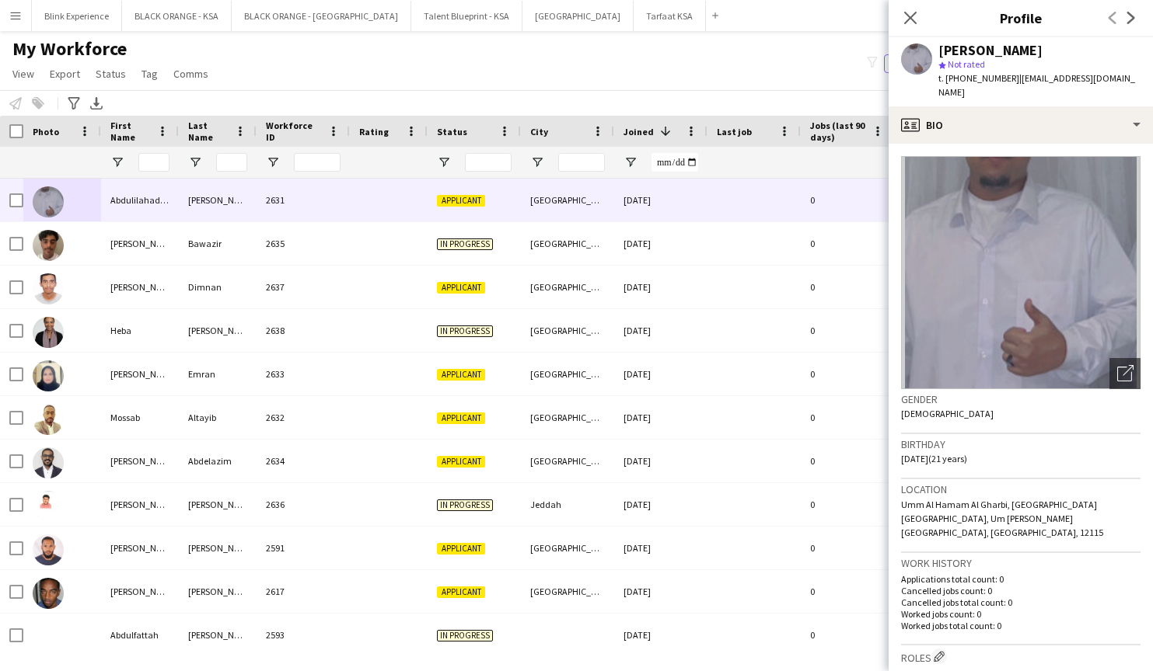
click at [947, 281] on img at bounding box center [1020, 272] width 239 height 233
click at [1053, 191] on img at bounding box center [1020, 272] width 239 height 233
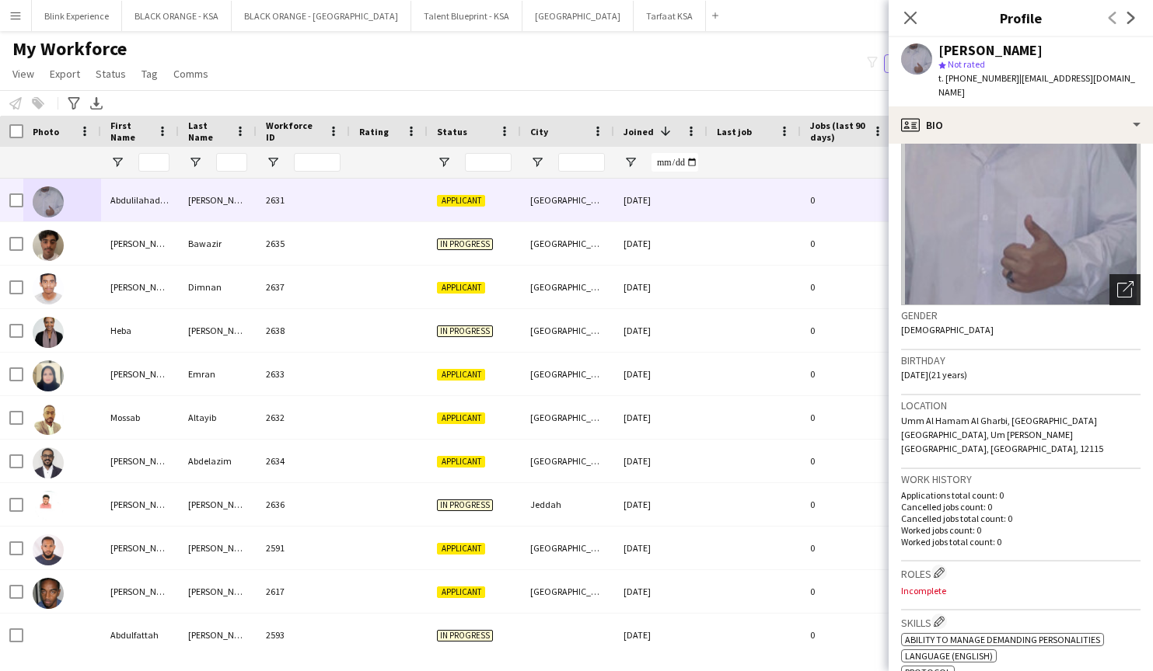
click at [1125, 281] on icon "Open photos pop-in" at bounding box center [1125, 289] width 16 height 16
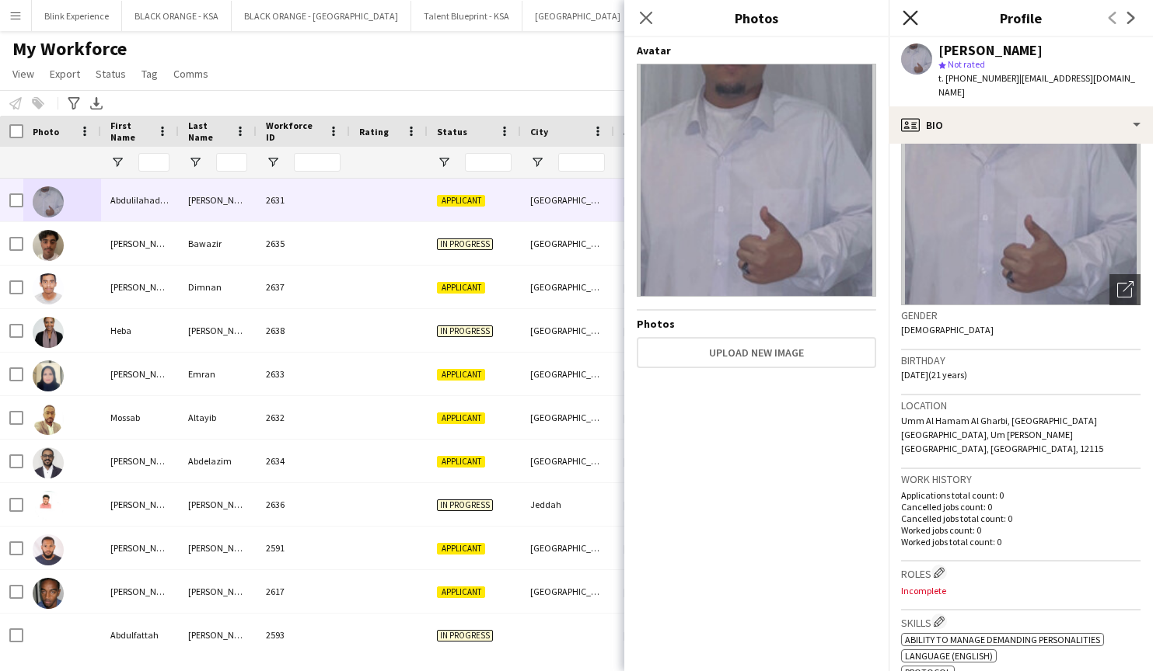
click at [909, 21] on icon "Close pop-in" at bounding box center [909, 17] width 15 height 15
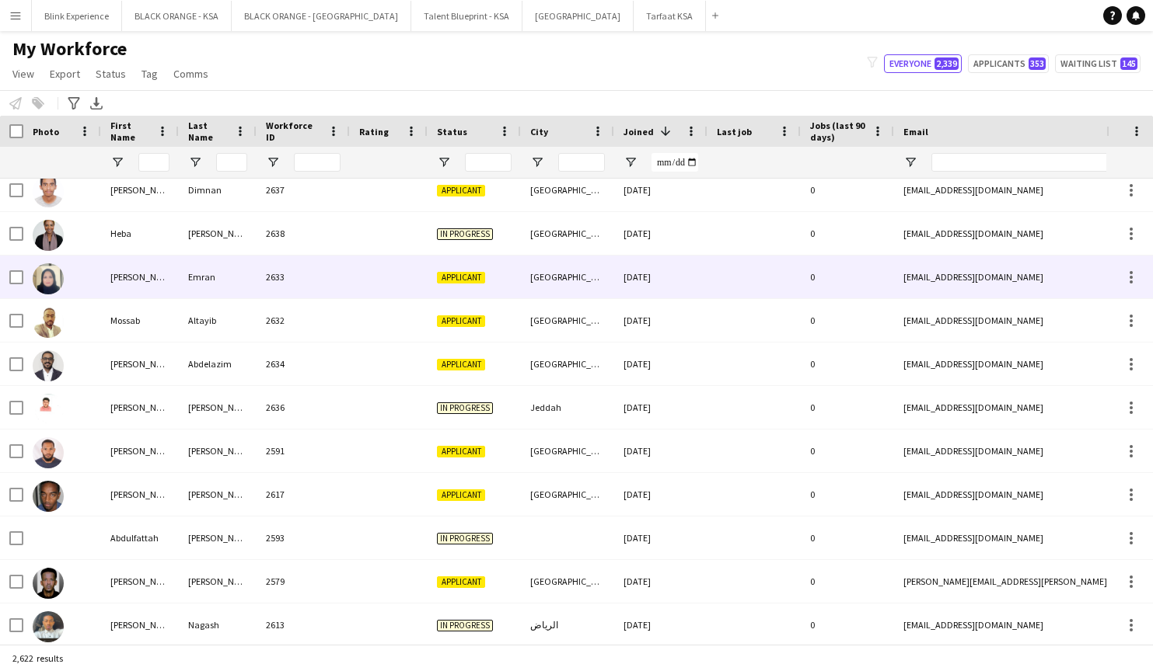
click at [54, 272] on img at bounding box center [48, 278] width 31 height 31
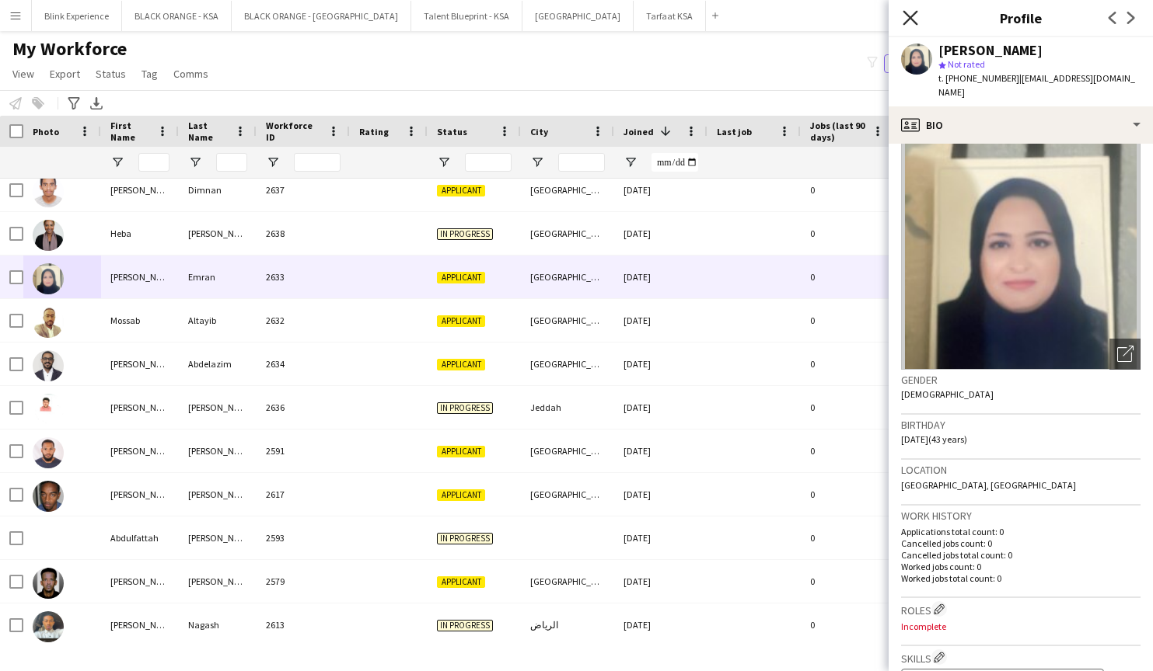
click at [905, 18] on icon "Close pop-in" at bounding box center [909, 17] width 15 height 15
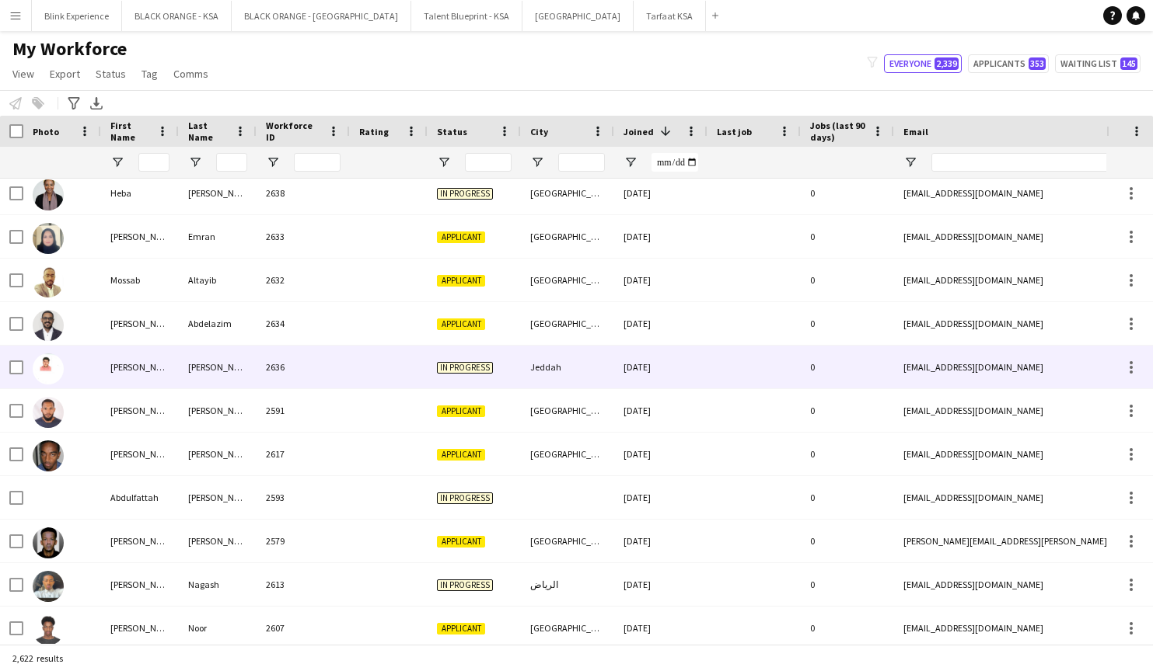
click at [56, 365] on img at bounding box center [48, 369] width 31 height 31
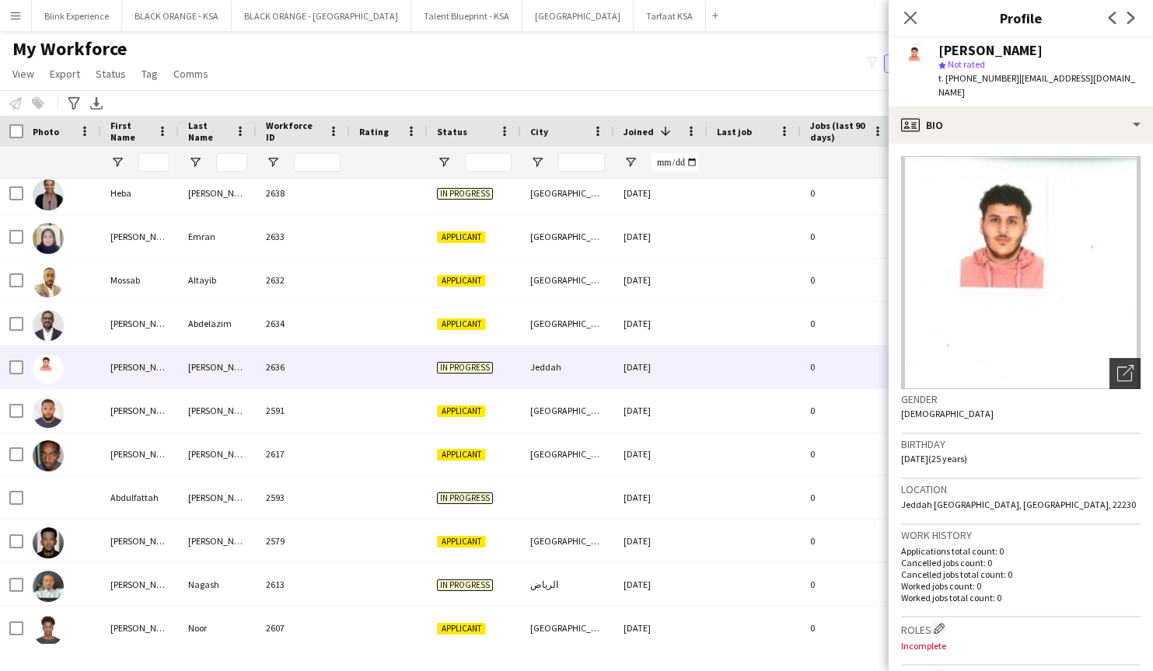
click at [1111, 371] on div "Open photos pop-in" at bounding box center [1124, 373] width 31 height 31
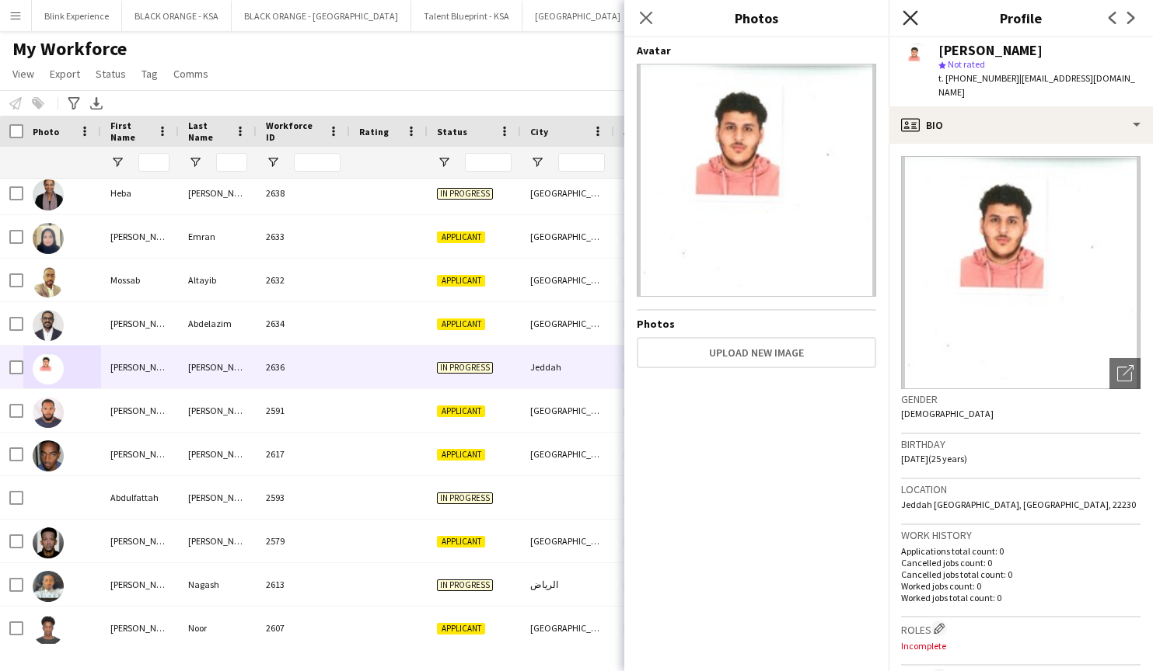
click at [914, 11] on icon "Close pop-in" at bounding box center [909, 17] width 15 height 15
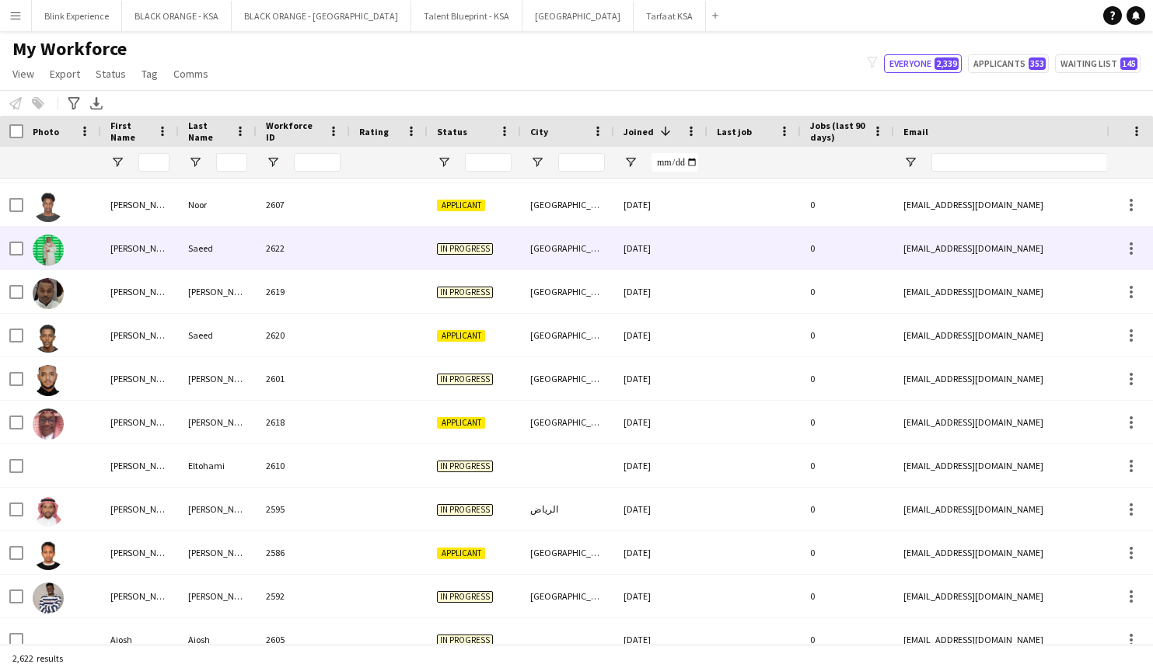
click at [44, 254] on img at bounding box center [48, 250] width 31 height 31
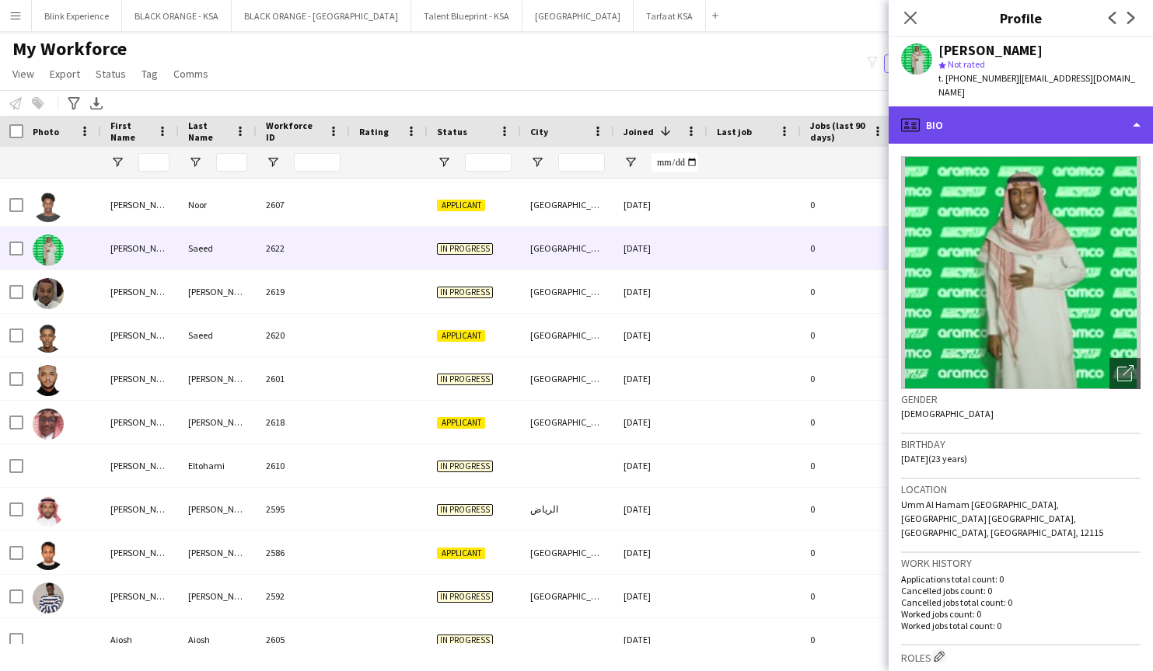
click at [1041, 108] on div "profile Bio" at bounding box center [1020, 124] width 264 height 37
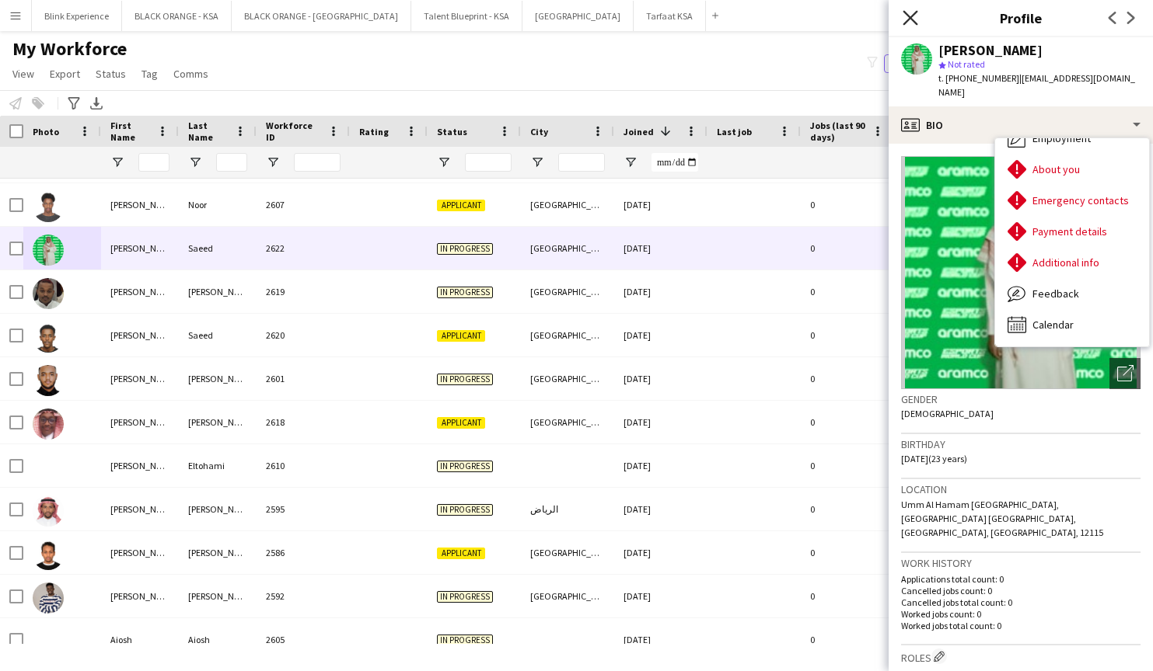
click at [909, 22] on icon "Close pop-in" at bounding box center [909, 17] width 15 height 15
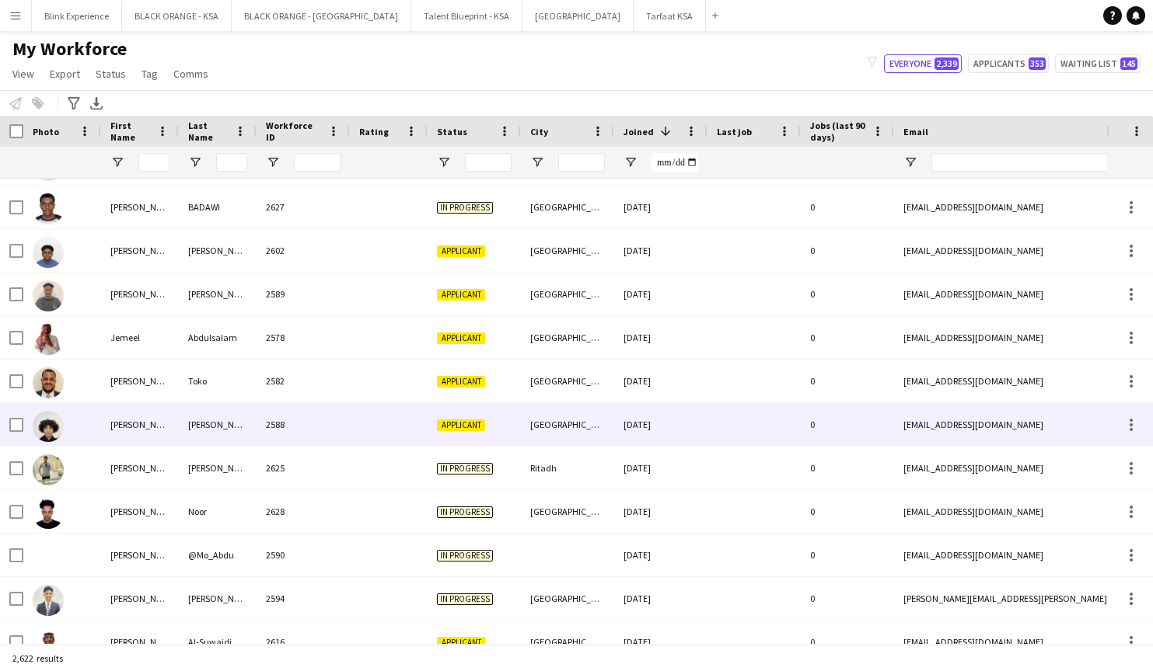
click at [56, 430] on img at bounding box center [48, 426] width 31 height 31
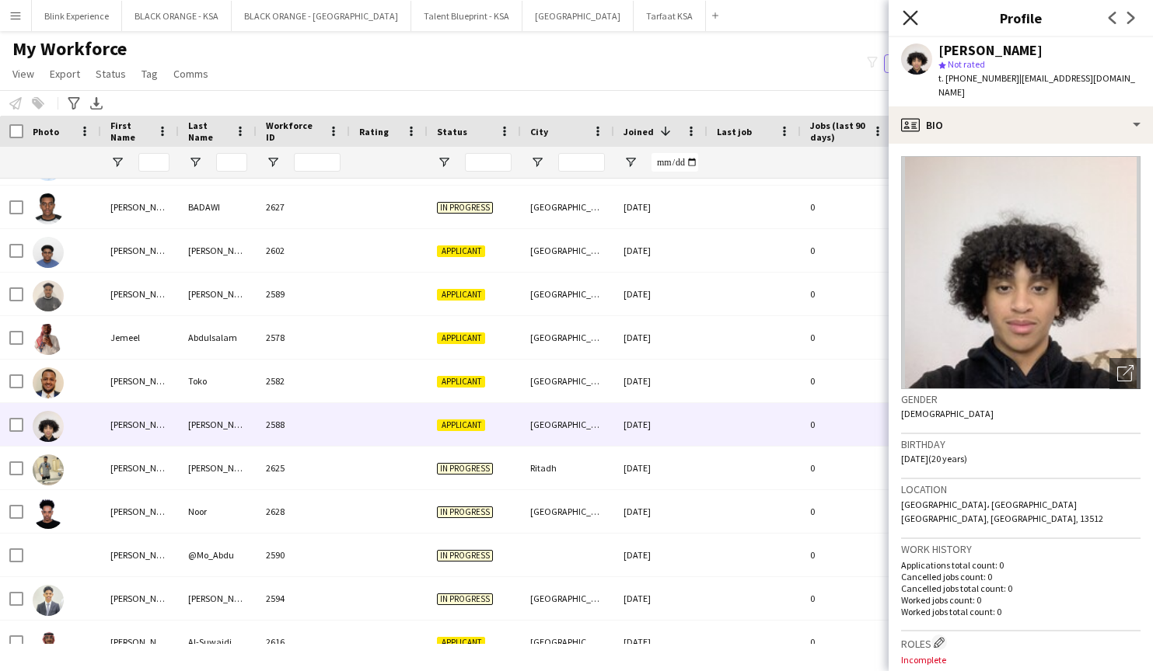
click at [909, 16] on icon "Close pop-in" at bounding box center [909, 17] width 15 height 15
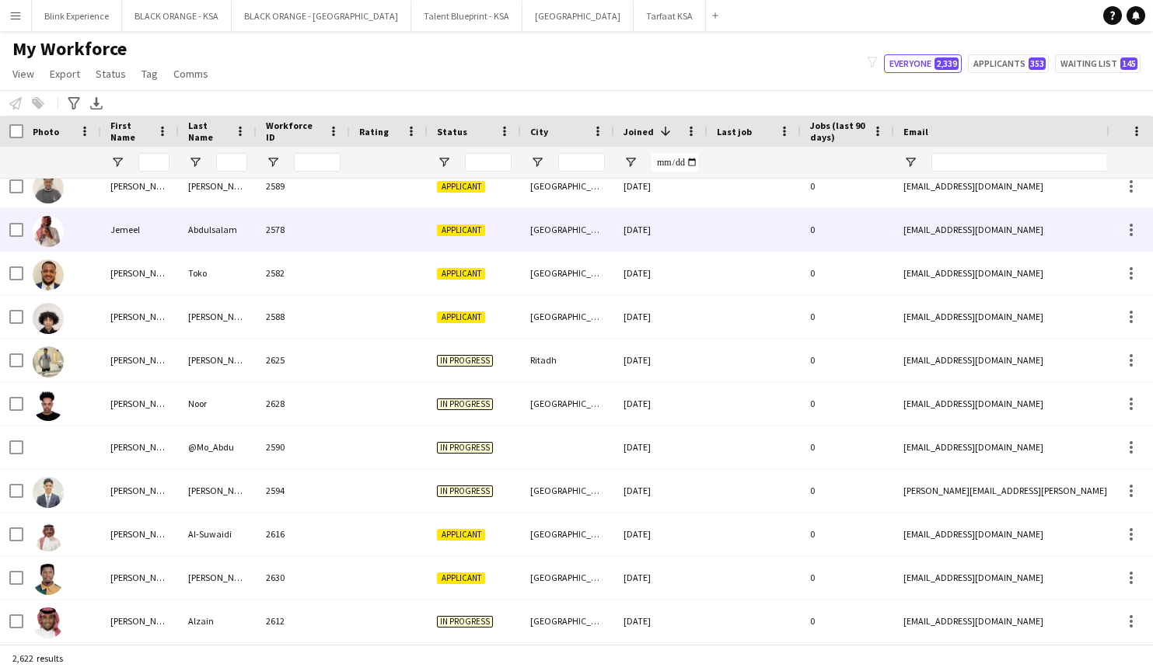
click at [53, 228] on img at bounding box center [48, 231] width 31 height 31
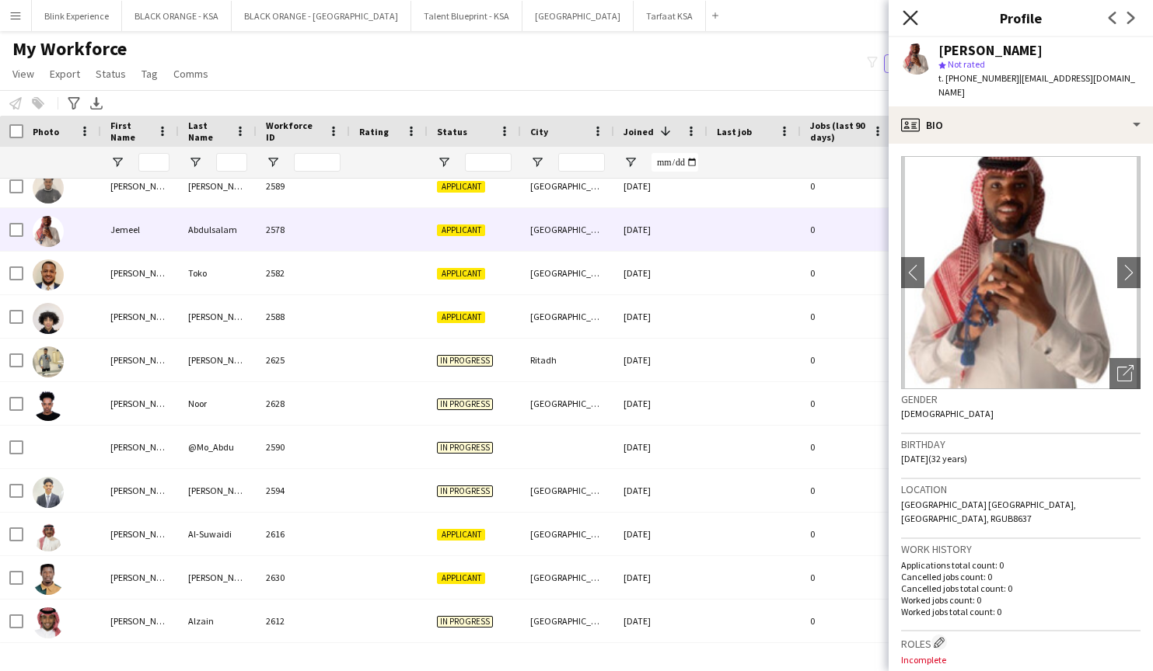
click at [912, 18] on icon "Close pop-in" at bounding box center [909, 17] width 15 height 15
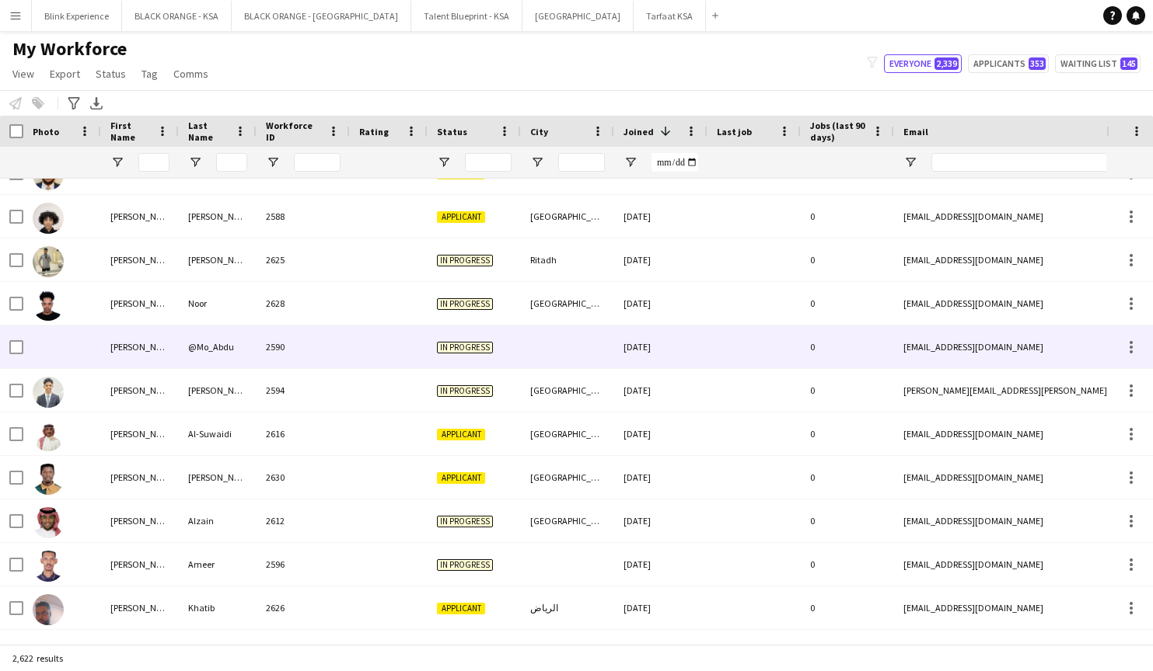
click at [91, 342] on div at bounding box center [62, 347] width 78 height 43
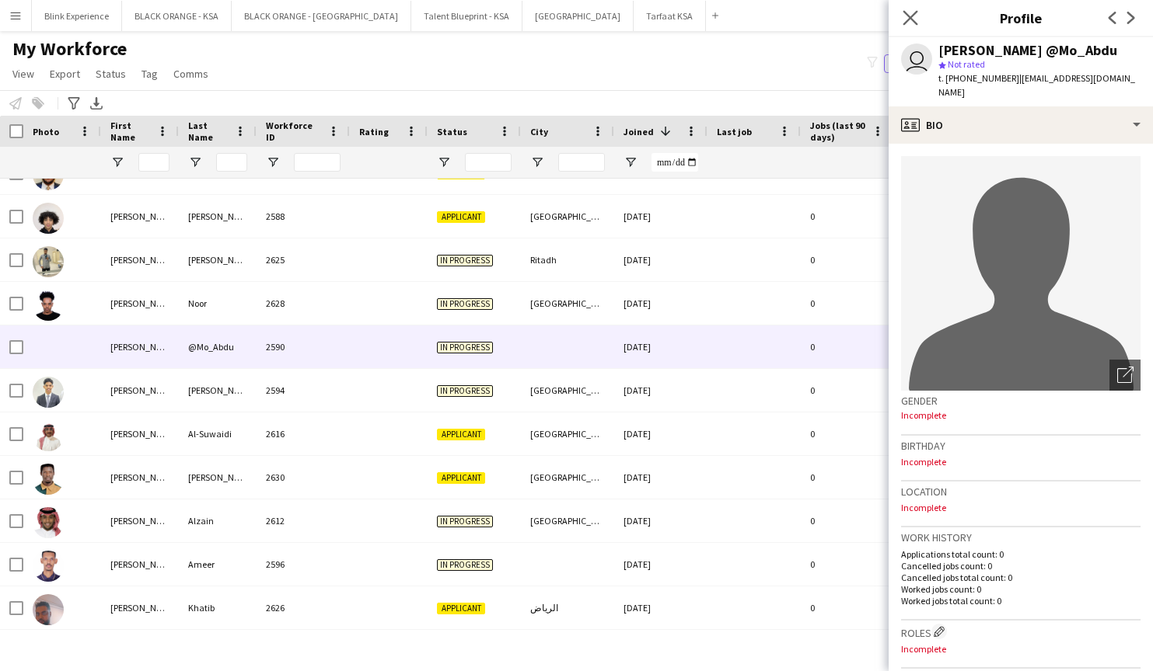
click at [902, 14] on app-icon "Close pop-in" at bounding box center [910, 18] width 23 height 23
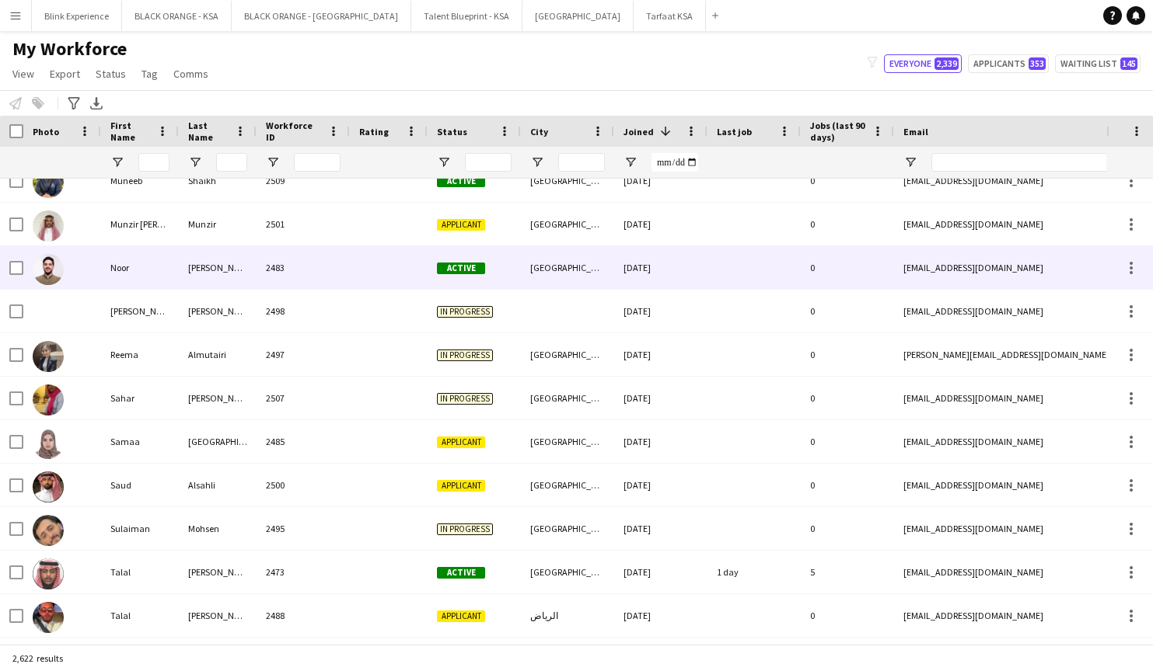
click at [55, 267] on img at bounding box center [48, 269] width 31 height 31
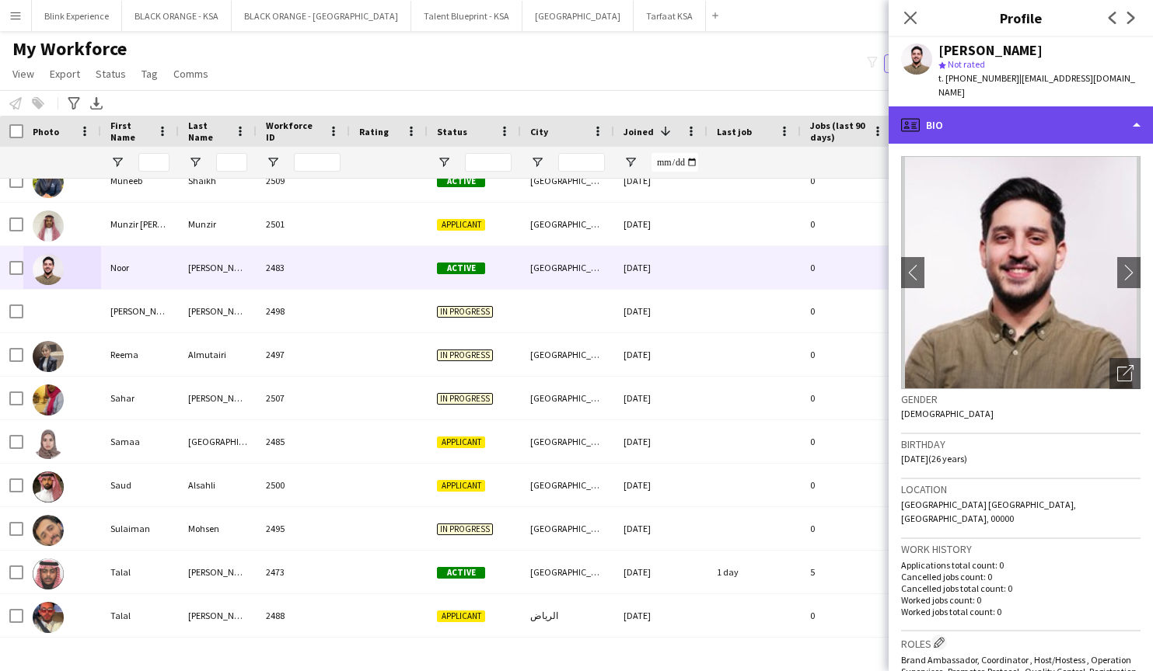
click at [1041, 109] on div "profile Bio" at bounding box center [1020, 124] width 264 height 37
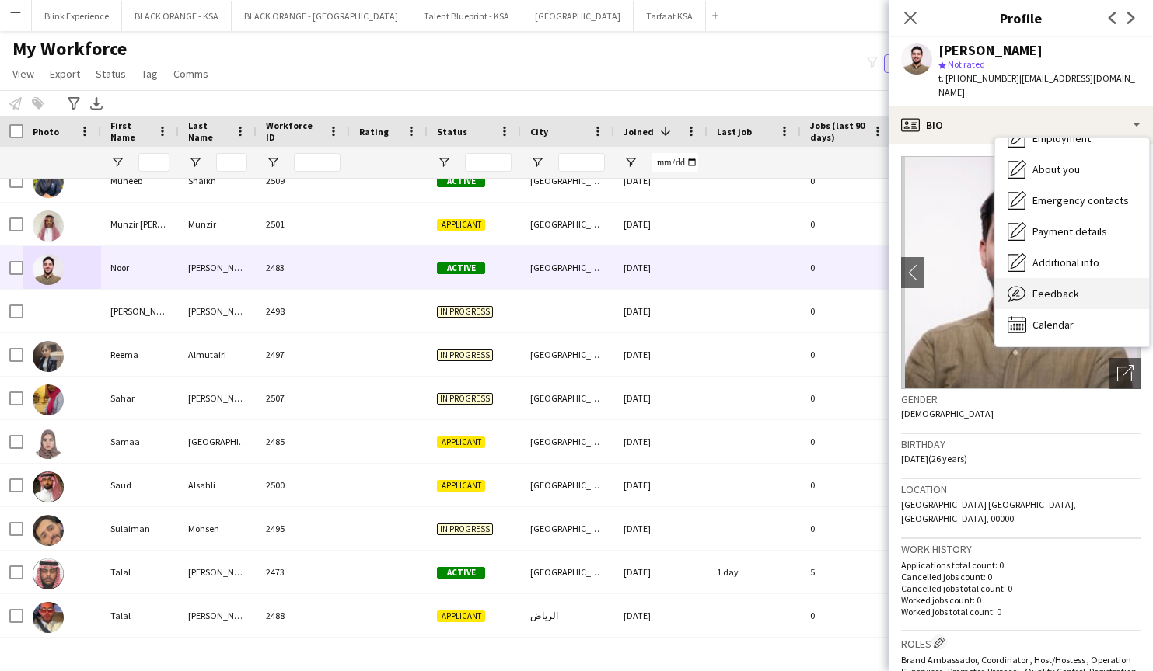
click at [1037, 287] on span "Feedback" at bounding box center [1055, 294] width 47 height 14
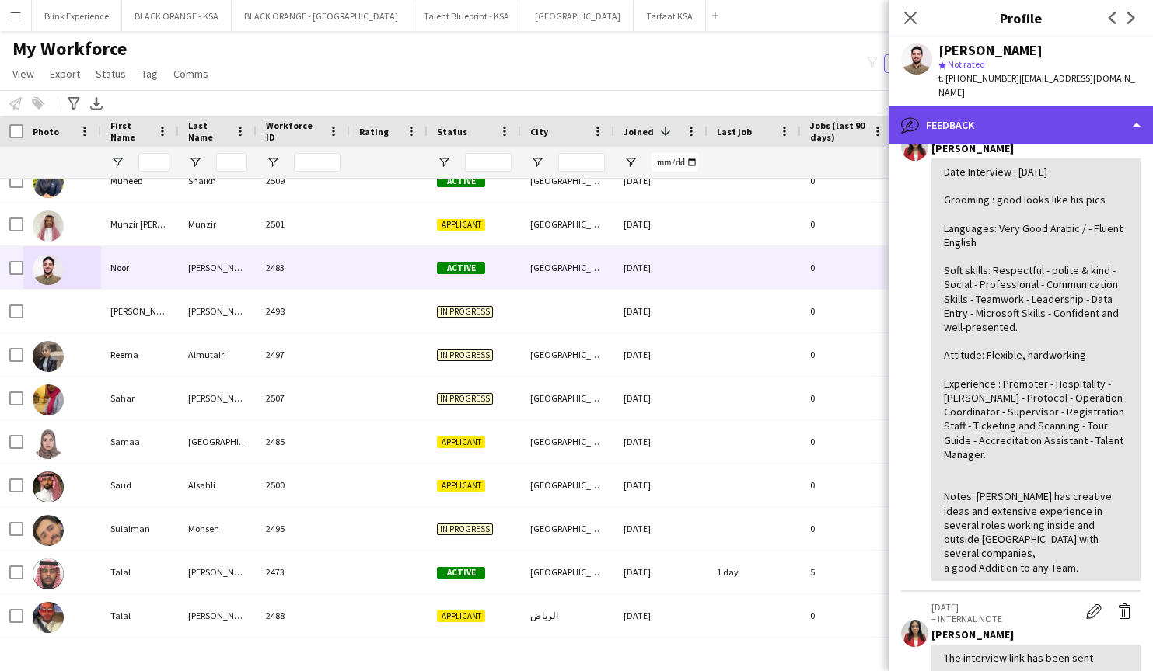
click at [1039, 107] on div "bubble-pencil Feedback" at bounding box center [1020, 124] width 264 height 37
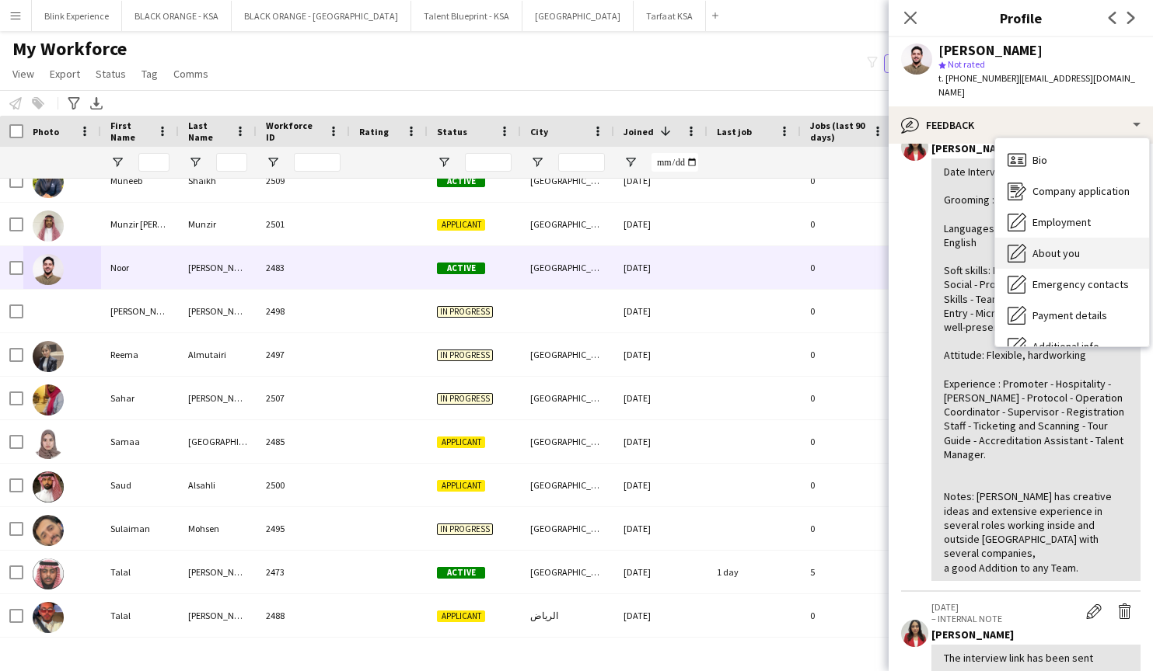
click at [1045, 153] on span "Bio" at bounding box center [1039, 160] width 15 height 14
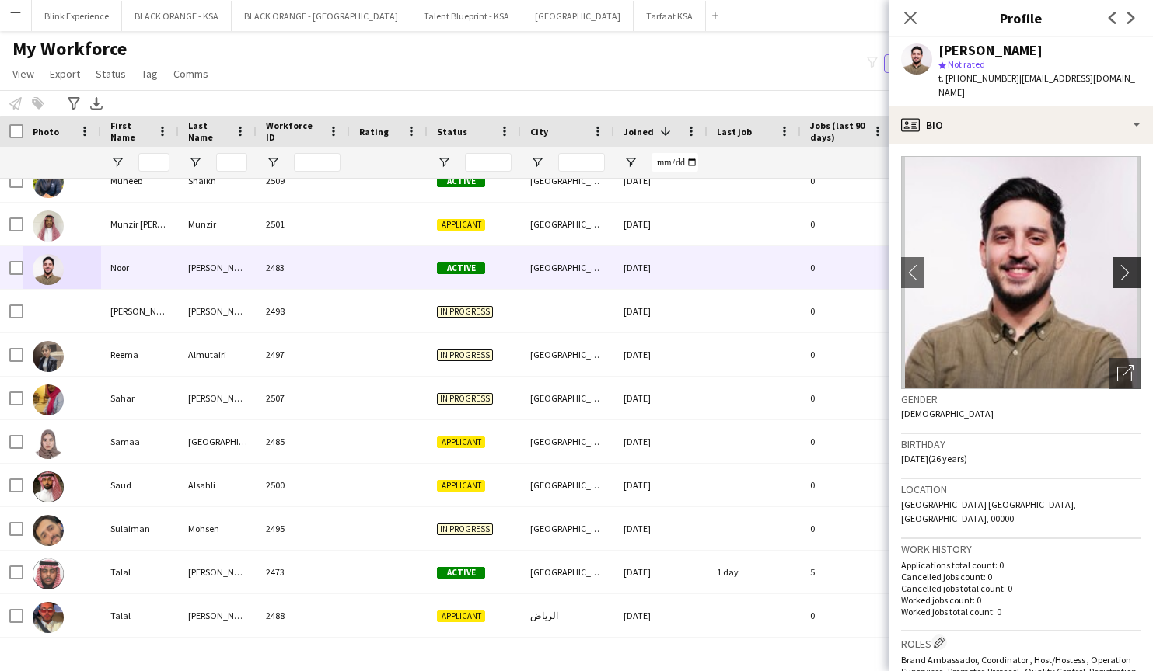
click at [1128, 264] on app-icon "chevron-right" at bounding box center [1129, 272] width 24 height 16
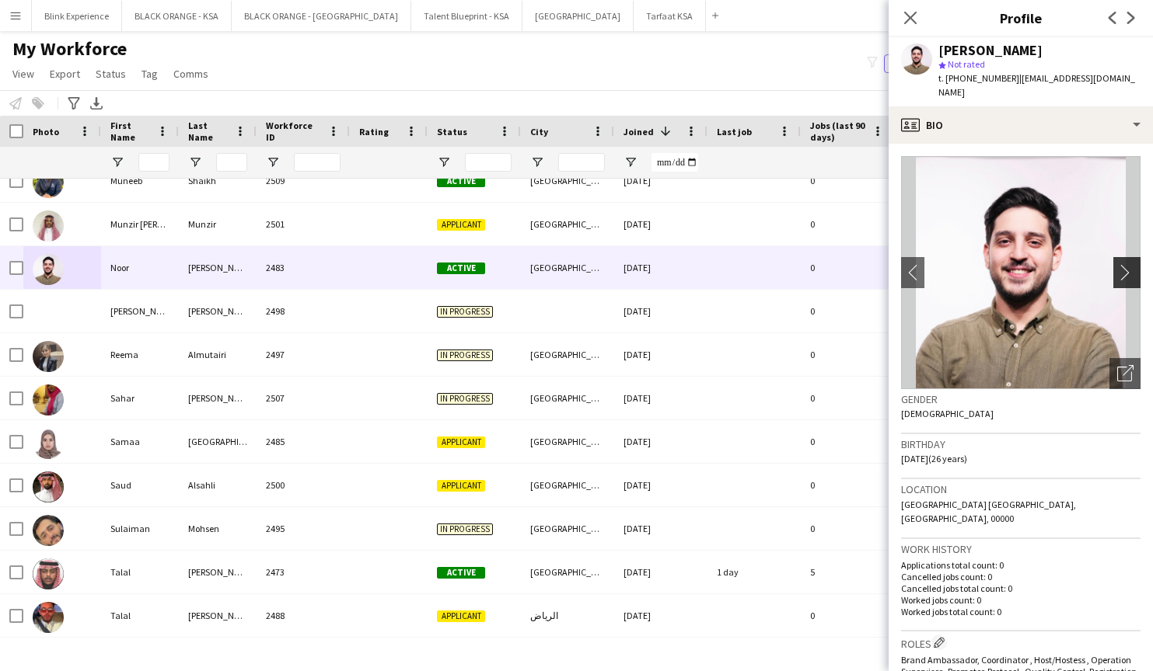
click at [1128, 264] on app-icon "chevron-right" at bounding box center [1129, 272] width 24 height 16
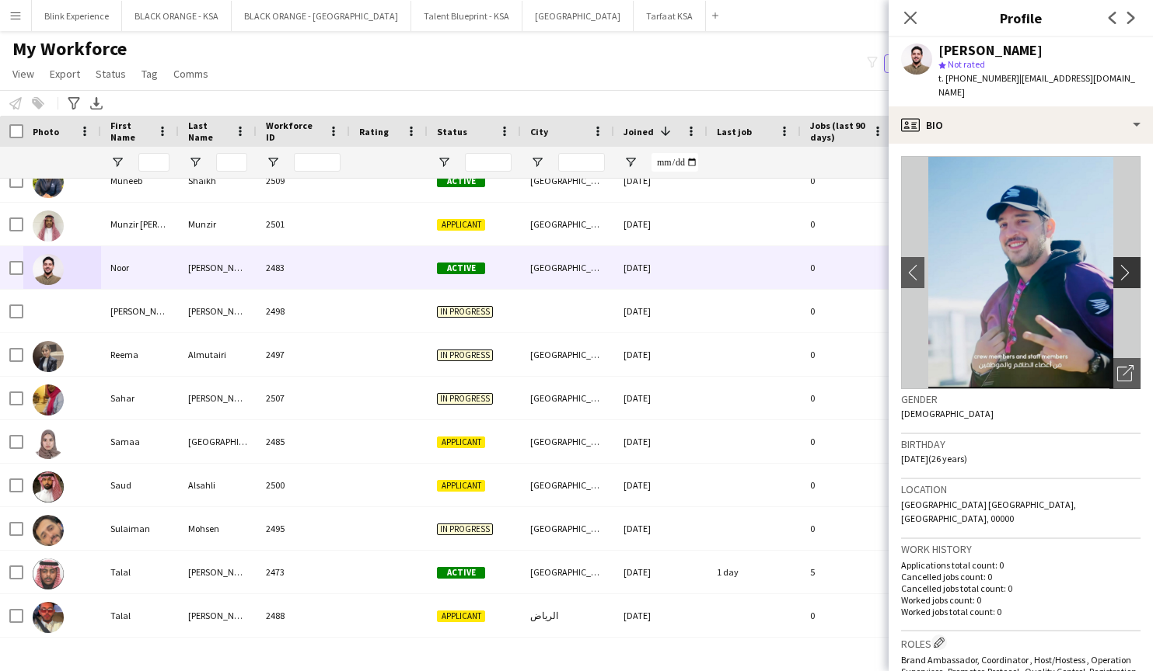
click at [1128, 264] on app-icon "chevron-right" at bounding box center [1129, 272] width 24 height 16
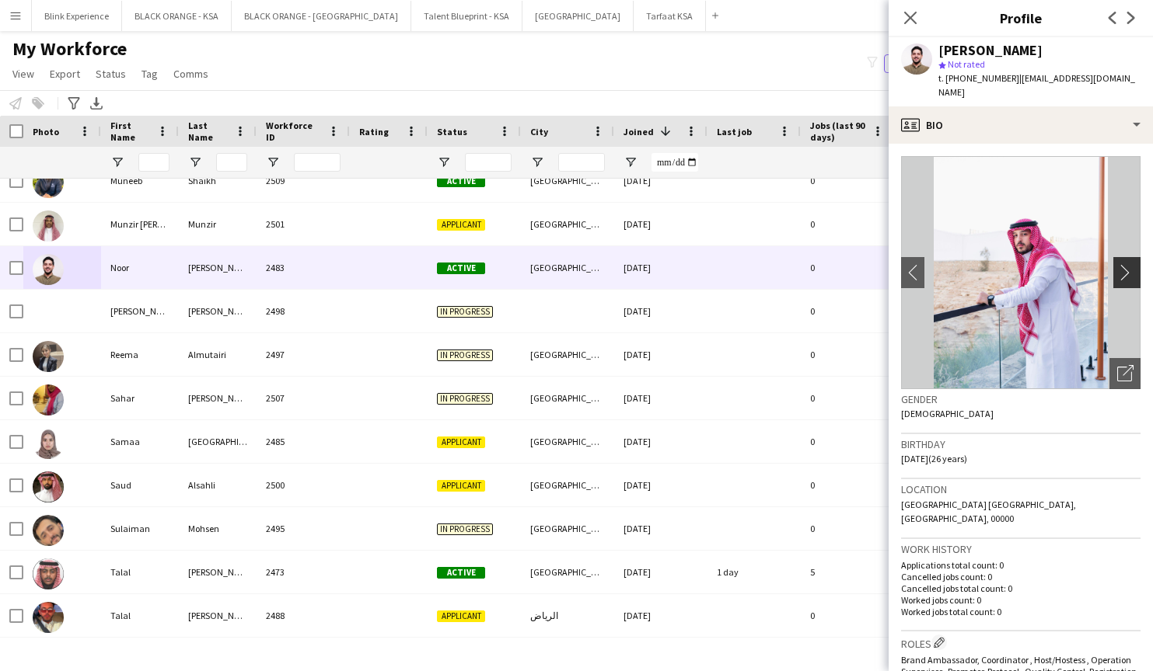
click at [1128, 264] on app-icon "chevron-right" at bounding box center [1129, 272] width 24 height 16
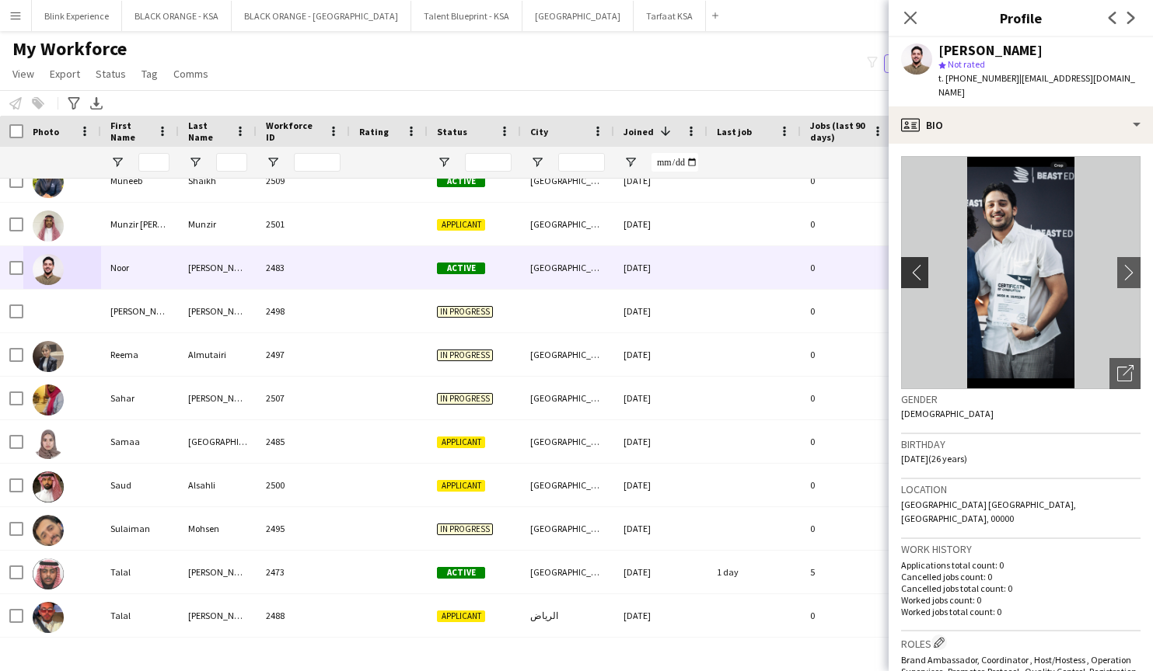
click at [912, 264] on app-icon "chevron-left" at bounding box center [913, 272] width 24 height 16
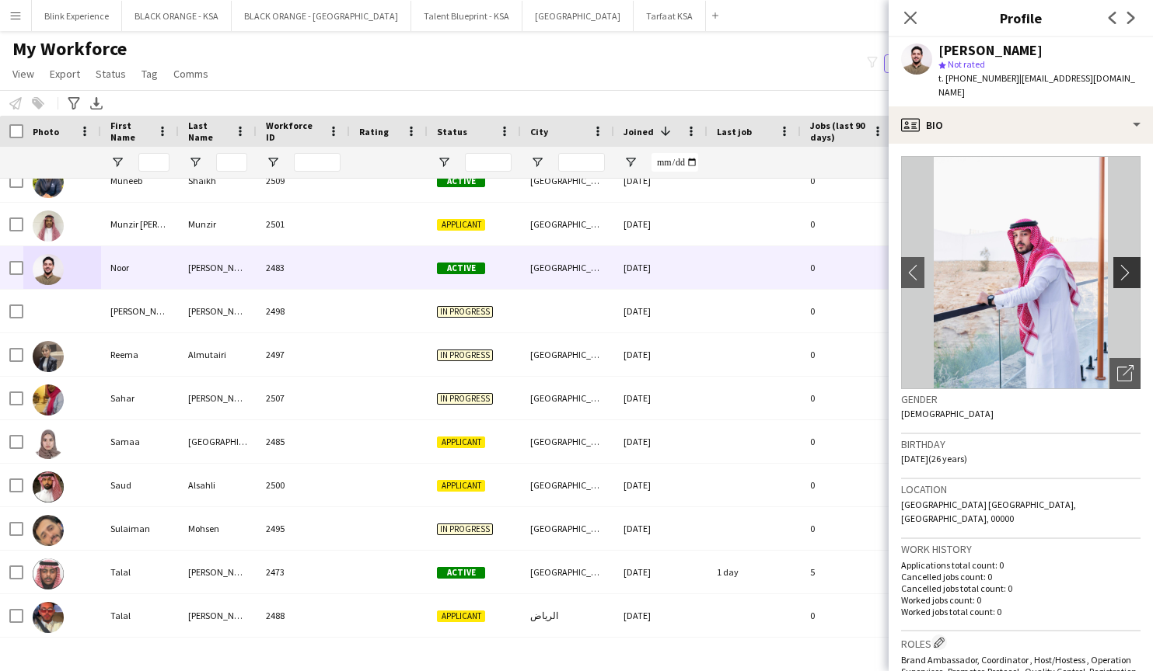
click at [1131, 264] on app-icon "chevron-right" at bounding box center [1129, 272] width 24 height 16
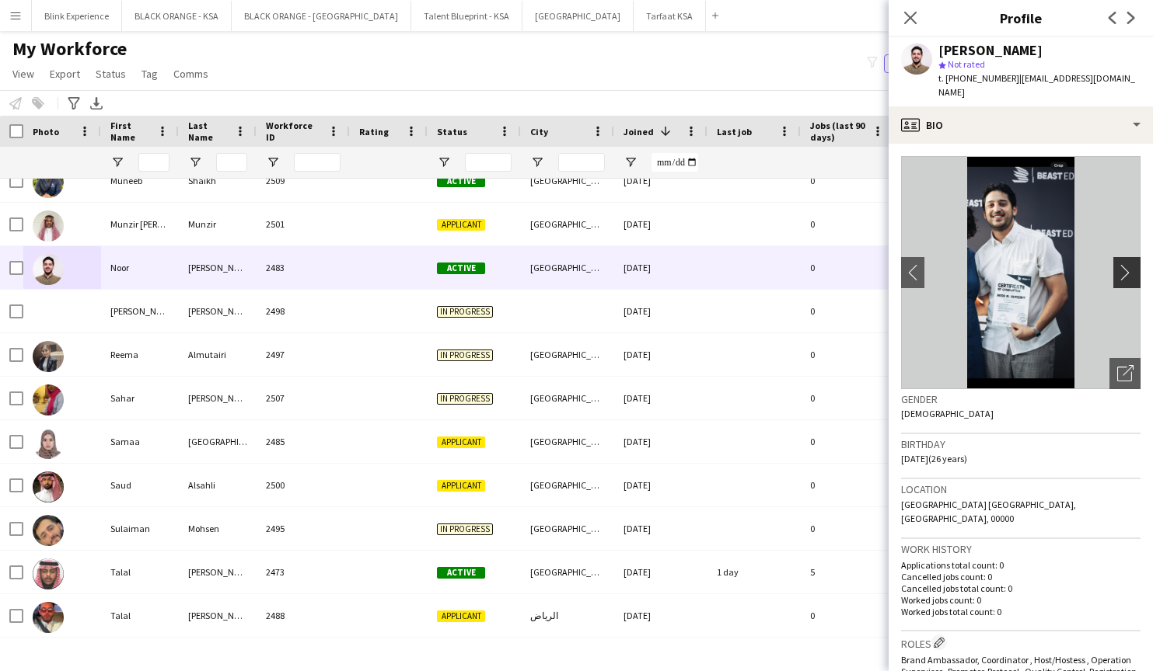
click at [1131, 264] on app-icon "chevron-right" at bounding box center [1129, 272] width 24 height 16
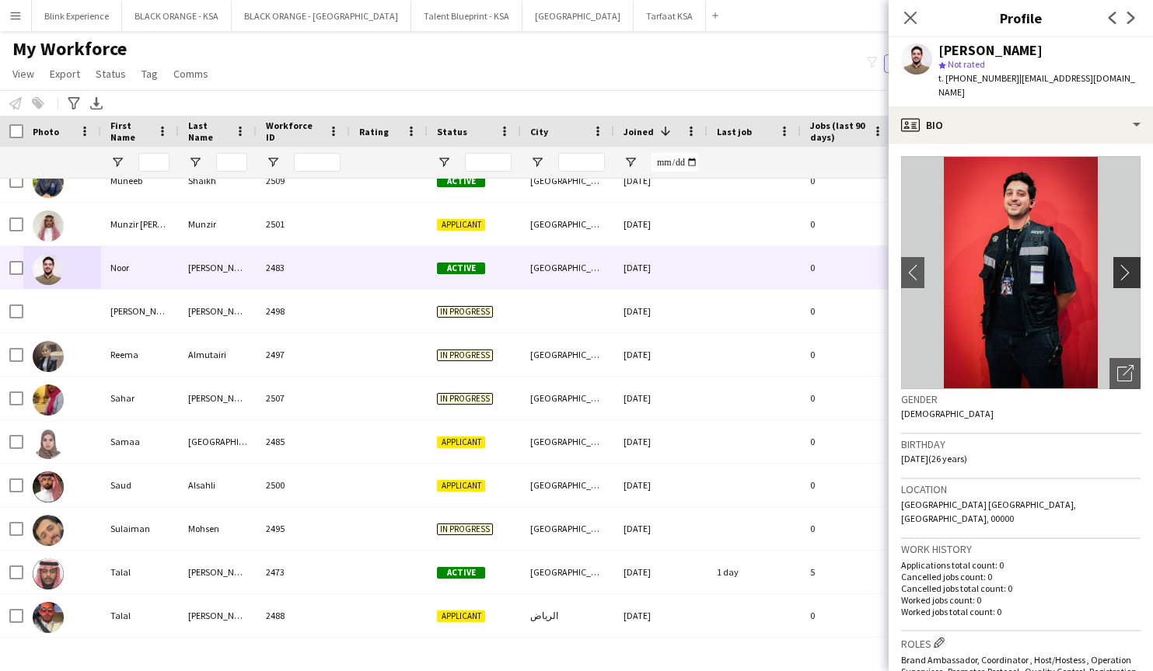
click at [1130, 264] on app-icon "chevron-right" at bounding box center [1129, 272] width 24 height 16
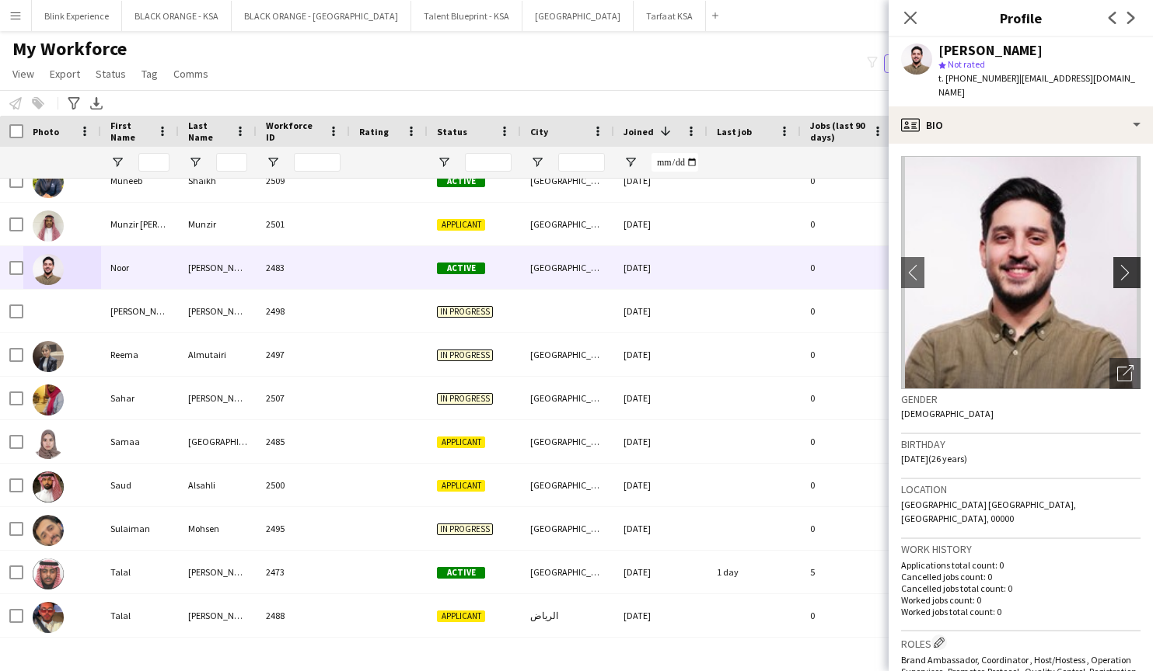
click at [1131, 264] on app-icon "chevron-right" at bounding box center [1129, 272] width 24 height 16
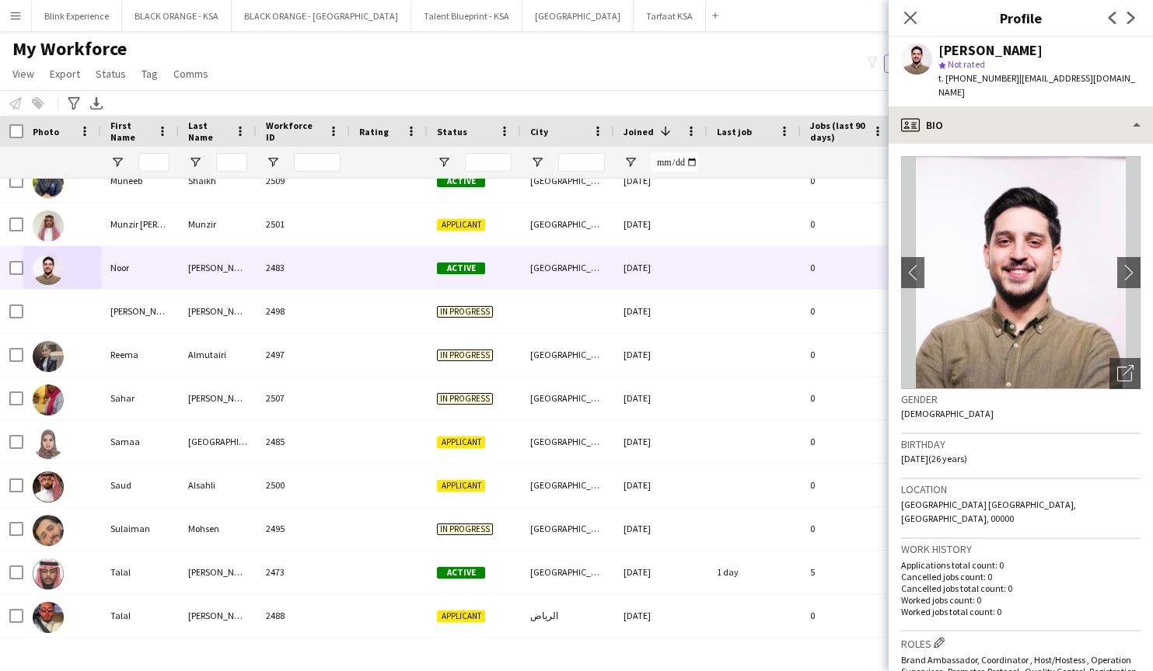
scroll to position [0, 0]
click at [908, 22] on icon "Close pop-in" at bounding box center [909, 17] width 15 height 15
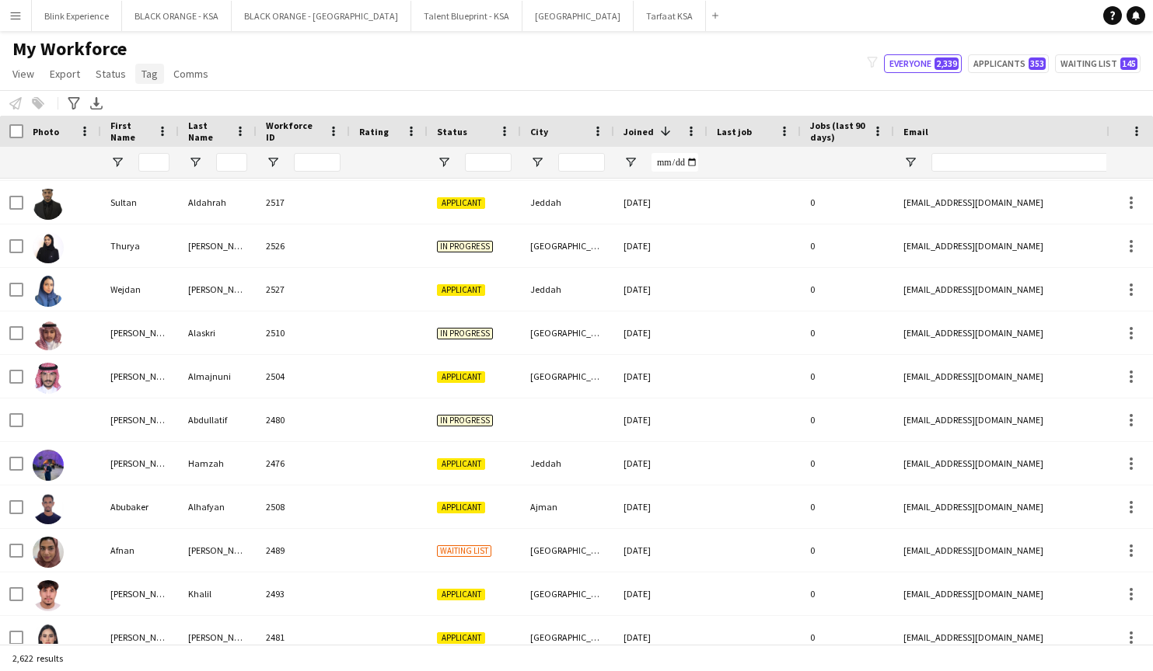
click at [143, 75] on span "Tag" at bounding box center [149, 74] width 16 height 14
click at [296, 83] on div "My Workforce View Views Default view New view Update view Delete view Edit name…" at bounding box center [576, 63] width 1153 height 53
click at [155, 72] on link "Tag" at bounding box center [149, 74] width 29 height 20
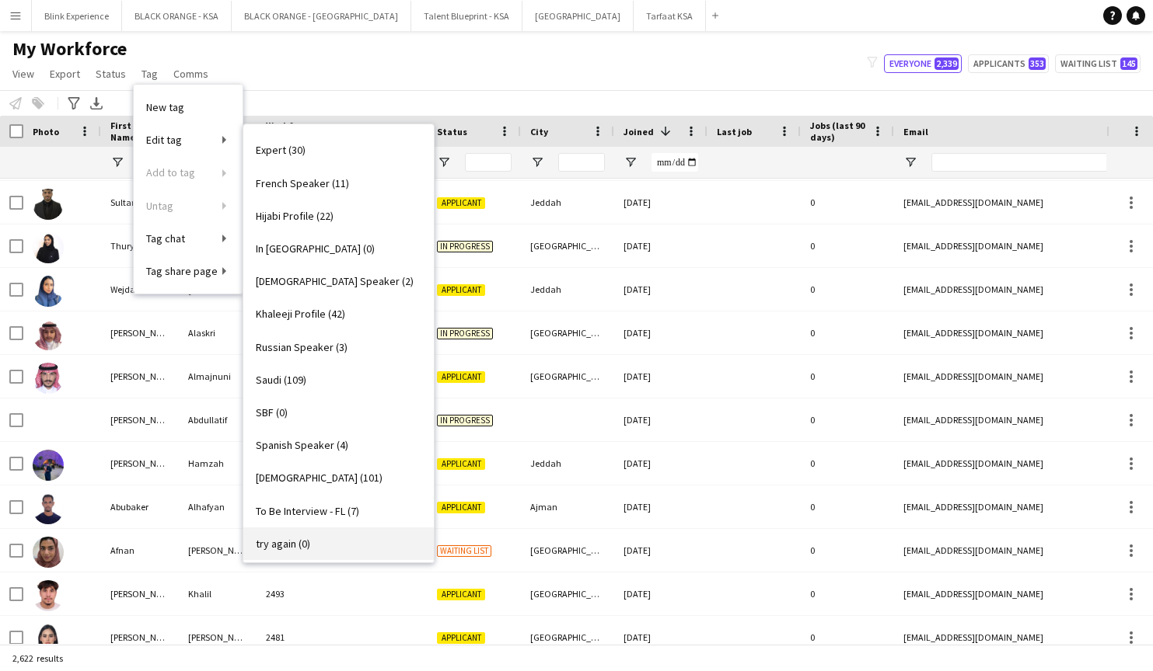
click at [280, 540] on span "try again (0)" at bounding box center [283, 544] width 54 height 14
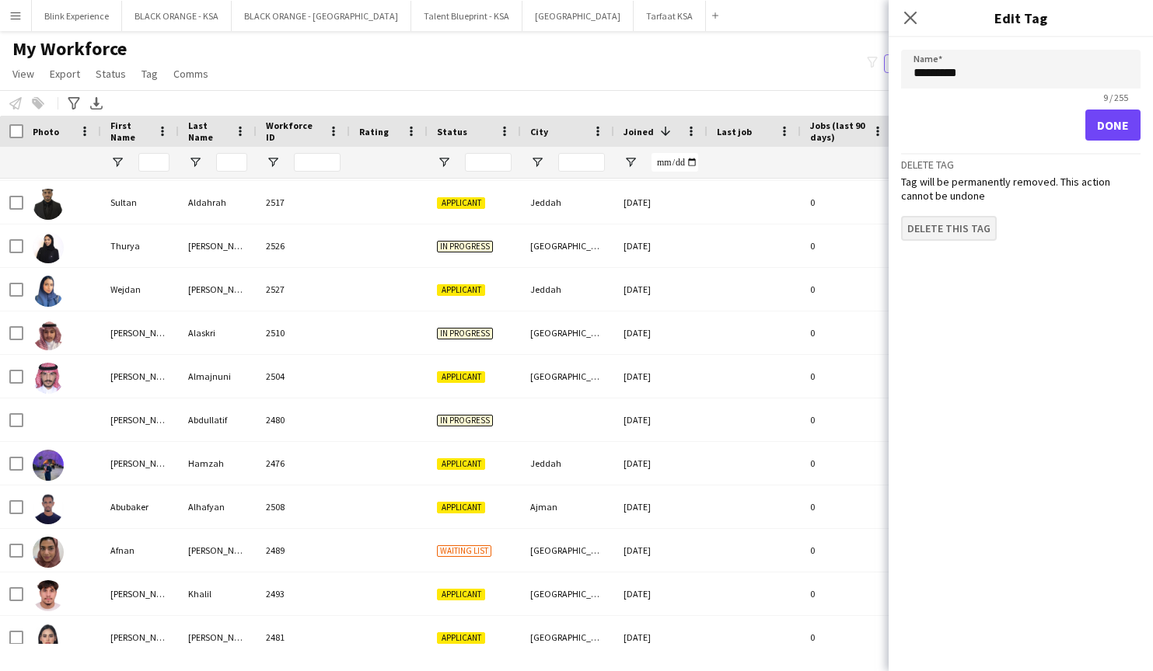
click at [949, 232] on button "Delete this tag" at bounding box center [949, 228] width 96 height 25
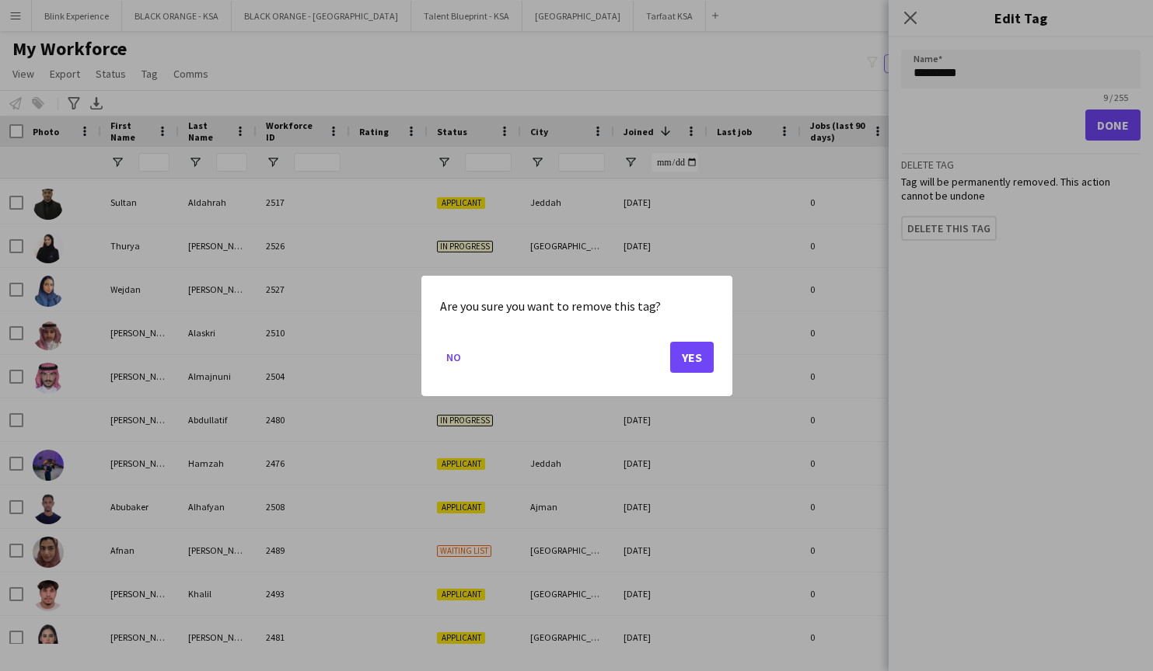
click at [694, 365] on button "Yes" at bounding box center [692, 356] width 44 height 31
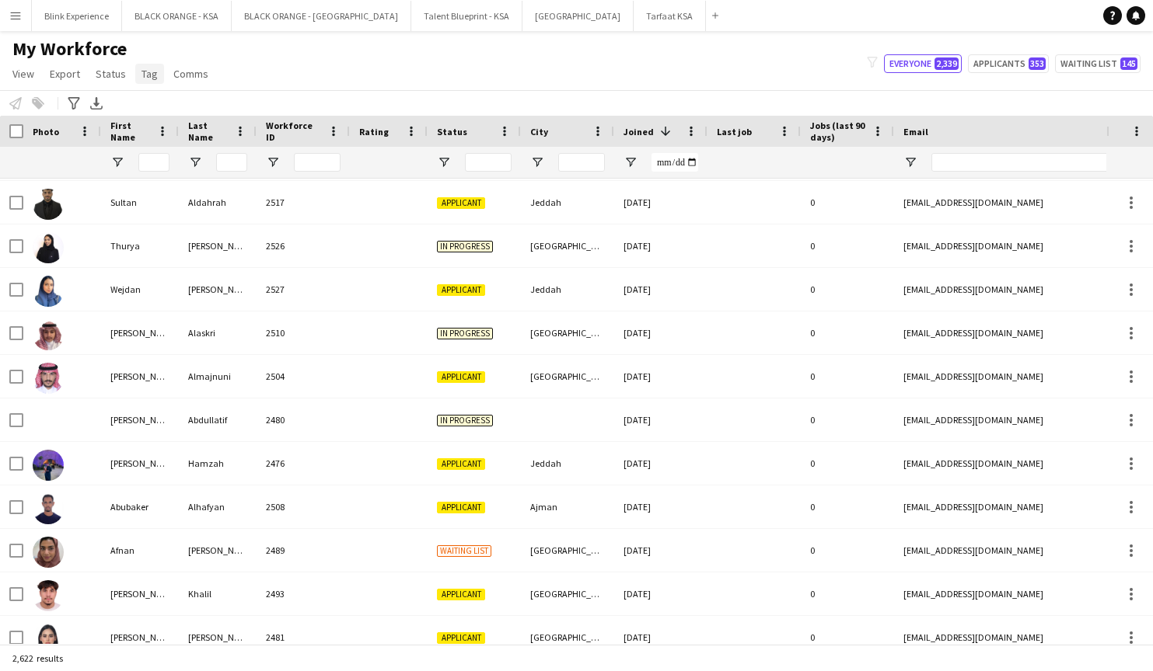
click at [137, 78] on link "Tag" at bounding box center [149, 74] width 29 height 20
click at [211, 99] on link "New tag" at bounding box center [188, 107] width 109 height 33
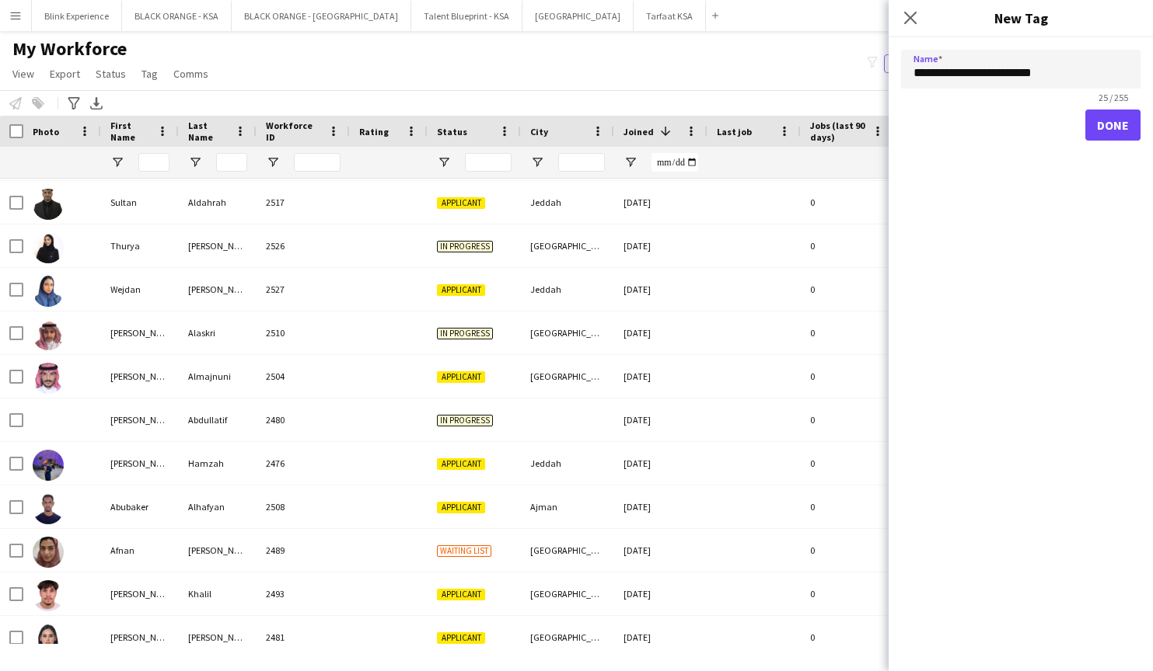
drag, startPoint x: 1057, startPoint y: 68, endPoint x: 825, endPoint y: 76, distance: 231.8
click at [825, 76] on body "Menu Boards Boards Boards All jobs Status Workforce Workforce My Workforce Recr…" at bounding box center [576, 335] width 1153 height 671
click at [1052, 72] on input "**********" at bounding box center [1020, 69] width 239 height 39
drag, startPoint x: 1052, startPoint y: 72, endPoint x: 928, endPoint y: 77, distance: 124.4
click at [928, 77] on input "**********" at bounding box center [1020, 69] width 239 height 39
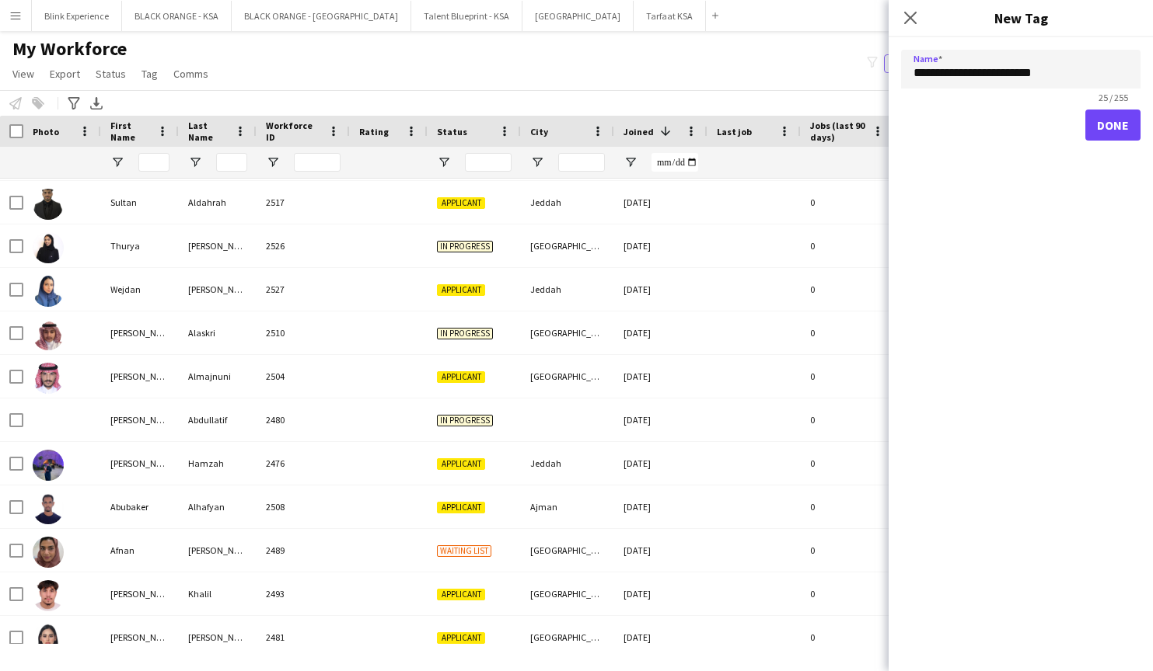
type input "**********"
click at [1102, 131] on button "Done" at bounding box center [1112, 125] width 55 height 31
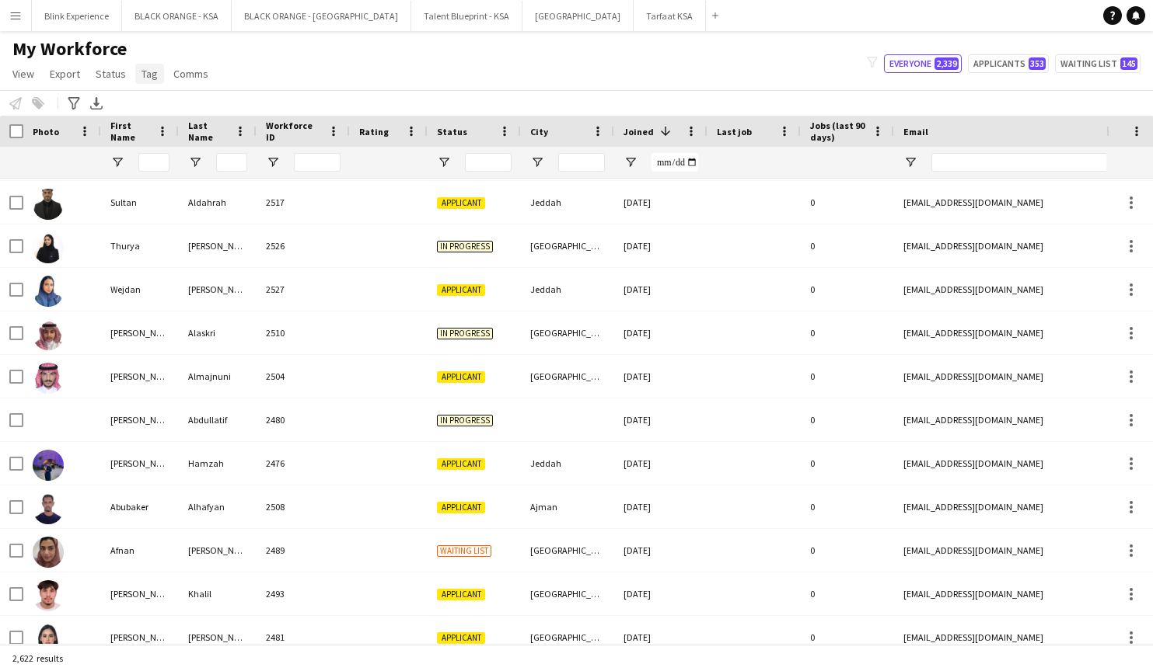
click at [137, 77] on link "Tag" at bounding box center [149, 74] width 29 height 20
click at [186, 104] on link "New tag" at bounding box center [188, 107] width 109 height 33
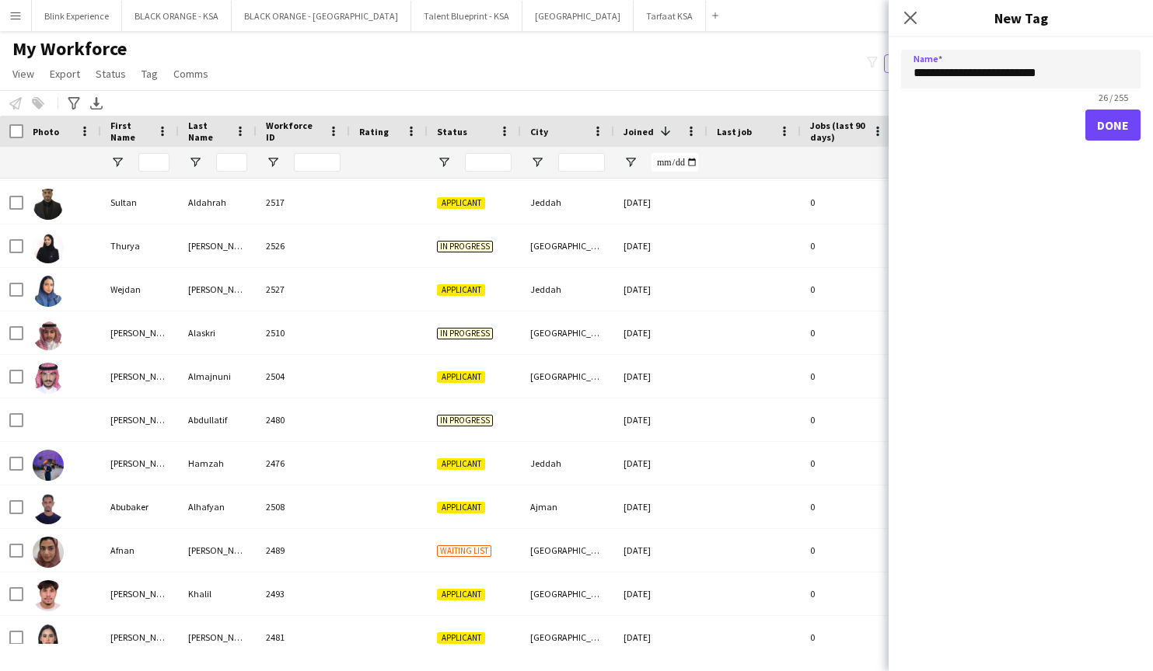
type input "**********"
click at [1104, 127] on button "Done" at bounding box center [1112, 125] width 55 height 31
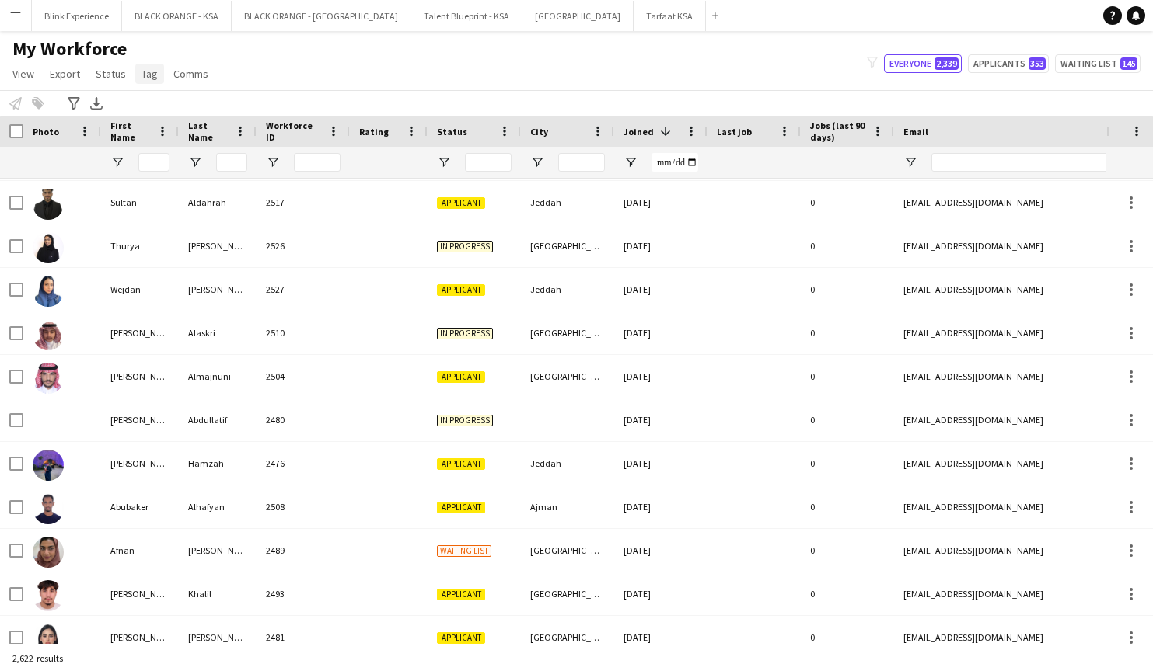
click at [148, 72] on span "Tag" at bounding box center [149, 74] width 16 height 14
click at [190, 108] on link "New tag" at bounding box center [188, 107] width 109 height 33
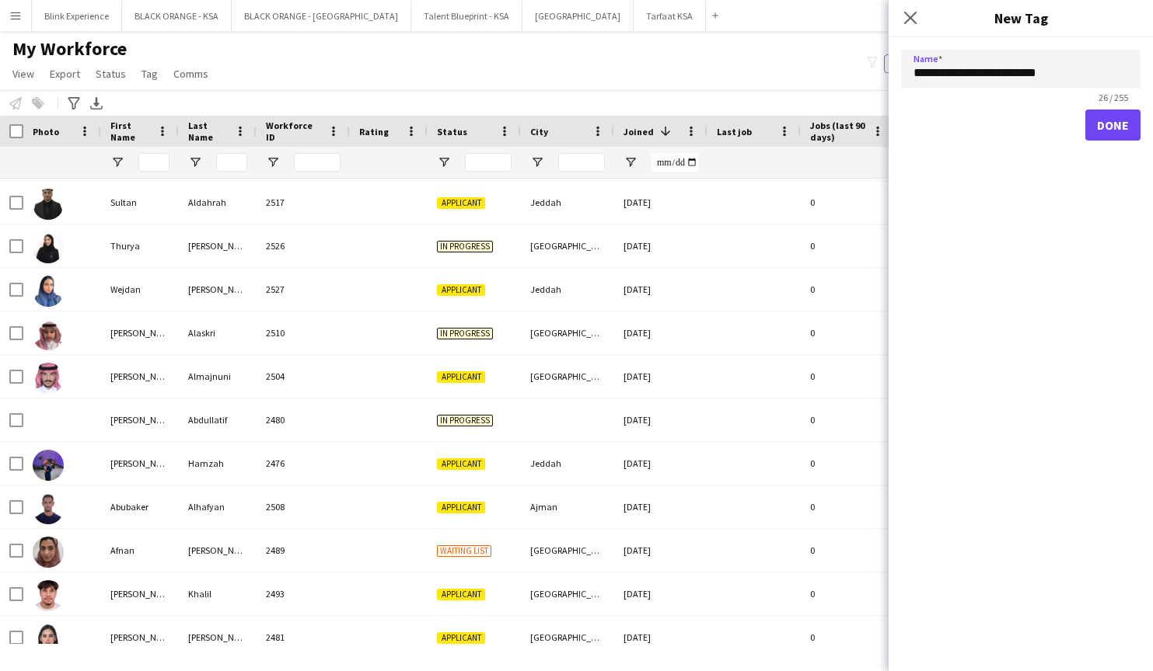
type input "**********"
click at [1104, 126] on button "Done" at bounding box center [1112, 125] width 55 height 31
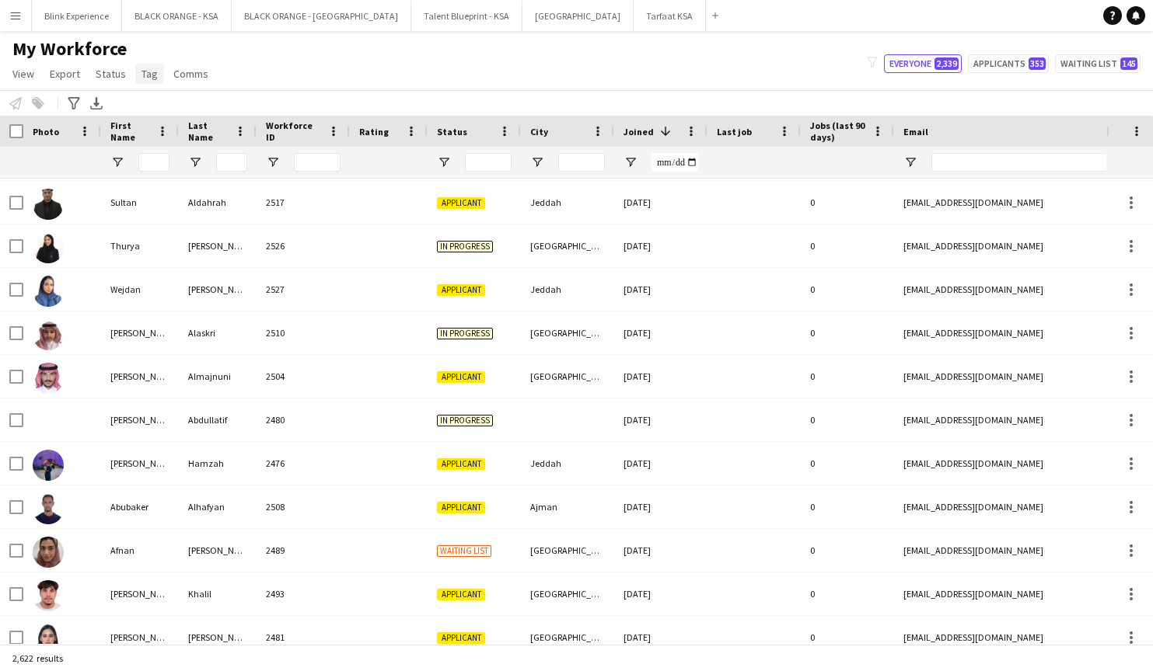
click at [153, 72] on span "Tag" at bounding box center [149, 74] width 16 height 14
click at [181, 106] on span "New tag" at bounding box center [165, 107] width 38 height 14
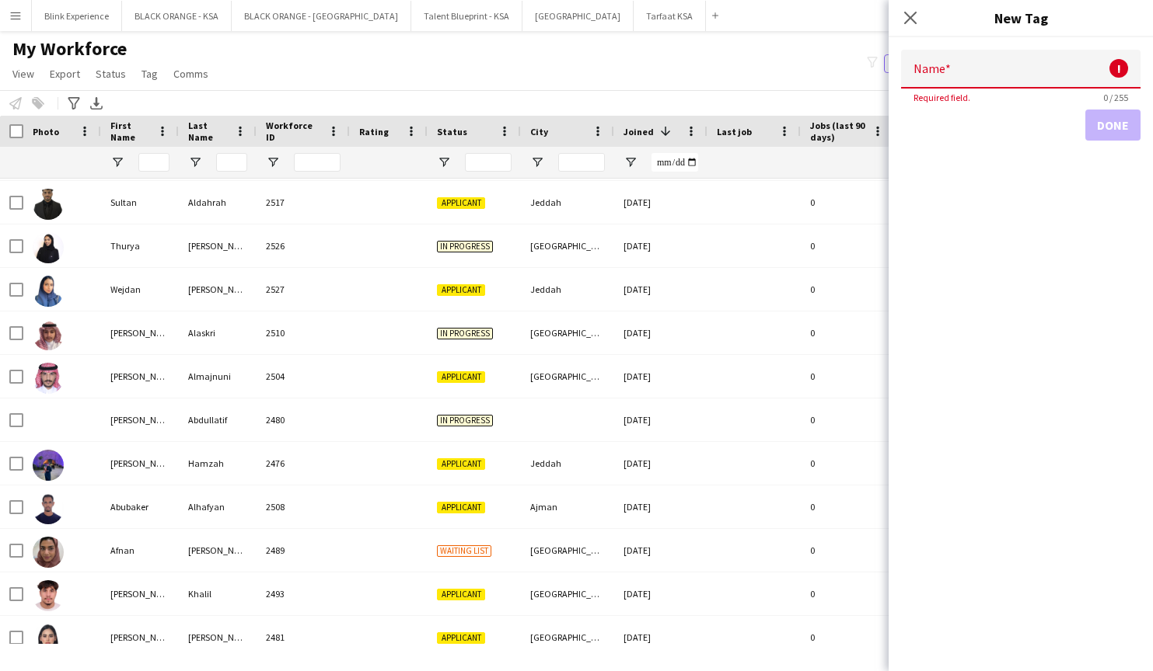
click at [506, 75] on div "My Workforce View Views Default view New view Update view Delete view Edit name…" at bounding box center [576, 63] width 1153 height 53
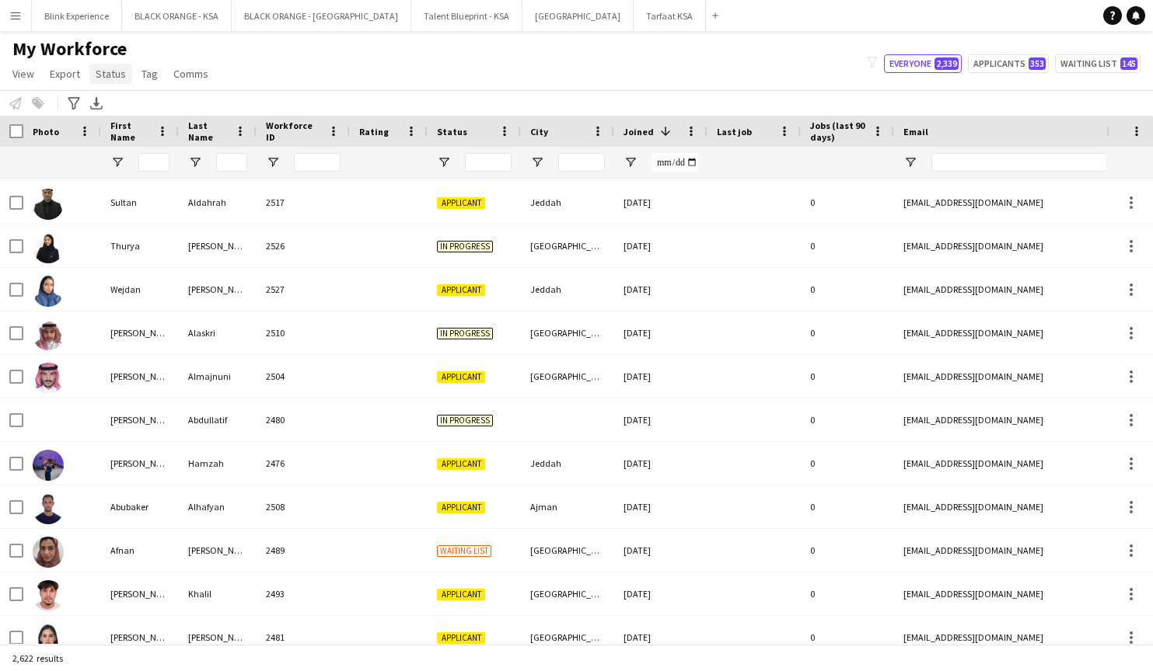
click at [111, 73] on span "Status" at bounding box center [111, 74] width 30 height 14
click at [136, 78] on link "Tag" at bounding box center [149, 74] width 29 height 20
click at [252, 75] on div "My Workforce View Views Default view New view Update view Delete view Edit name…" at bounding box center [576, 63] width 1153 height 53
click at [106, 73] on span "Status" at bounding box center [111, 74] width 30 height 14
click at [144, 77] on span "Tag" at bounding box center [149, 74] width 16 height 14
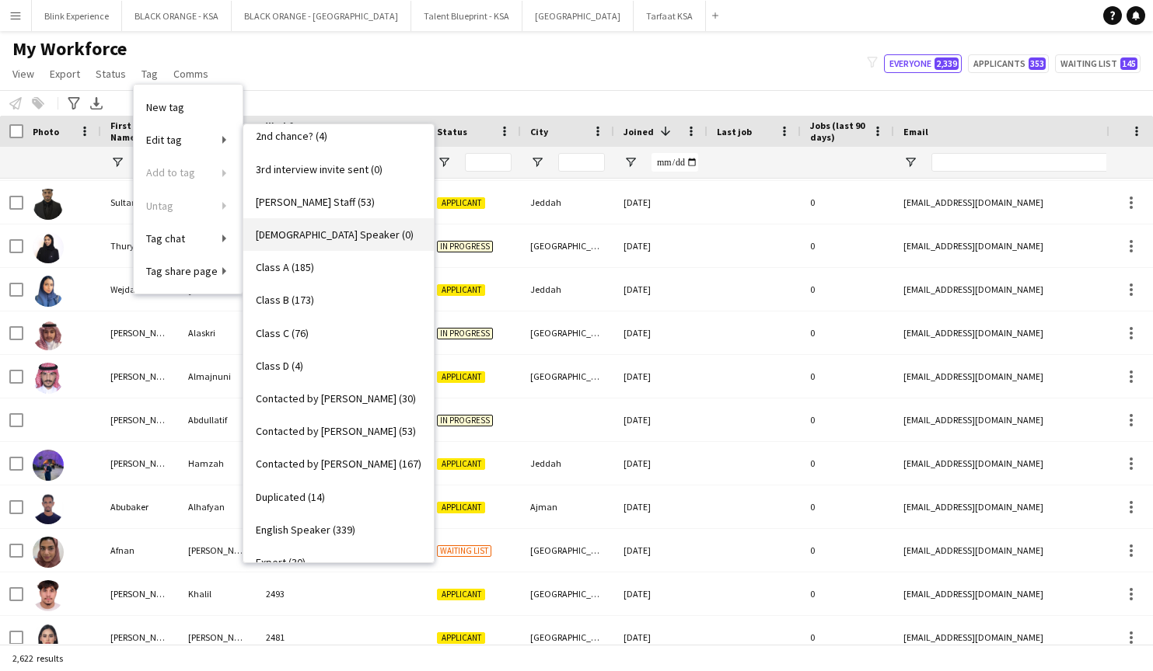
scroll to position [92, 0]
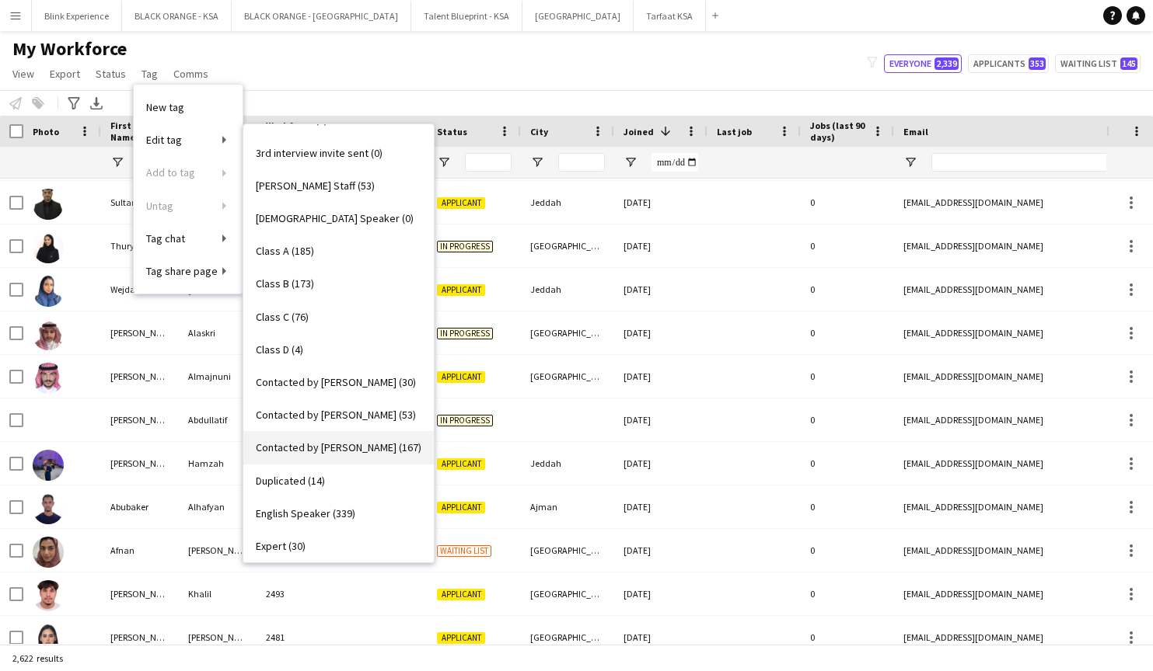
click at [309, 448] on span "Contacted by [PERSON_NAME] (167)" at bounding box center [339, 448] width 166 height 14
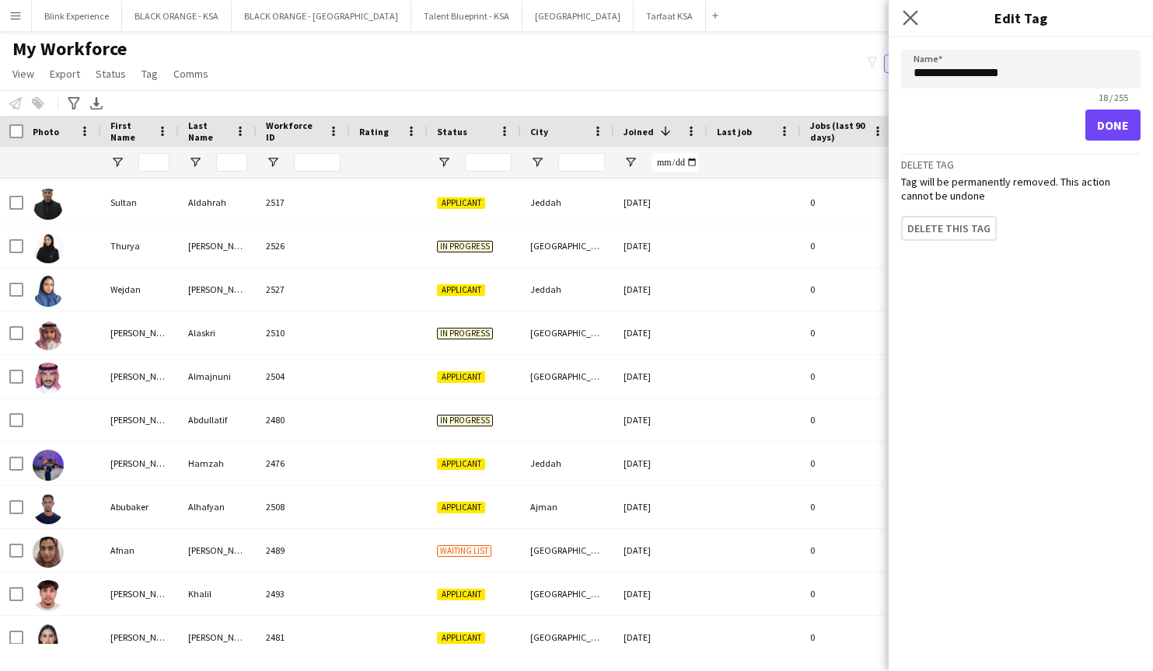
click at [916, 9] on app-icon "Close pop-in" at bounding box center [910, 18] width 23 height 23
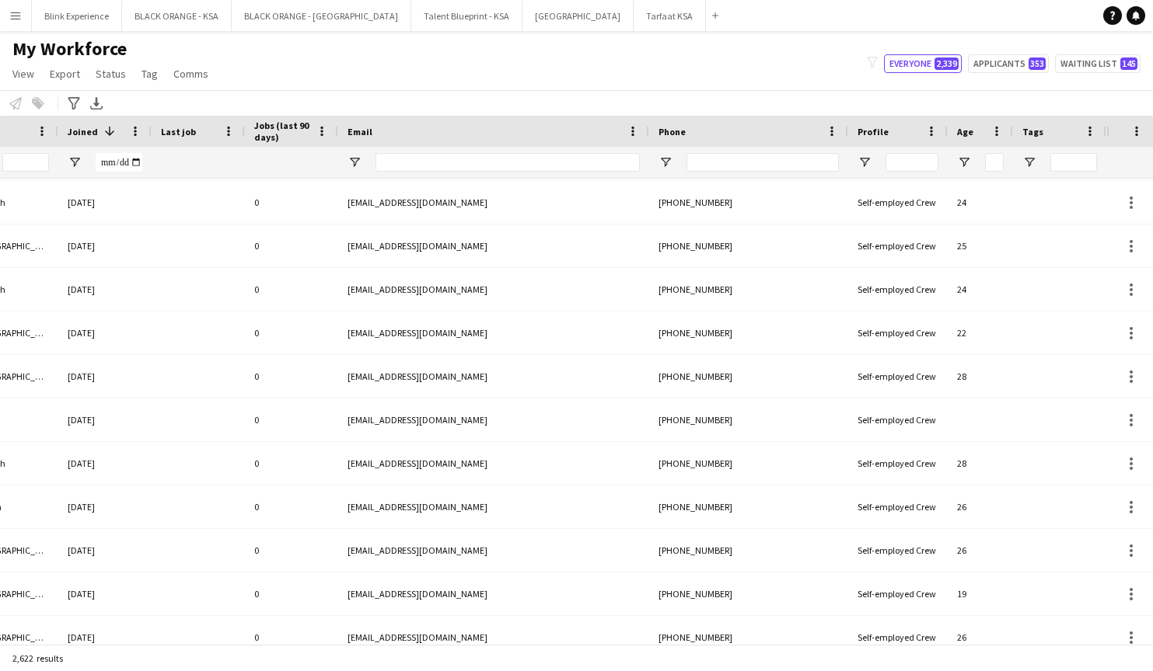
scroll to position [0, 556]
click at [1031, 162] on span "Open Filter Menu" at bounding box center [1029, 162] width 14 height 14
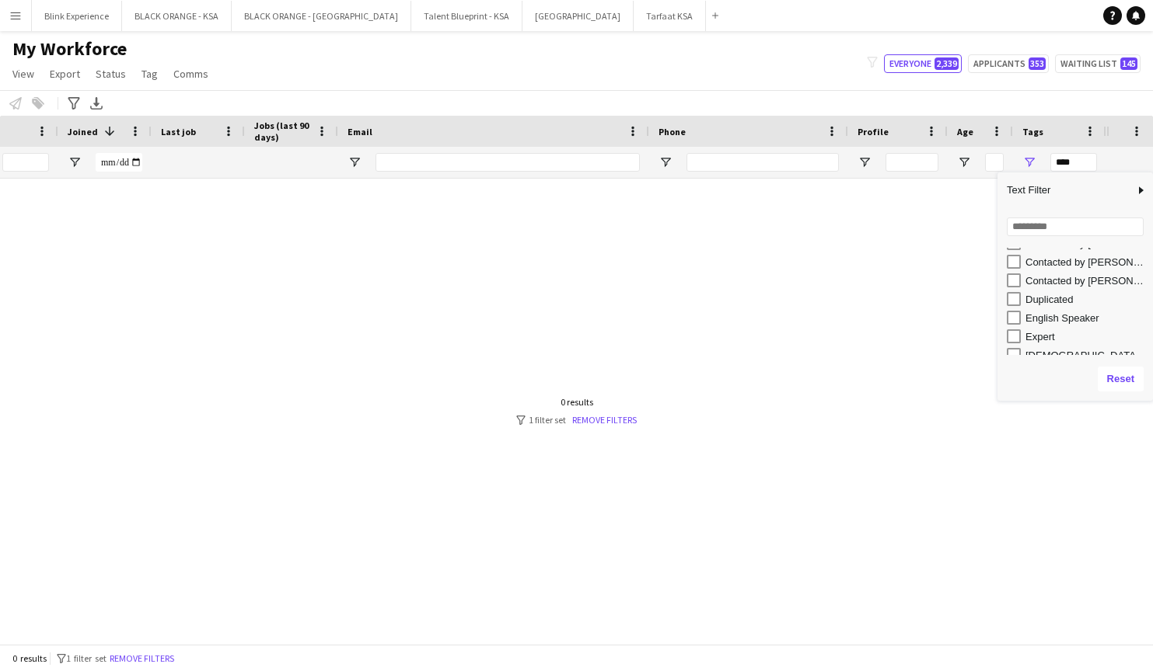
scroll to position [135, 0]
click at [1022, 308] on div "Contacted by [PERSON_NAME]" at bounding box center [1079, 308] width 146 height 19
type input "**********"
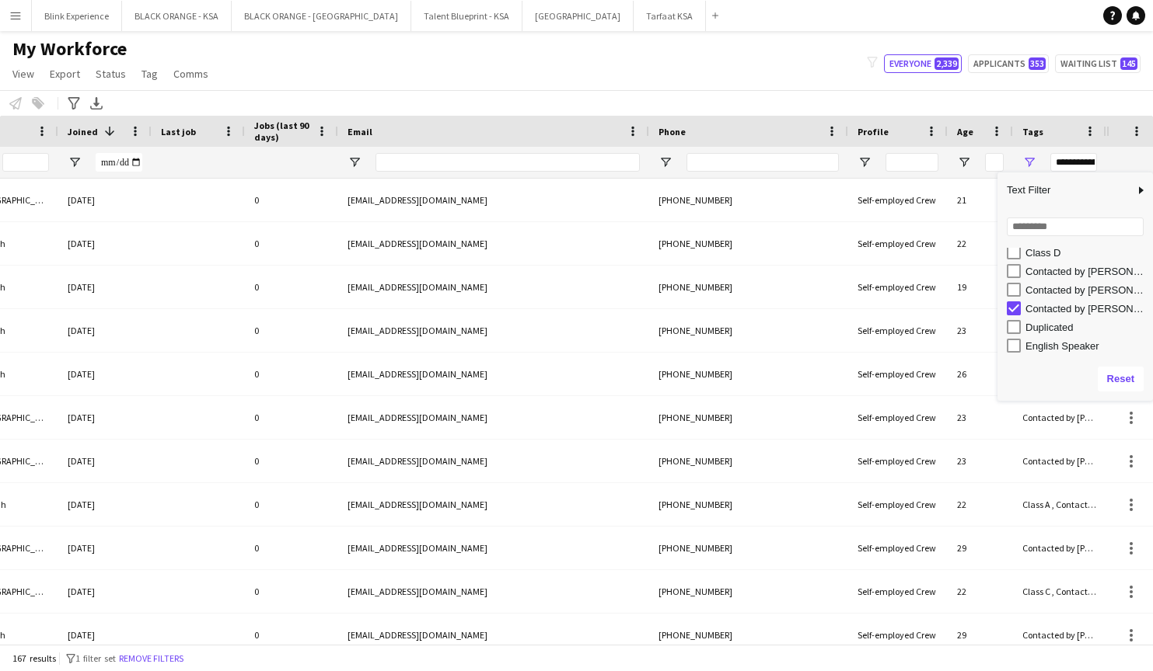
click at [989, 103] on div "Notify workforce Add to tag Select at least one crew to tag him or her. Advance…" at bounding box center [576, 103] width 1153 height 26
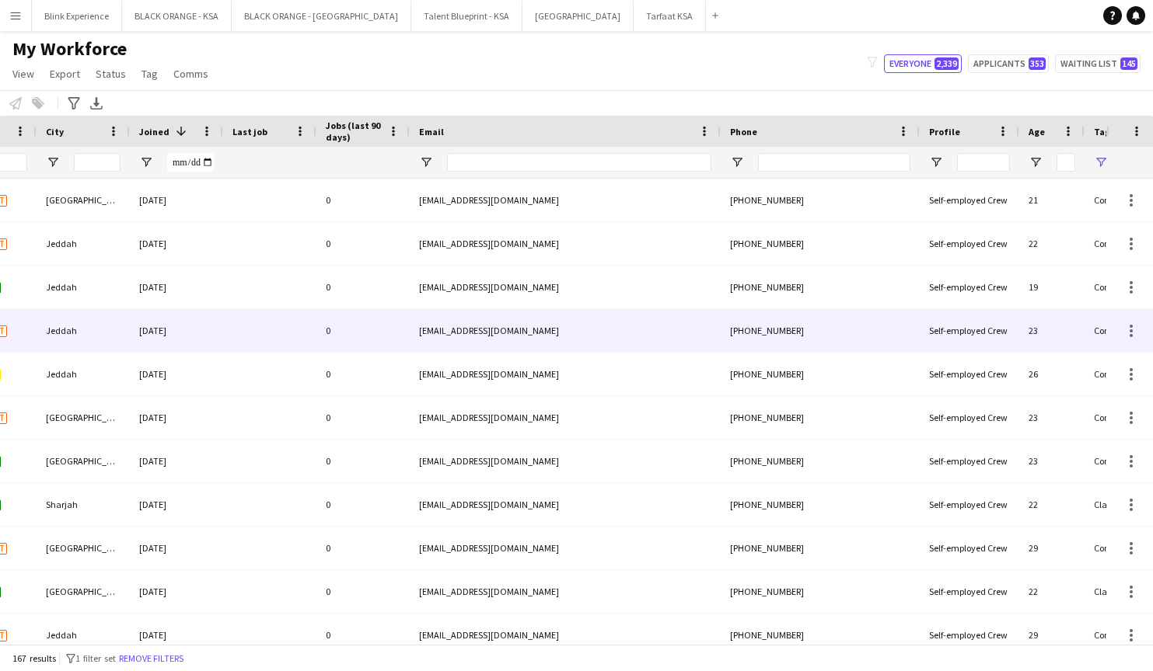
scroll to position [0, 378]
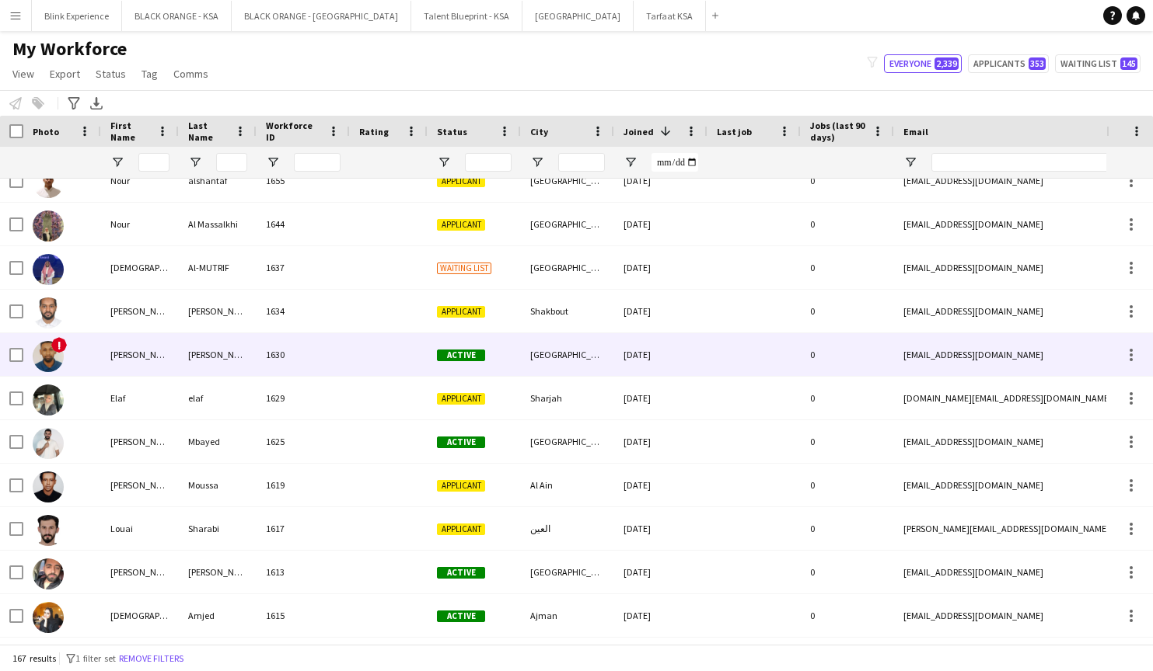
click at [55, 358] on img at bounding box center [48, 356] width 31 height 31
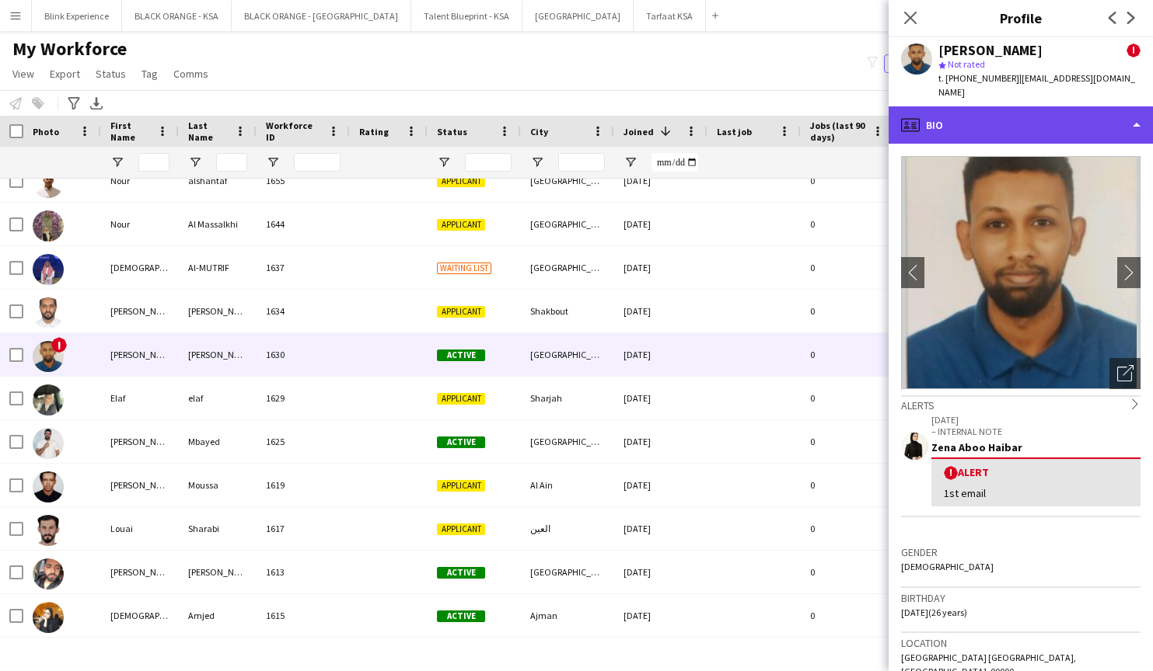
click at [1068, 111] on div "profile Bio" at bounding box center [1020, 124] width 264 height 37
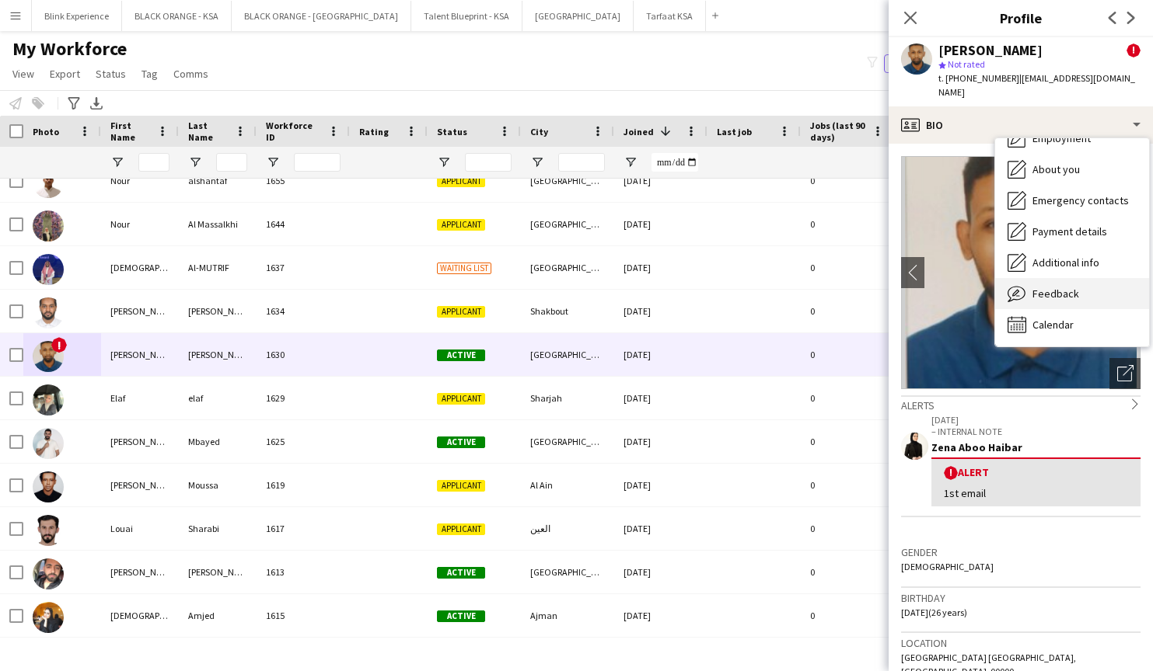
click at [1063, 287] on span "Feedback" at bounding box center [1055, 294] width 47 height 14
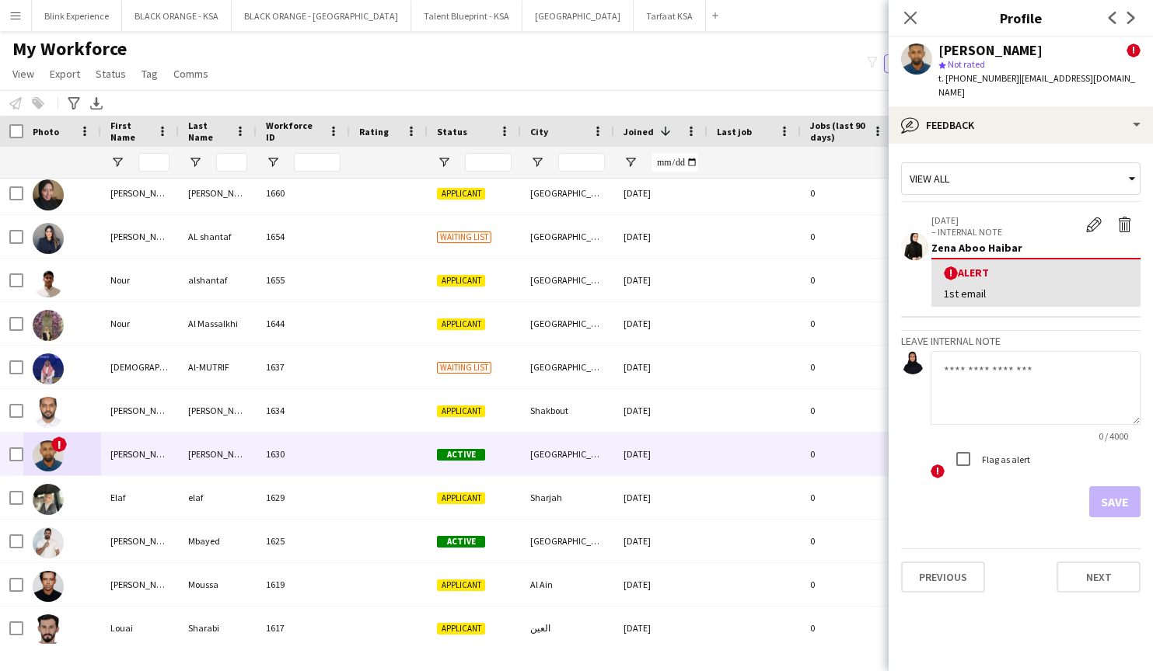
click at [984, 287] on div "1st email" at bounding box center [1036, 294] width 184 height 14
click at [1087, 217] on app-icon "Edit alert" at bounding box center [1094, 225] width 16 height 16
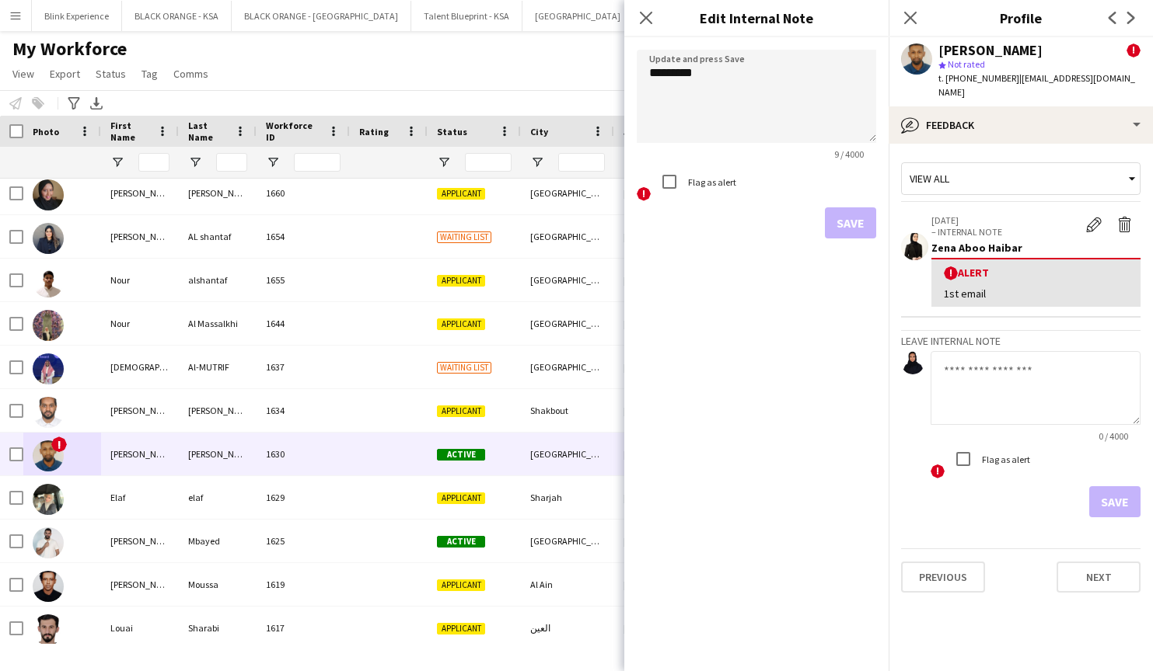
click at [695, 183] on label "Flag as alert" at bounding box center [710, 182] width 51 height 12
click at [835, 228] on button "Save" at bounding box center [850, 223] width 51 height 31
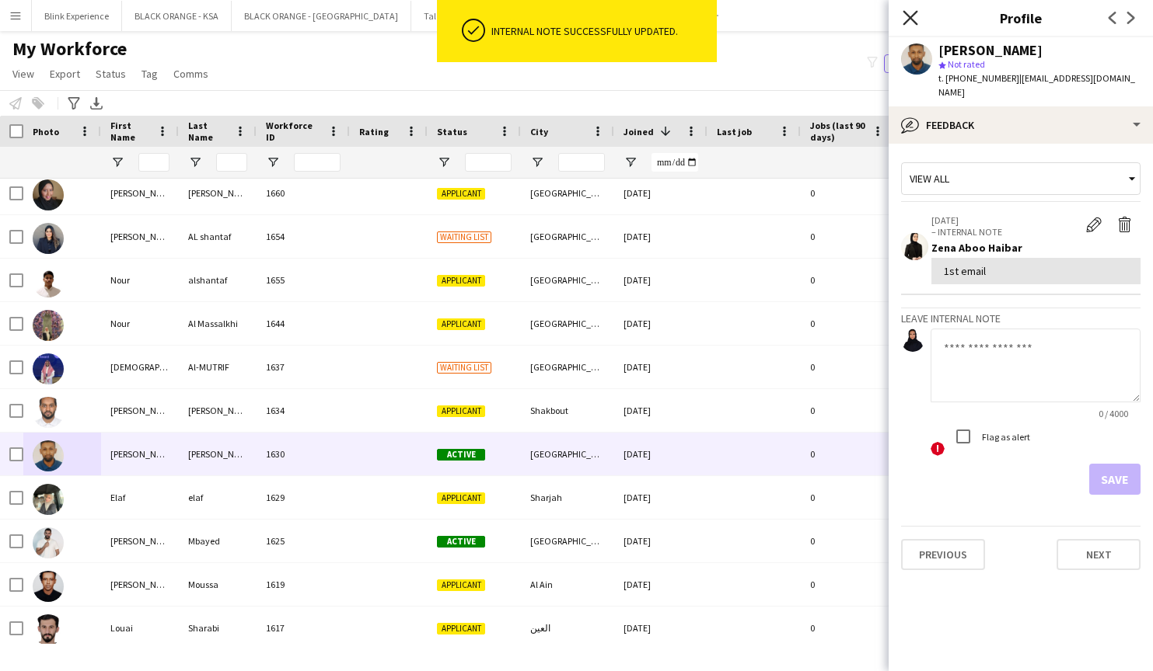
click at [911, 14] on icon "Close pop-in" at bounding box center [909, 17] width 15 height 15
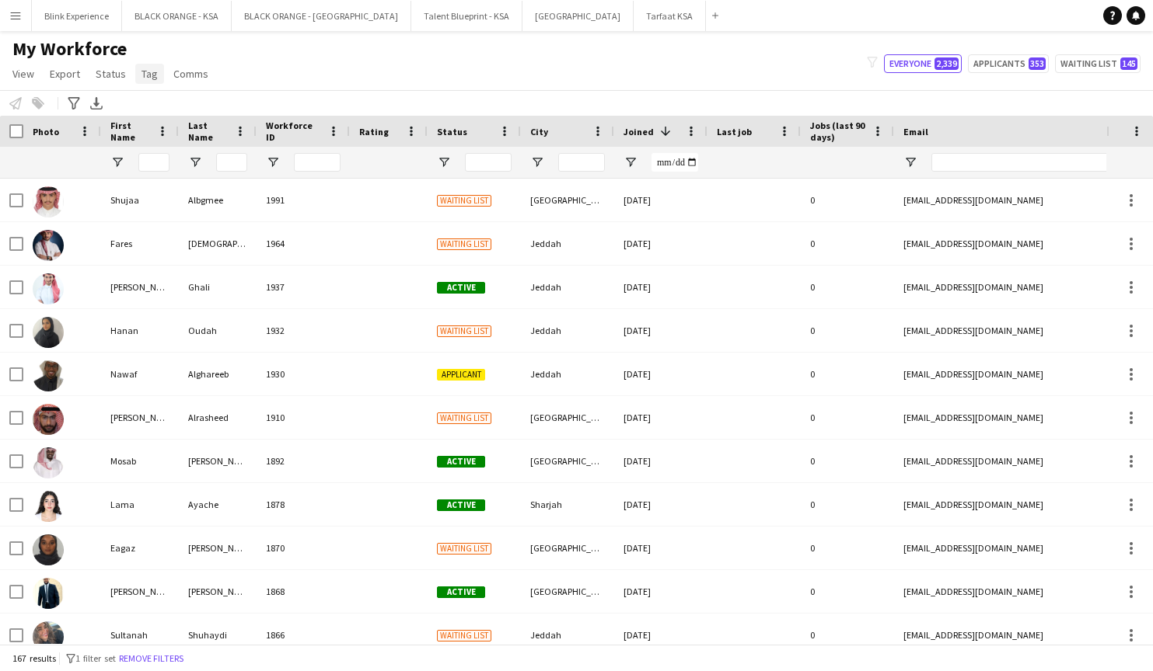
click at [153, 69] on span "Tag" at bounding box center [149, 74] width 16 height 14
click at [172, 110] on span "New tag" at bounding box center [165, 107] width 38 height 14
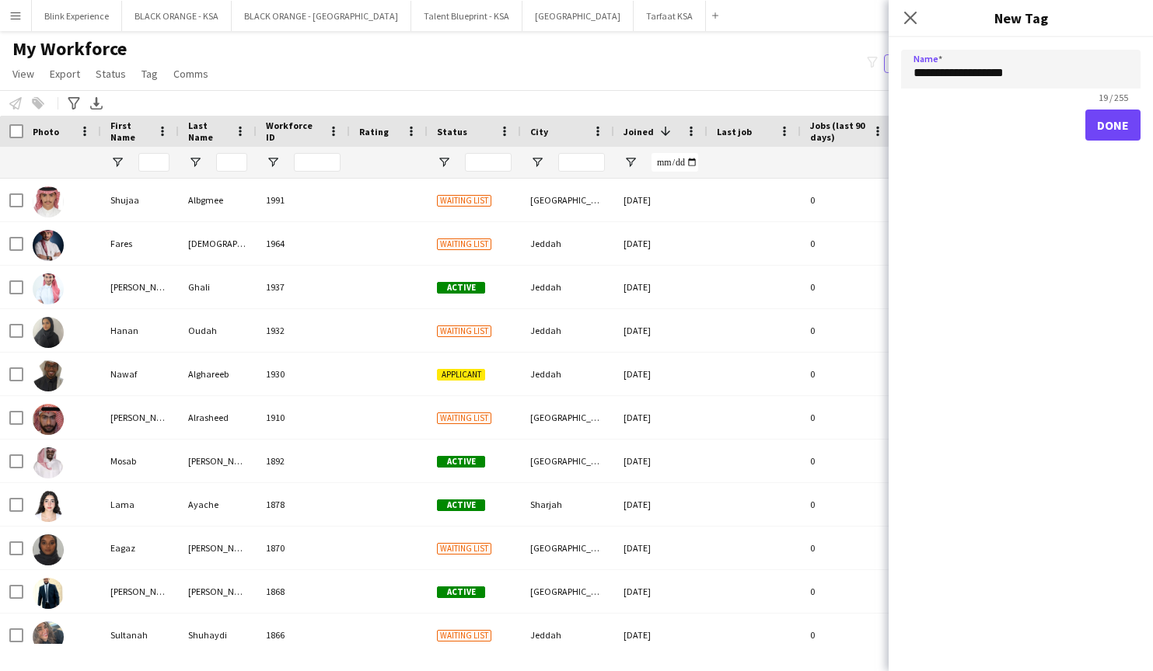
type input "**********"
click at [1117, 127] on button "Done" at bounding box center [1112, 125] width 55 height 31
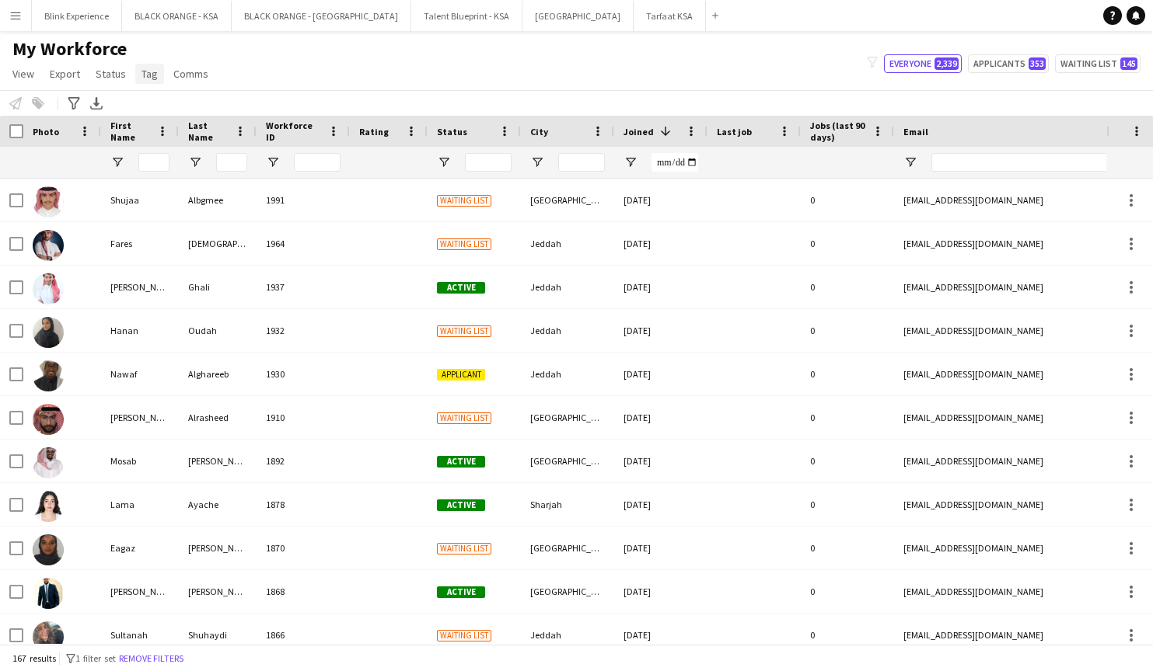
click at [135, 77] on link "Tag" at bounding box center [149, 74] width 29 height 20
click at [175, 104] on span "New tag" at bounding box center [165, 107] width 38 height 14
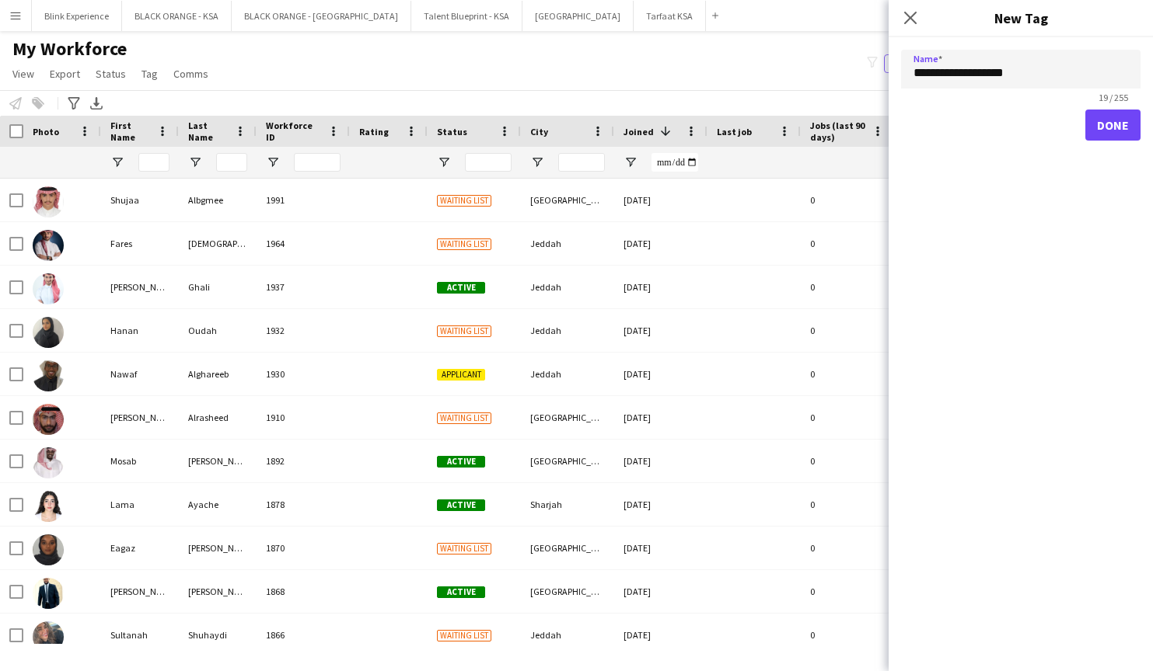
type input "**********"
click at [1107, 132] on button "Done" at bounding box center [1112, 125] width 55 height 31
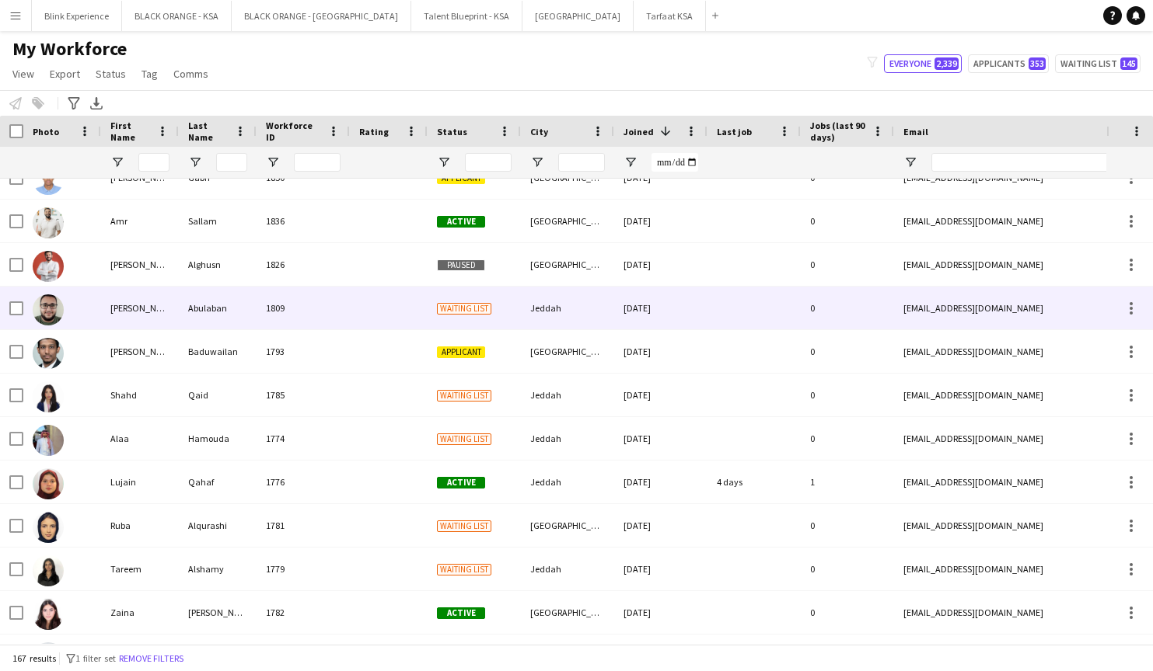
scroll to position [675, 0]
click at [49, 313] on img at bounding box center [48, 310] width 31 height 31
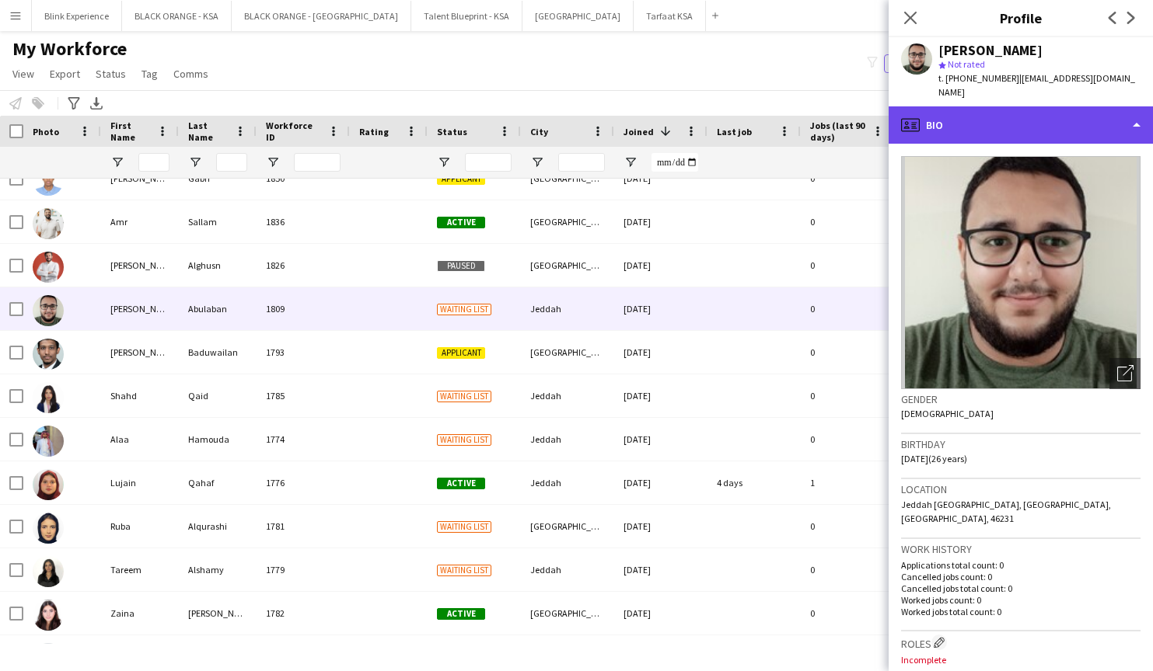
click at [999, 110] on div "profile Bio" at bounding box center [1020, 124] width 264 height 37
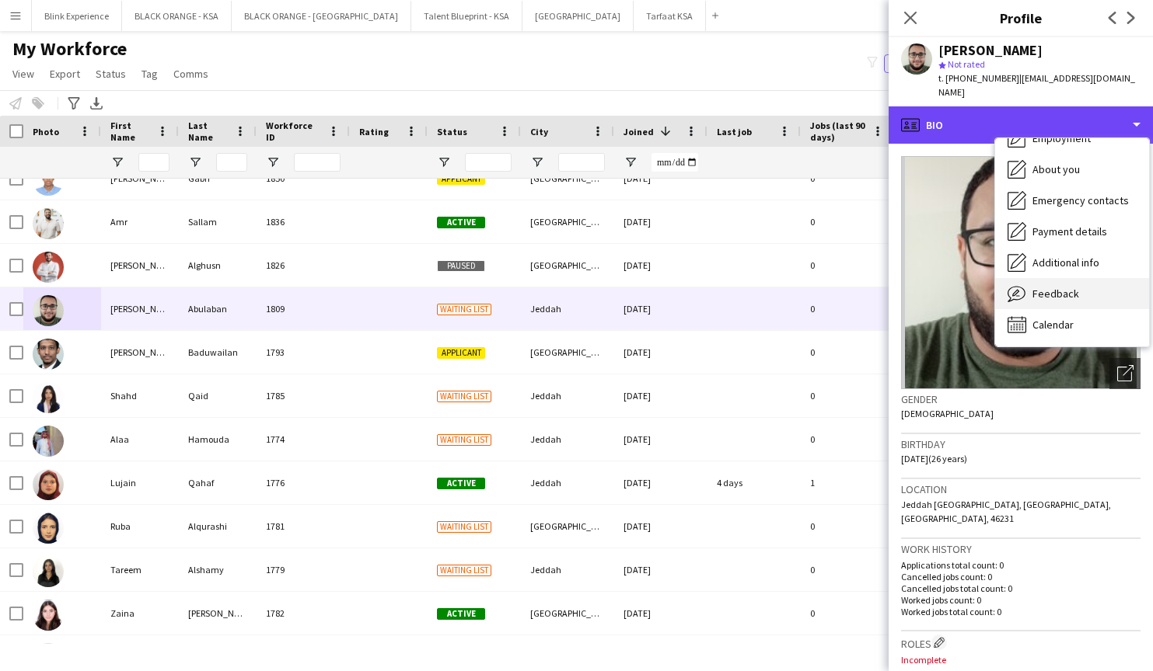
scroll to position [84, 0]
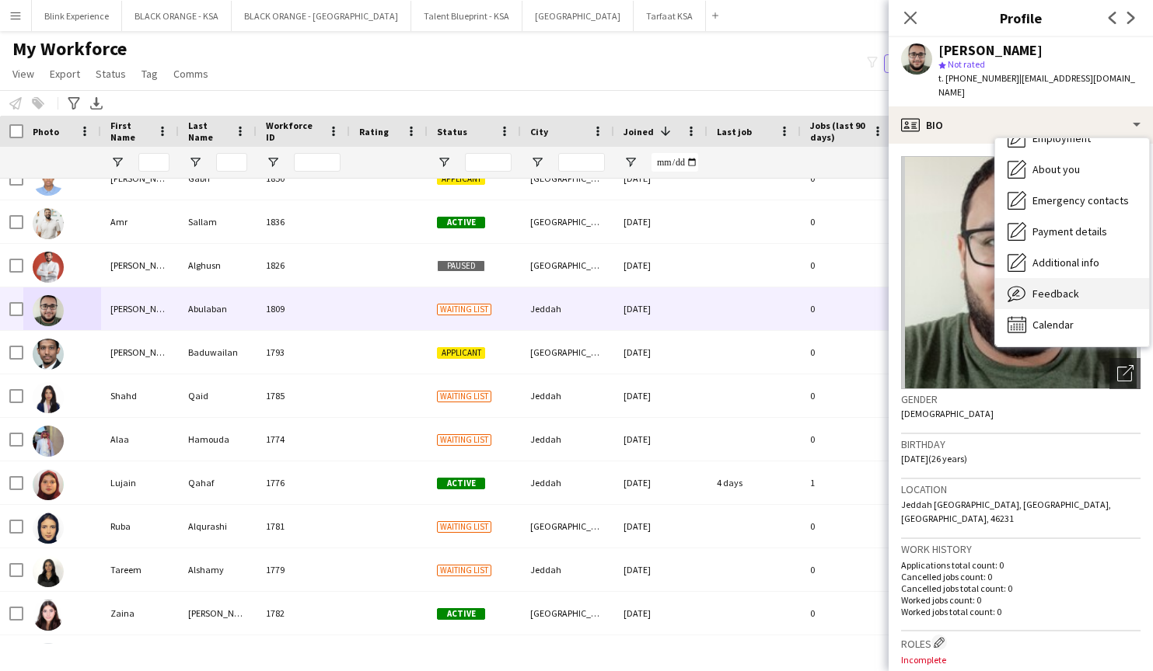
click at [1084, 278] on div "Feedback Feedback" at bounding box center [1072, 293] width 154 height 31
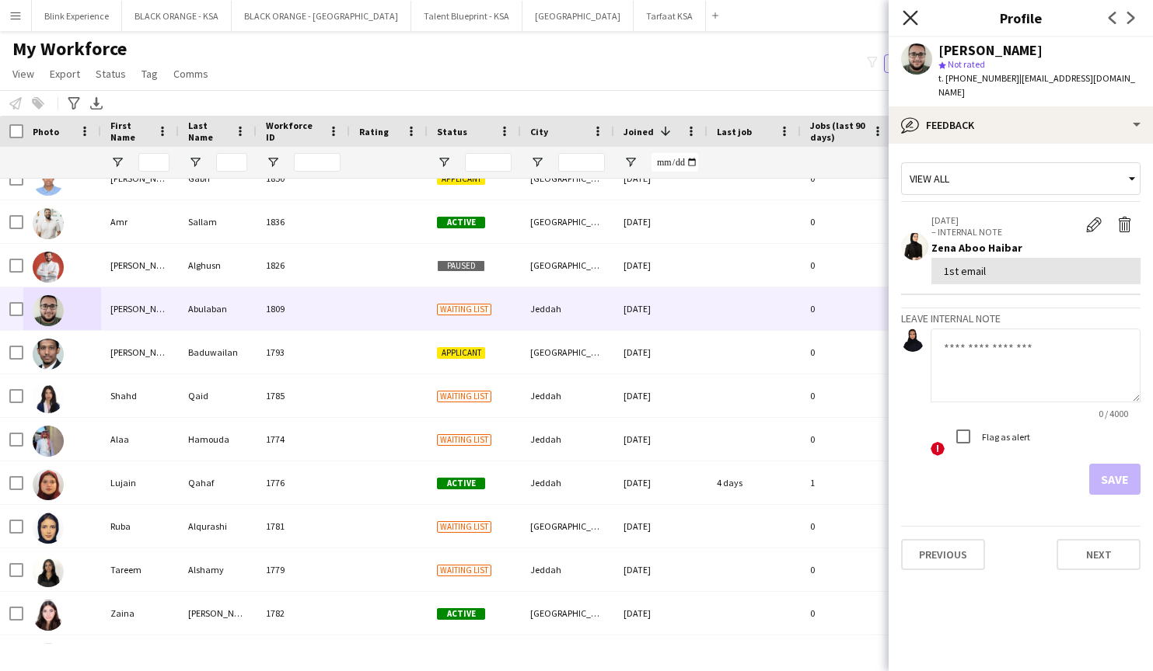
click at [911, 18] on icon at bounding box center [909, 17] width 15 height 15
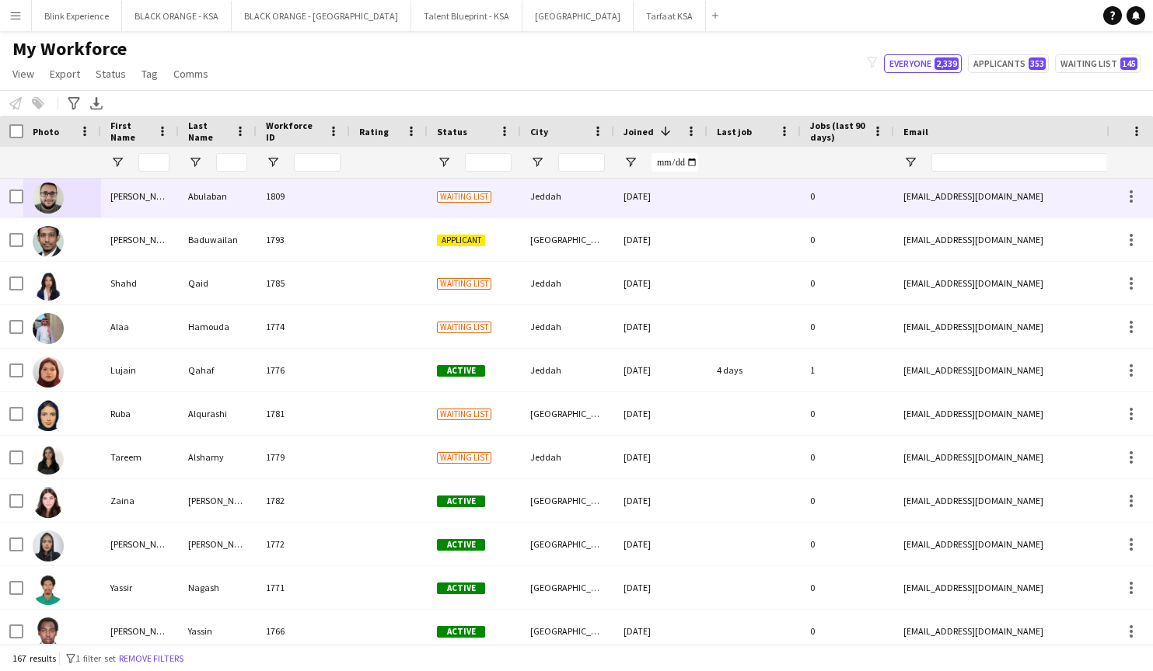
scroll to position [839, 0]
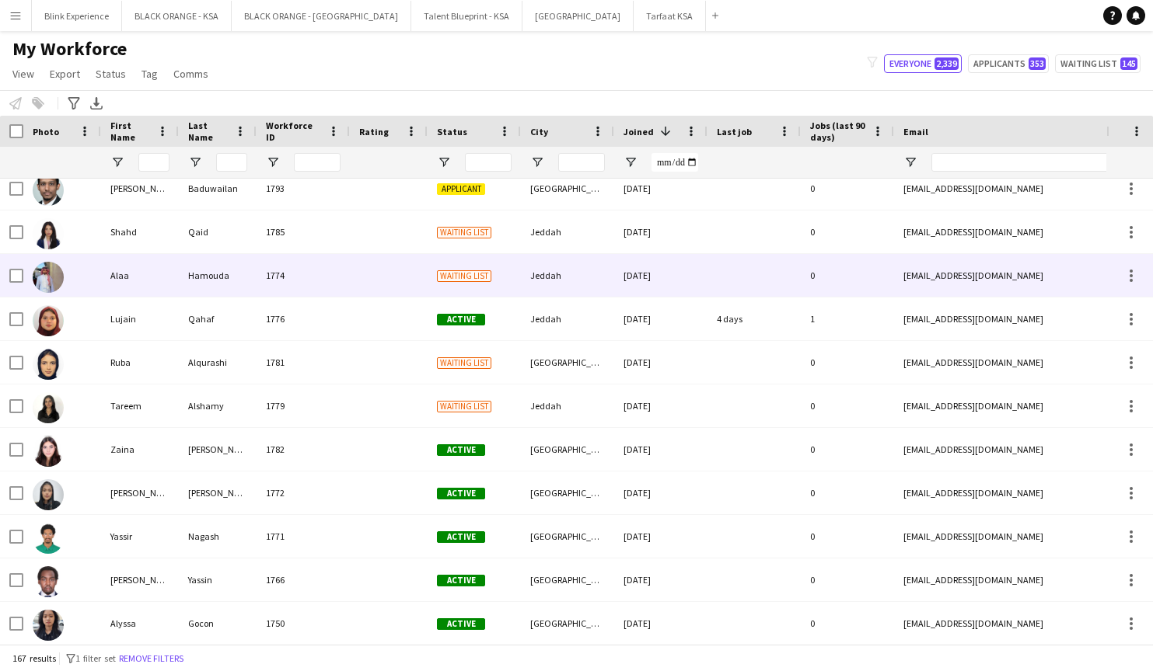
click at [61, 274] on img at bounding box center [48, 277] width 31 height 31
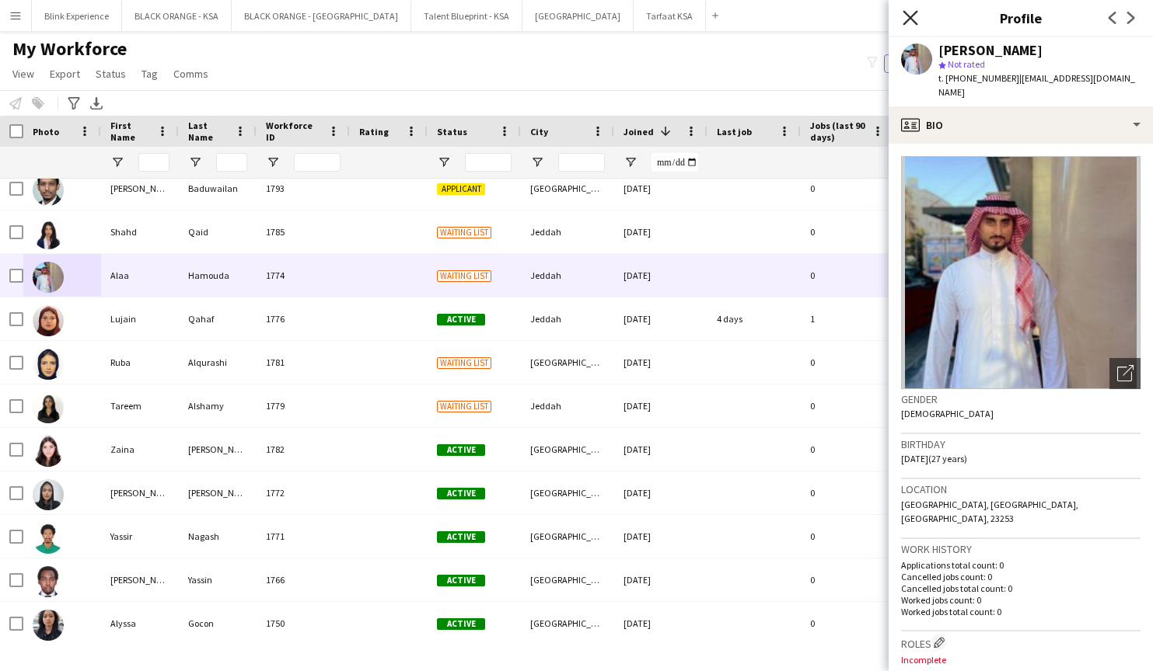
click at [911, 16] on icon "Close pop-in" at bounding box center [909, 17] width 15 height 15
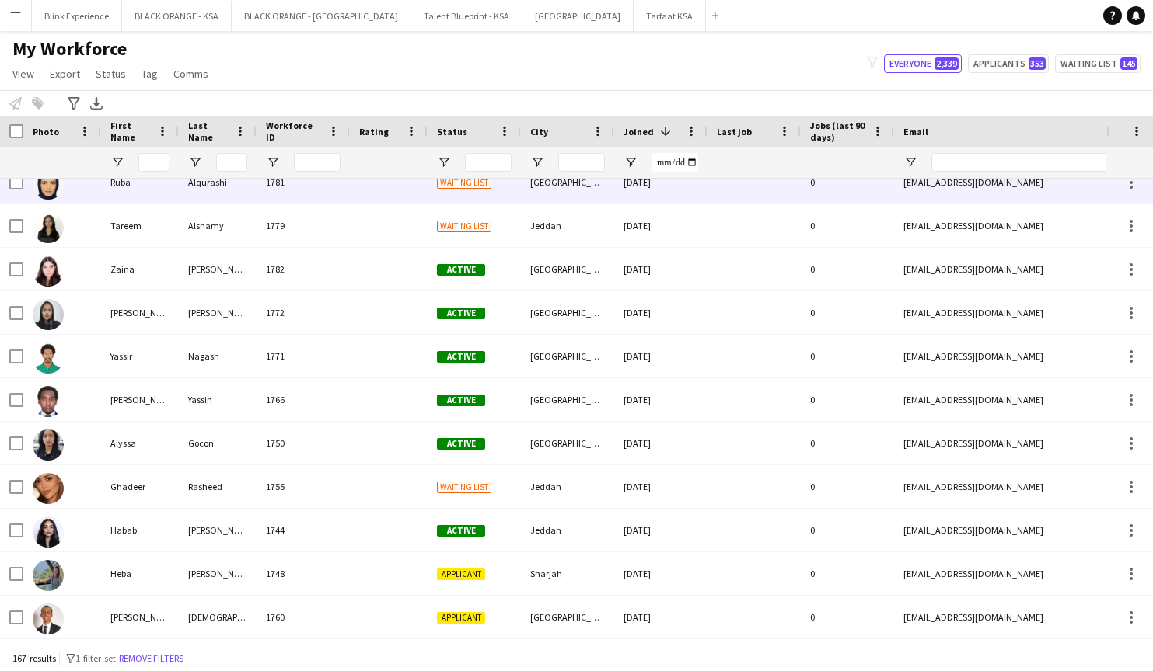
scroll to position [1124, 0]
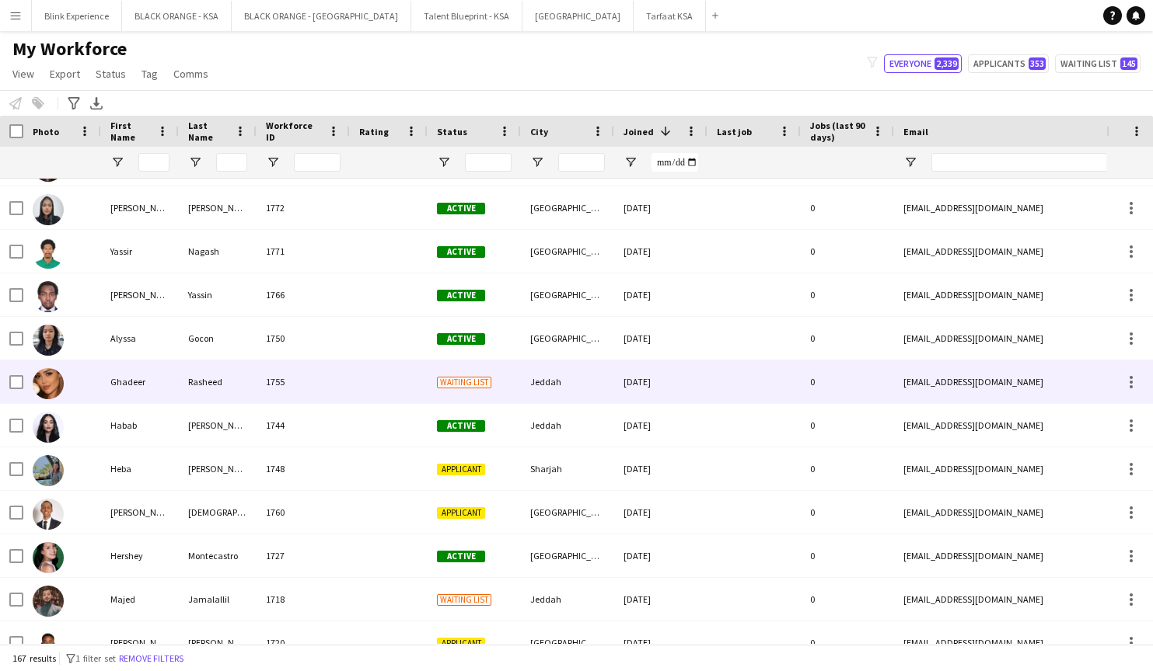
click at [52, 383] on img at bounding box center [48, 383] width 31 height 31
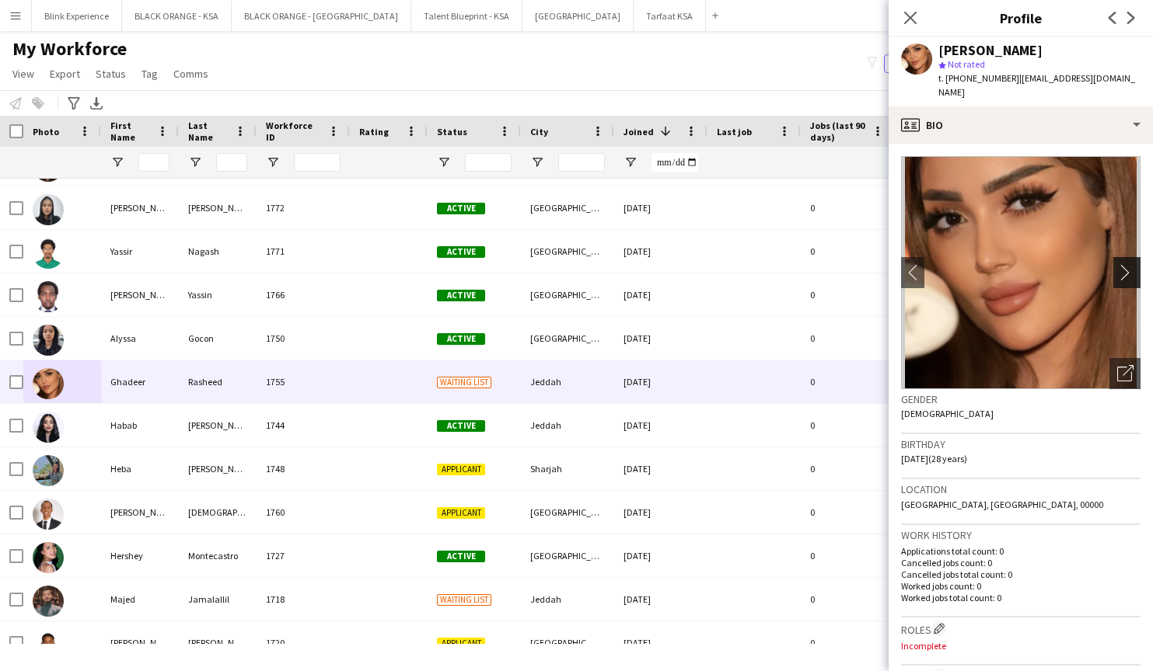
click at [1126, 274] on app-icon "chevron-right" at bounding box center [1129, 272] width 24 height 16
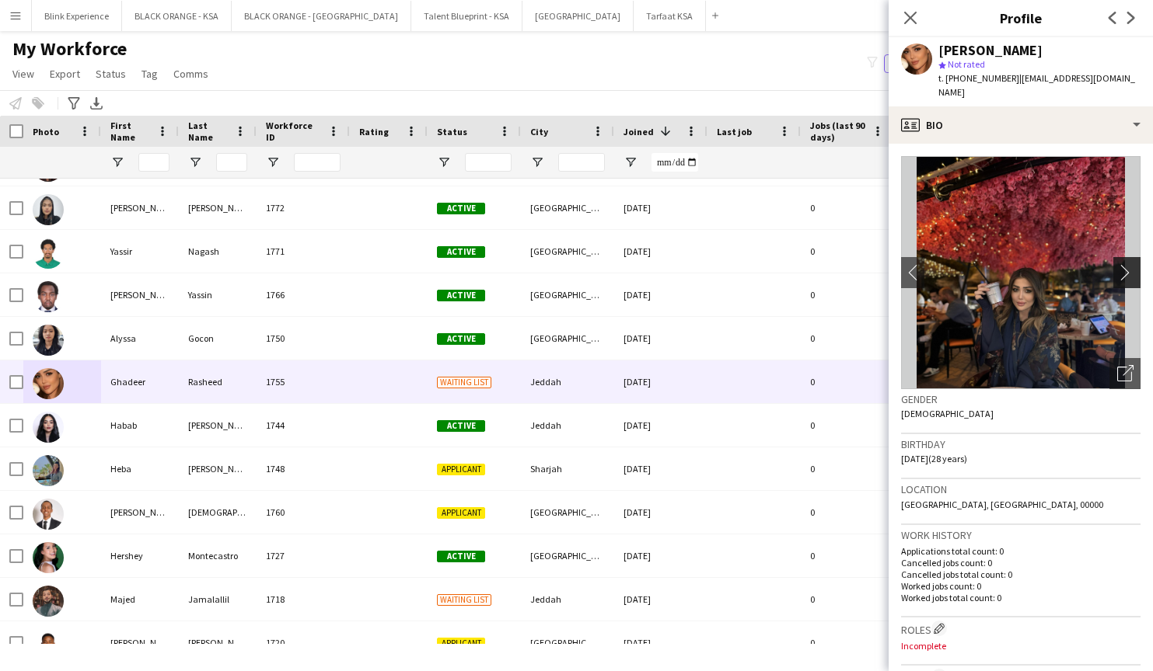
click at [1126, 274] on app-icon "chevron-right" at bounding box center [1129, 272] width 24 height 16
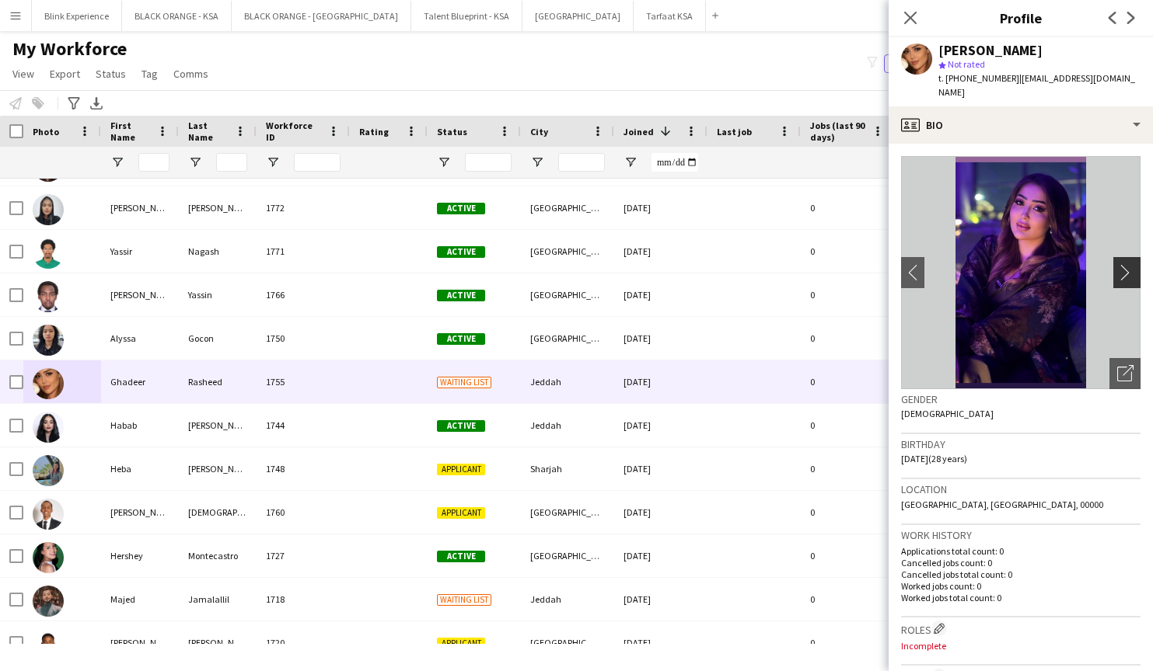
click at [1126, 274] on app-icon "chevron-right" at bounding box center [1129, 272] width 24 height 16
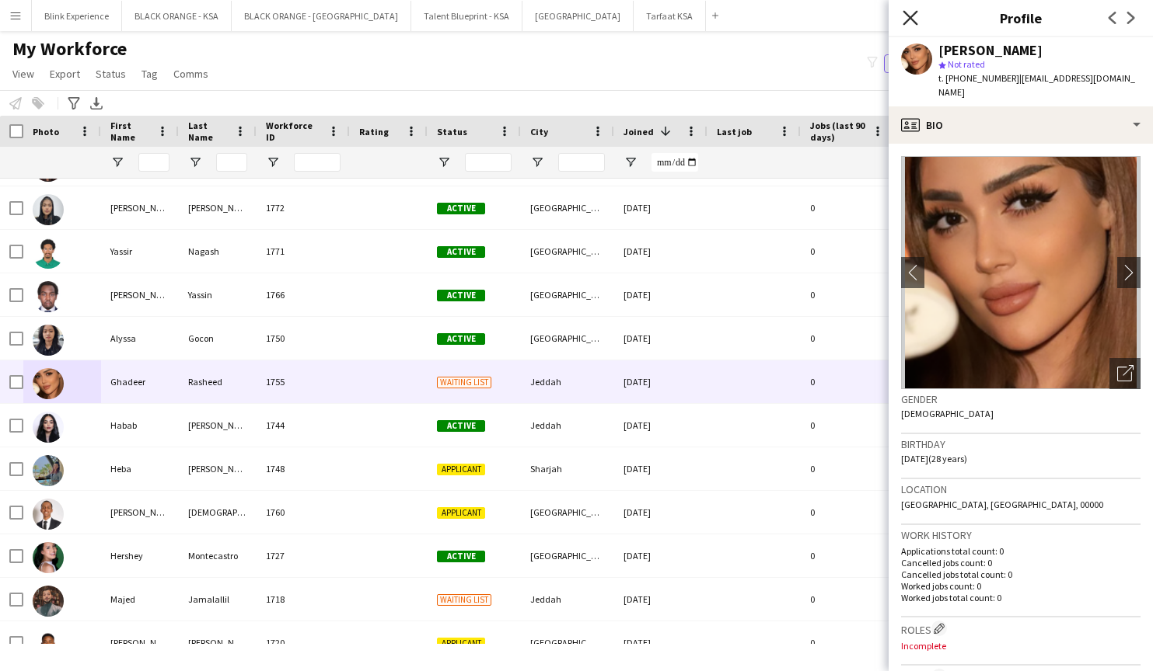
click at [916, 17] on icon "Close pop-in" at bounding box center [909, 17] width 15 height 15
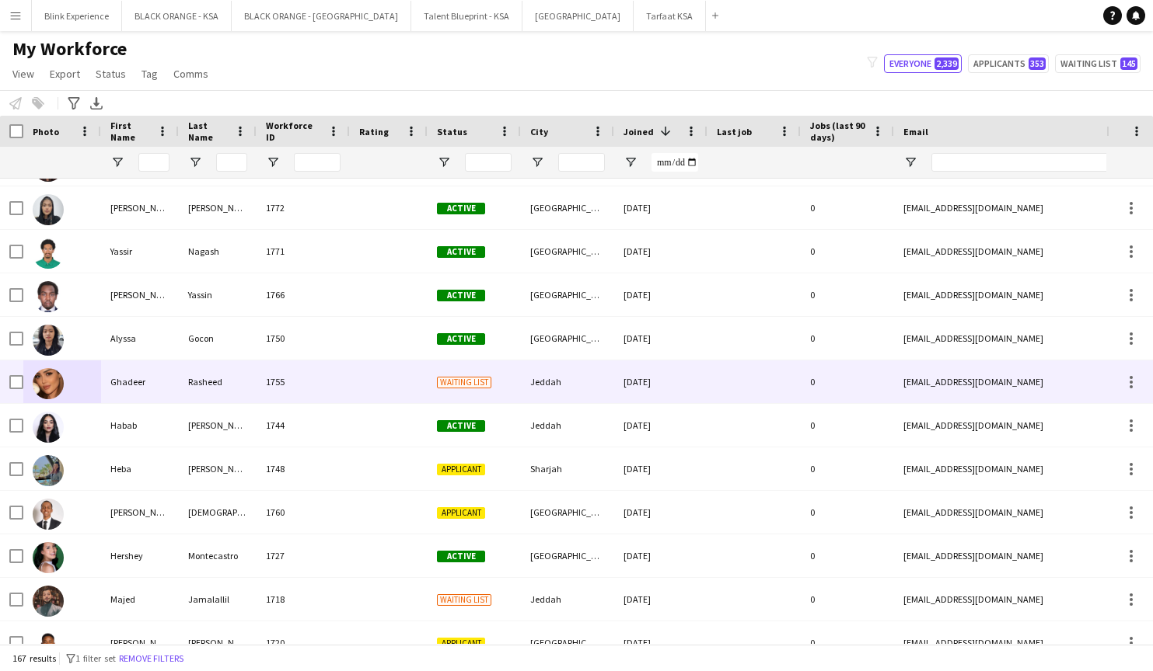
click at [57, 385] on img at bounding box center [48, 383] width 31 height 31
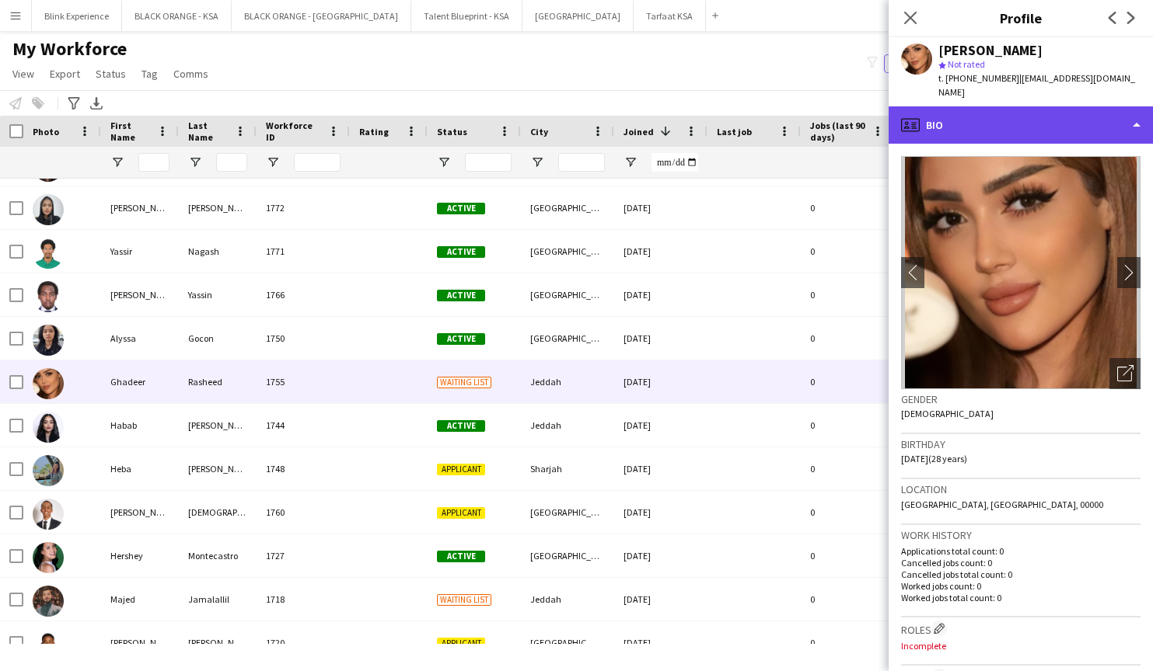
click at [995, 116] on div "profile Bio" at bounding box center [1020, 124] width 264 height 37
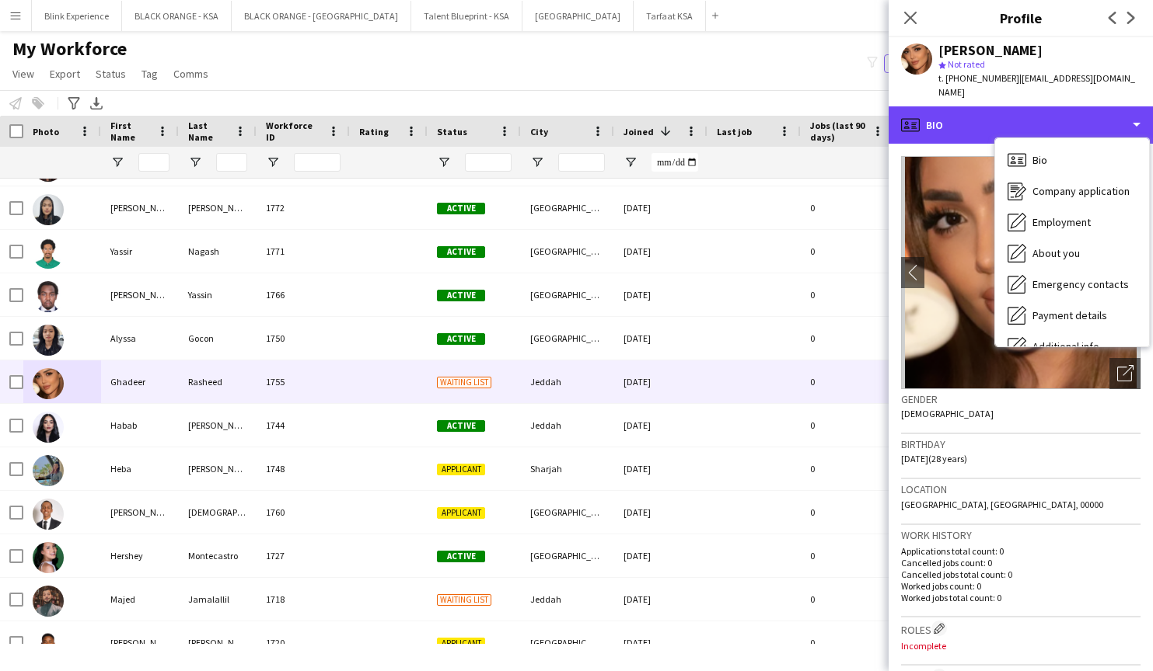
scroll to position [216, 0]
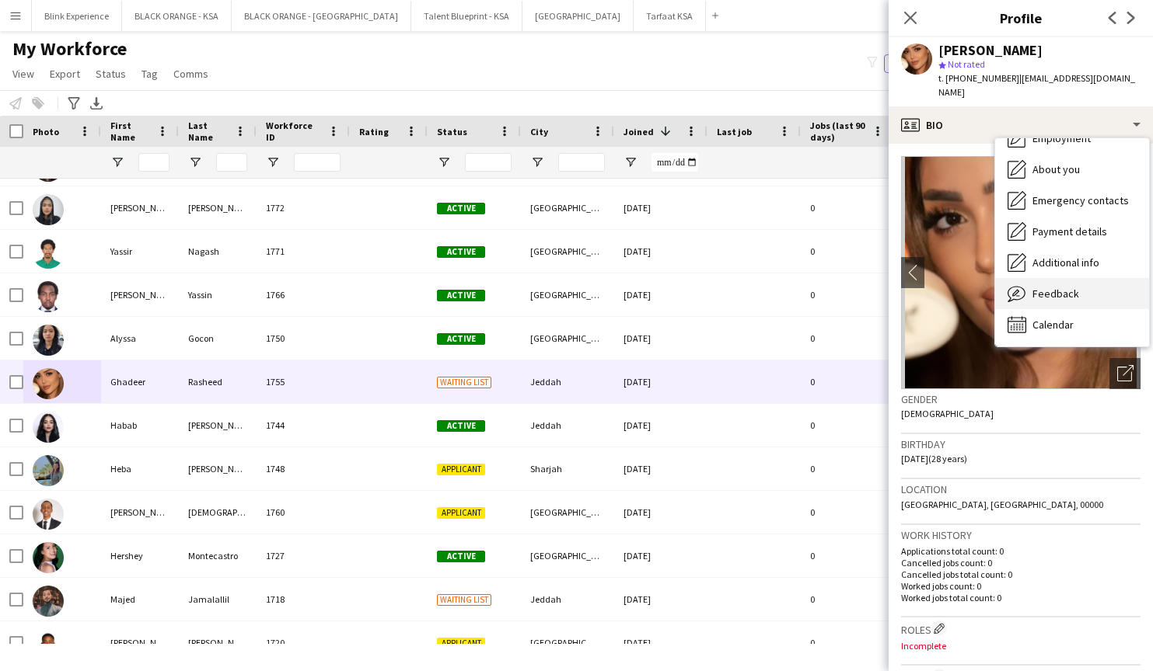
click at [1038, 295] on span "Feedback" at bounding box center [1055, 294] width 47 height 14
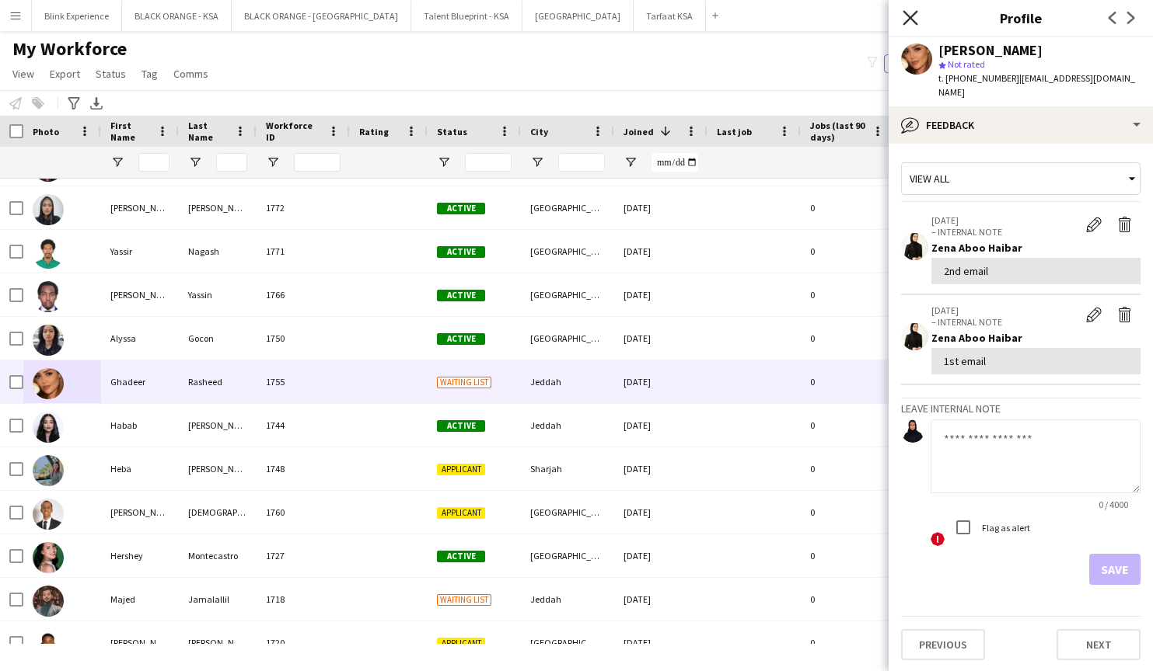
click at [912, 20] on icon at bounding box center [909, 17] width 15 height 15
